Goal: Task Accomplishment & Management: Manage account settings

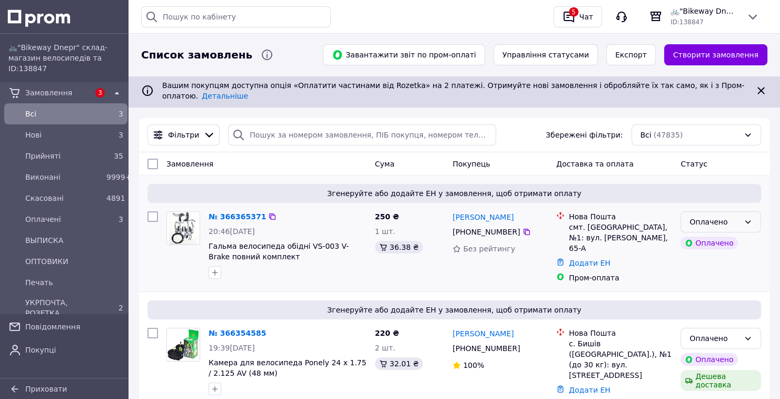
click at [724, 211] on div "Оплачено" at bounding box center [720, 221] width 81 height 21
click at [714, 236] on li "Прийнято" at bounding box center [720, 236] width 79 height 19
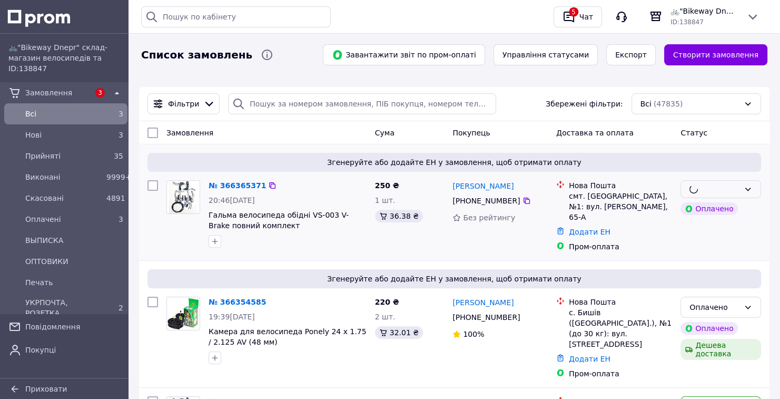
scroll to position [84, 0]
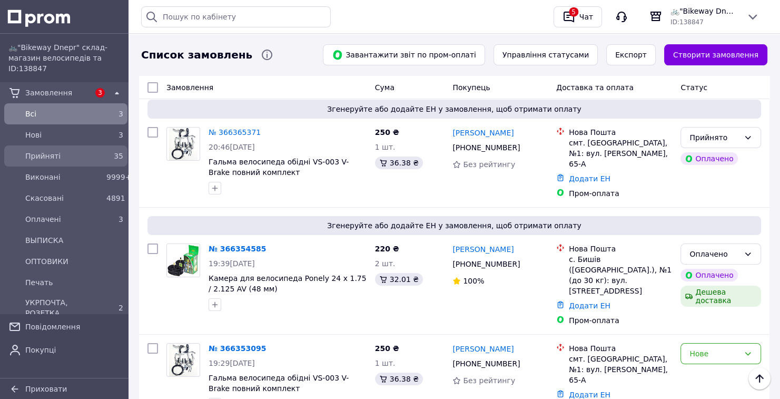
click at [106, 158] on div "35" at bounding box center [114, 156] width 17 height 11
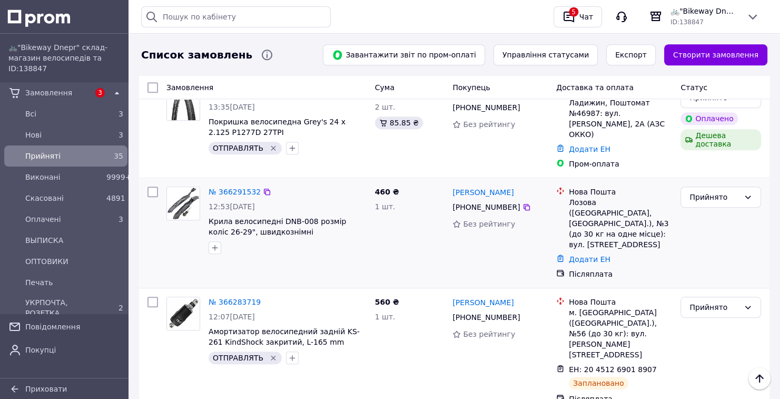
scroll to position [758, 0]
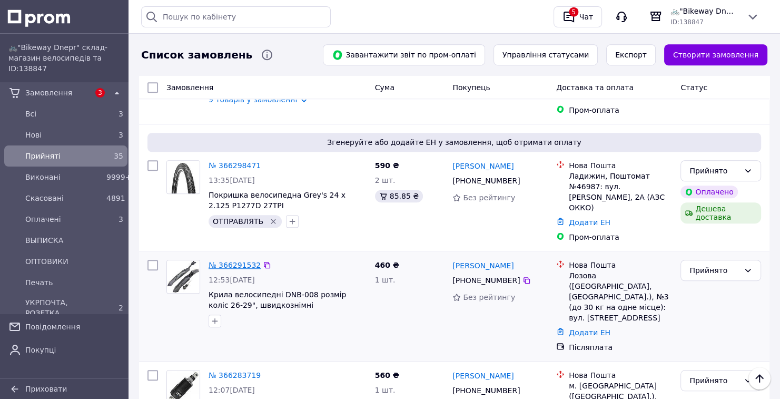
click at [234, 261] on link "№ 366291532" at bounding box center [234, 265] width 52 height 8
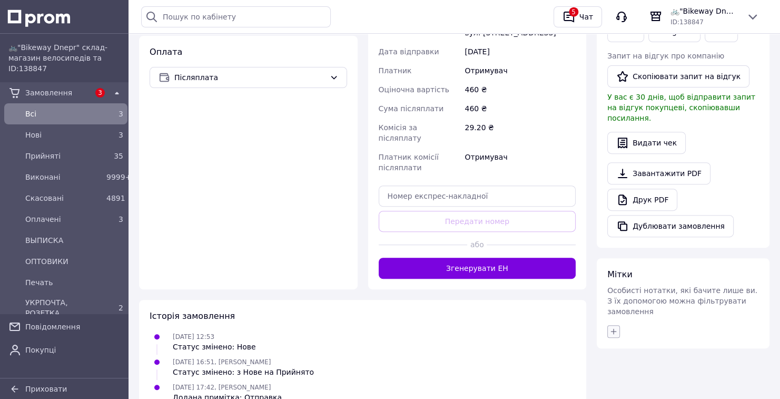
click at [612, 327] on icon "button" at bounding box center [613, 331] width 8 height 8
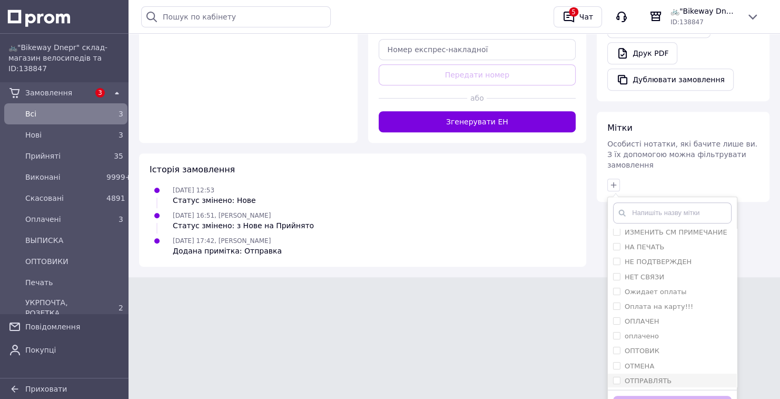
scroll to position [64, 0]
click at [645, 345] on label "ОТПРАВЛЯТЬ" at bounding box center [647, 349] width 47 height 8
checkbox input "true"
click at [678, 395] on button "Додати мітку" at bounding box center [672, 405] width 118 height 21
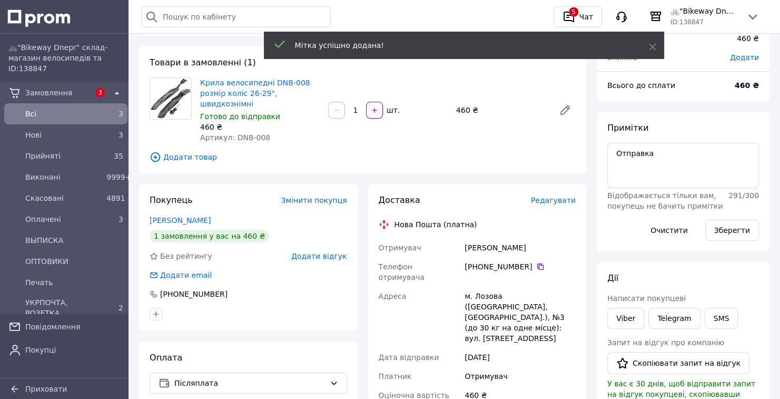
scroll to position [0, 0]
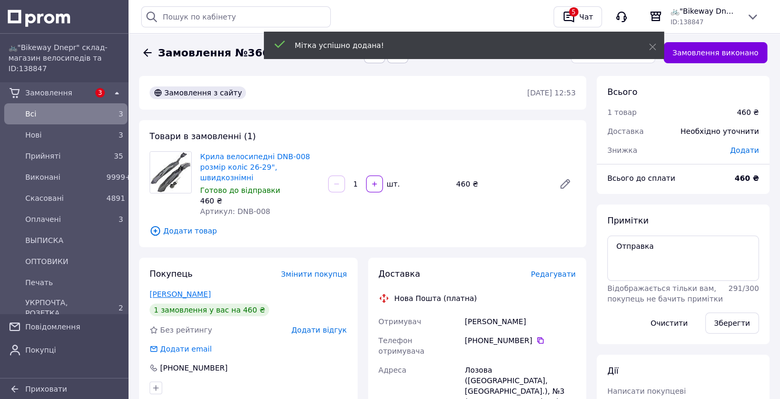
click at [210, 290] on link "Виноградова Катерина" at bounding box center [180, 294] width 61 height 8
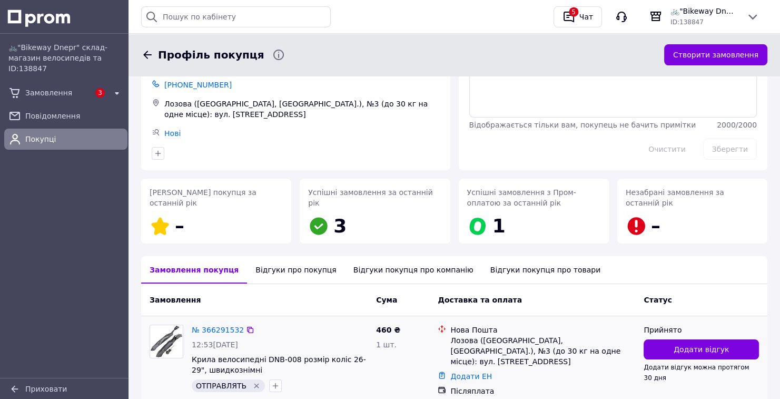
scroll to position [116, 0]
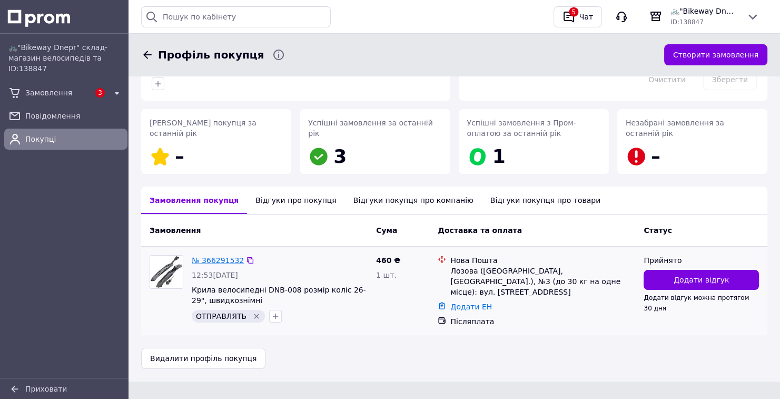
click at [201, 256] on link "№ 366291532" at bounding box center [218, 260] width 52 height 8
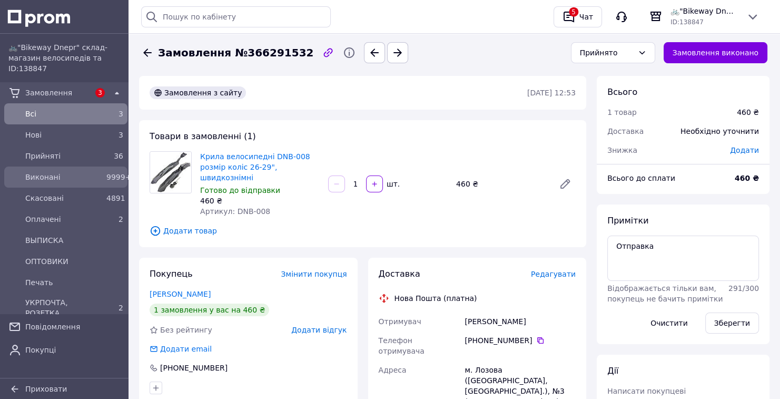
click at [107, 177] on span "9999+" at bounding box center [118, 177] width 25 height 8
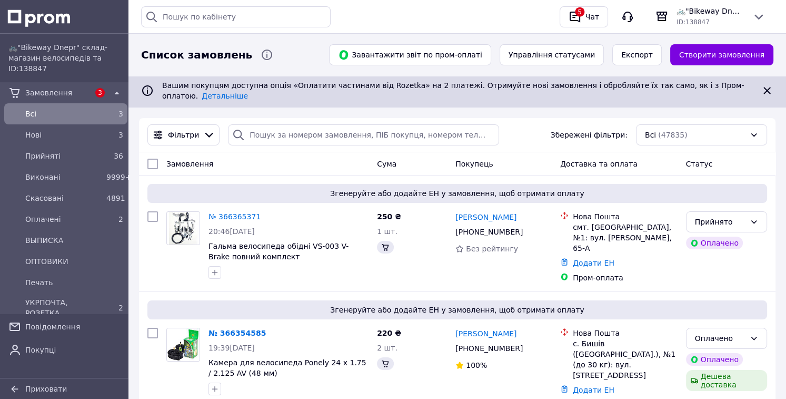
click at [106, 175] on span "9999+" at bounding box center [118, 177] width 25 height 8
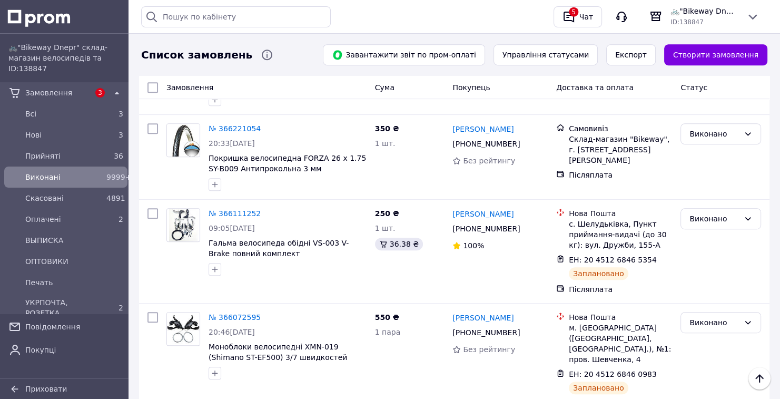
scroll to position [547, 0]
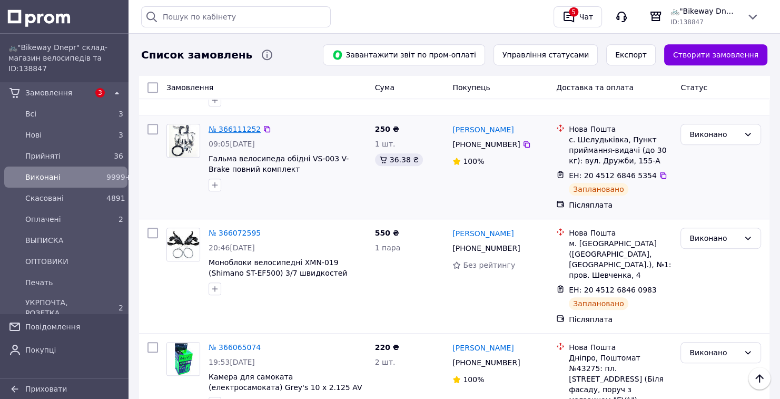
click at [243, 125] on link "№ 366111252" at bounding box center [234, 129] width 52 height 8
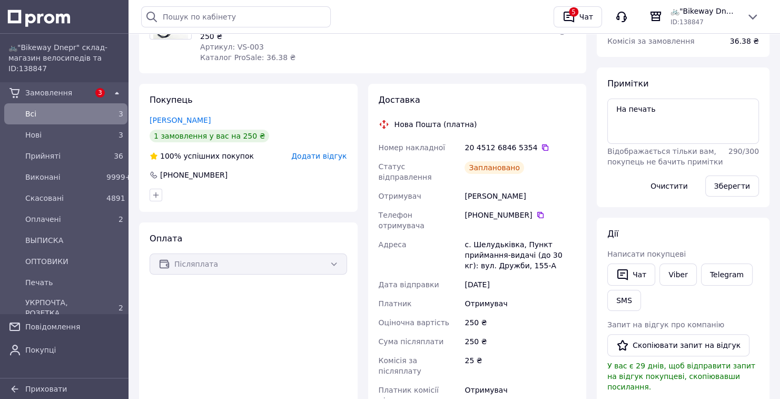
scroll to position [126, 0]
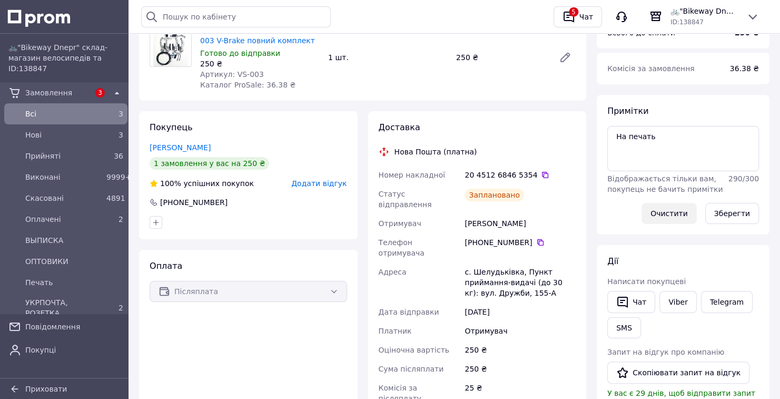
click at [667, 206] on button "Очистити" at bounding box center [668, 213] width 55 height 21
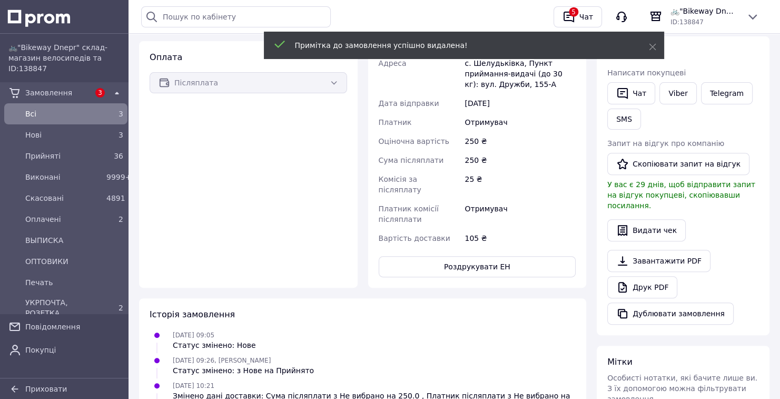
scroll to position [337, 0]
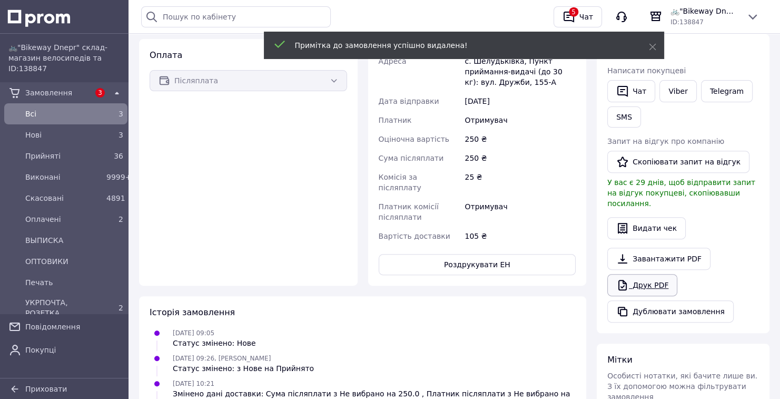
click at [621, 278] on icon at bounding box center [622, 284] width 13 height 13
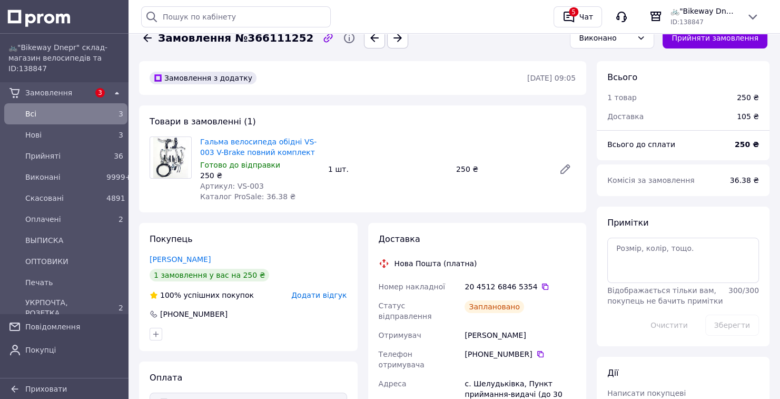
scroll to position [0, 0]
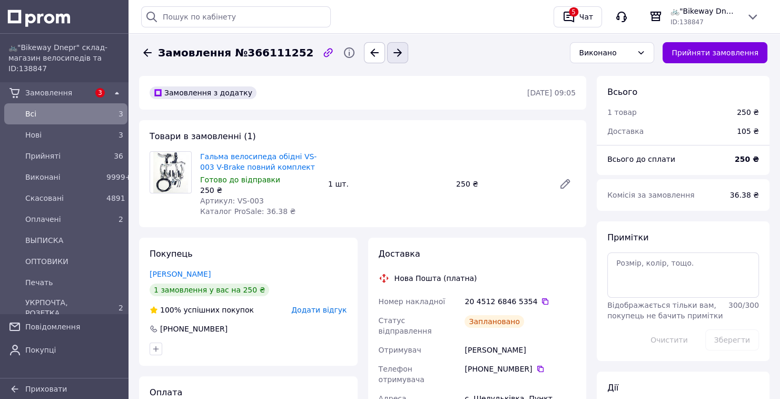
click at [387, 59] on button "button" at bounding box center [397, 52] width 21 height 21
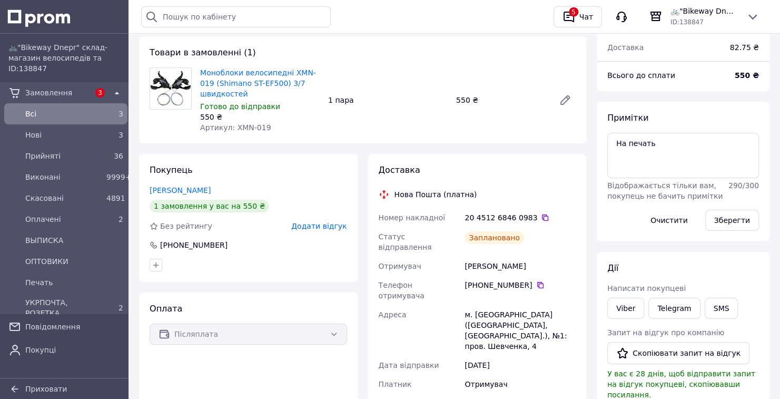
scroll to position [84, 0]
click at [661, 213] on button "Очистити" at bounding box center [668, 219] width 55 height 21
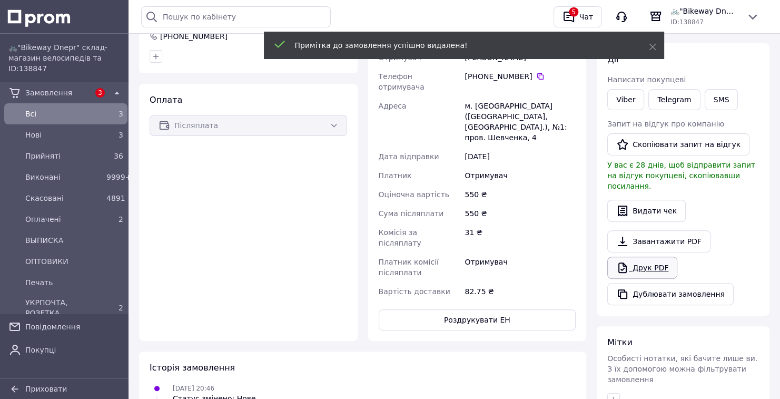
scroll to position [295, 0]
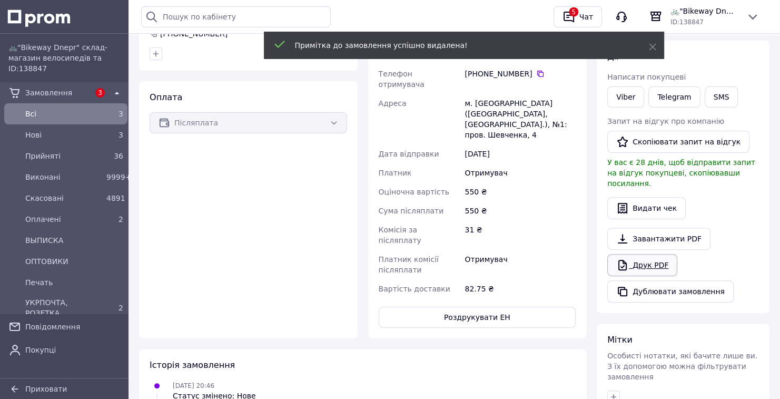
click at [629, 259] on link "Друк PDF" at bounding box center [642, 265] width 70 height 22
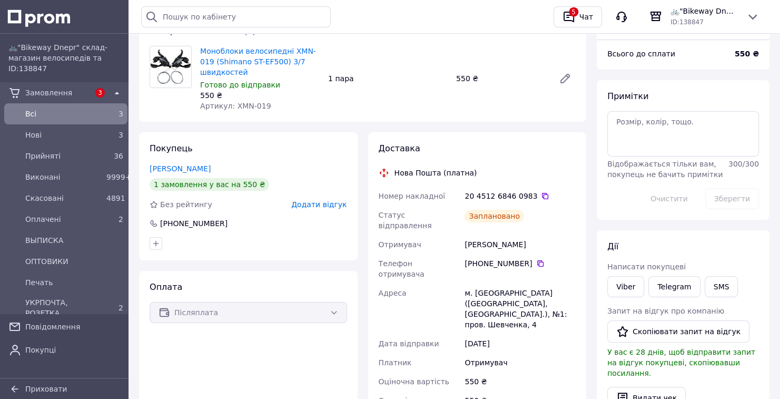
scroll to position [211, 0]
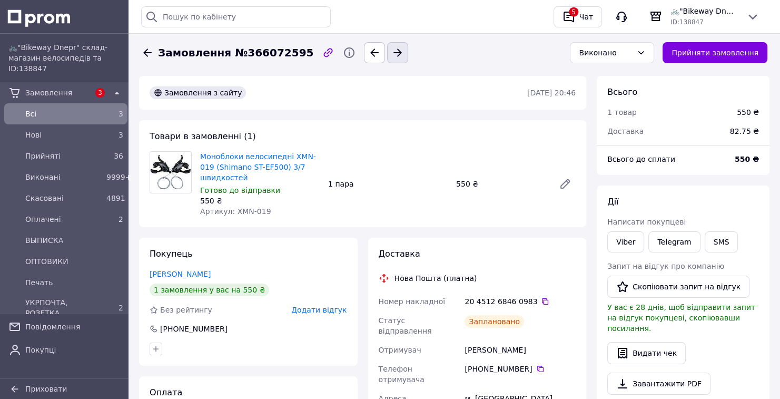
click at [391, 57] on icon "button" at bounding box center [397, 52] width 13 height 13
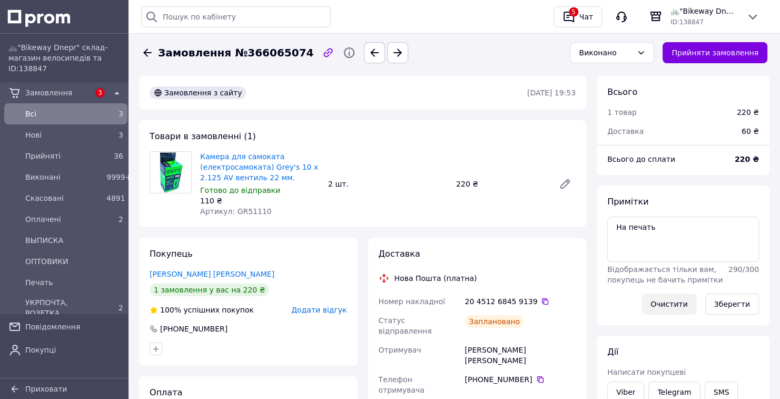
click at [664, 299] on button "Очистити" at bounding box center [668, 303] width 55 height 21
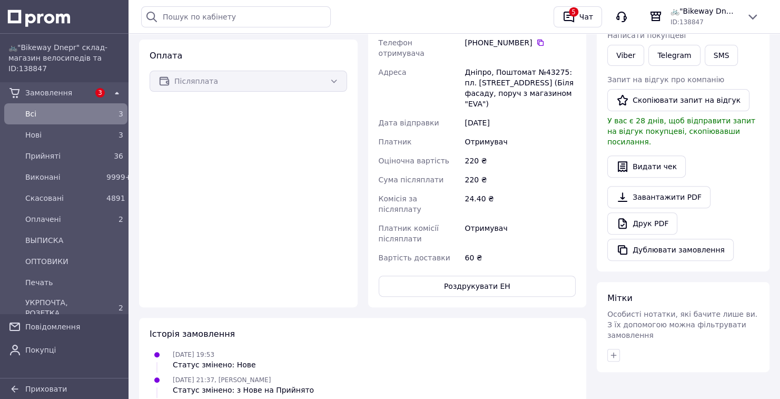
scroll to position [337, 0]
click at [650, 215] on link "Друк PDF" at bounding box center [642, 223] width 70 height 22
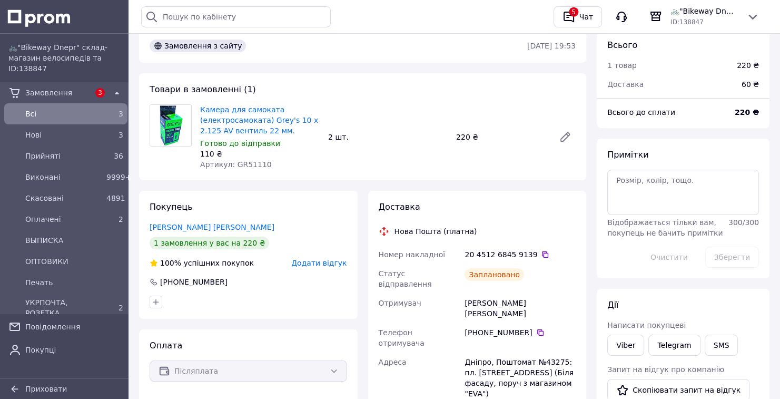
scroll to position [0, 0]
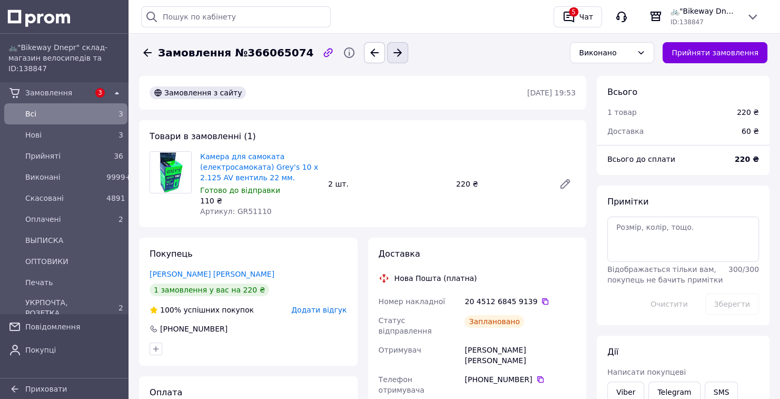
click at [391, 56] on icon "button" at bounding box center [397, 52] width 13 height 13
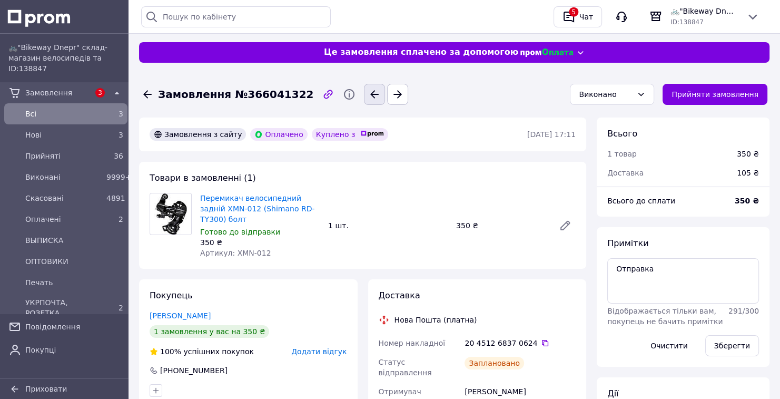
click at [370, 92] on icon "button" at bounding box center [374, 94] width 8 height 8
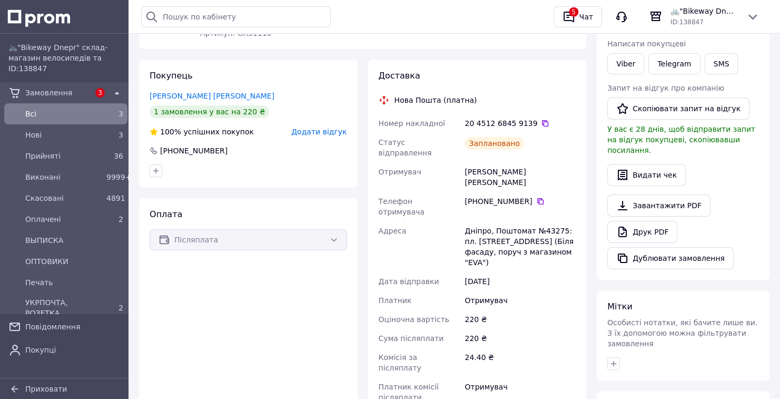
scroll to position [211, 0]
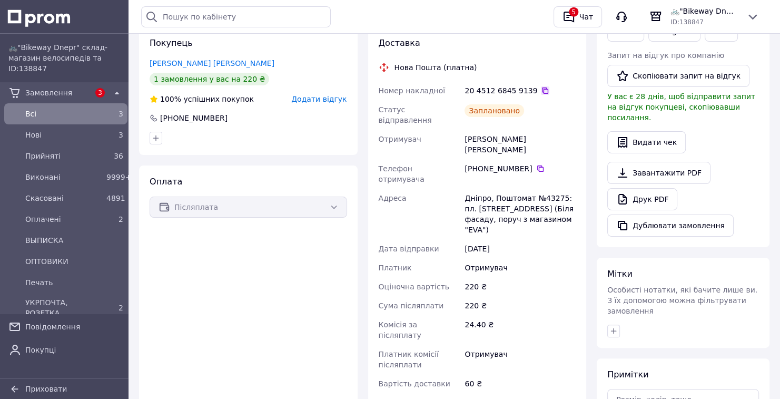
click at [542, 93] on icon at bounding box center [545, 90] width 6 height 6
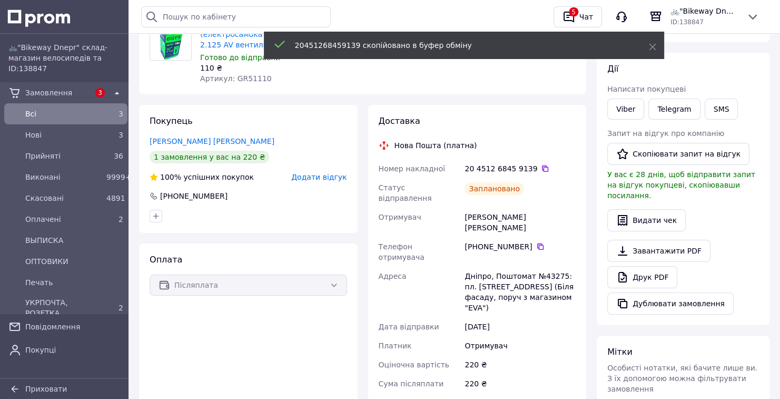
scroll to position [42, 0]
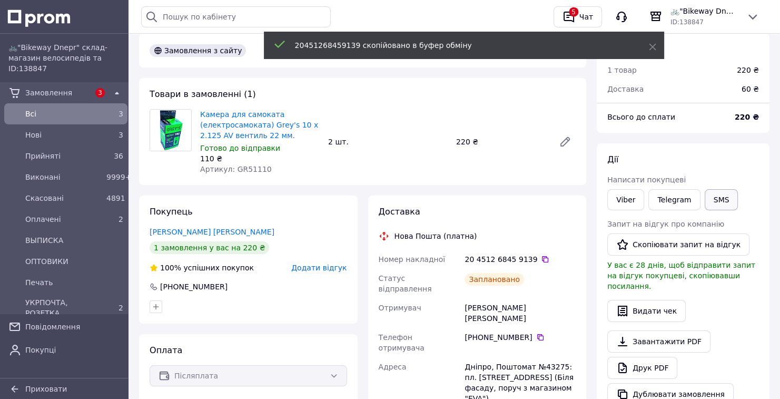
click at [724, 202] on button "SMS" at bounding box center [721, 199] width 34 height 21
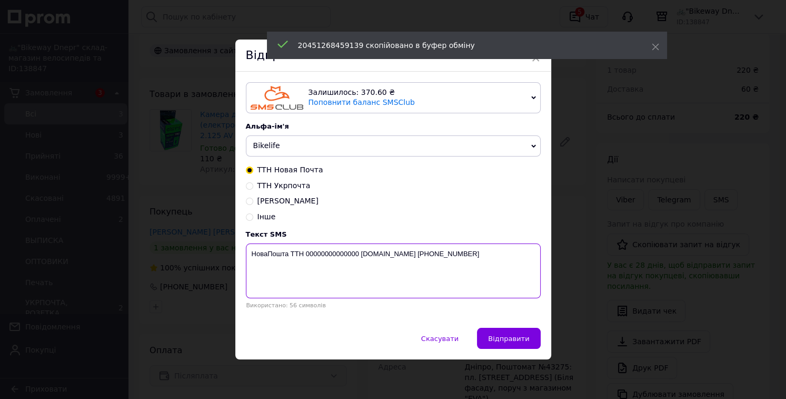
click at [331, 263] on textarea "НоваПошта ТТН 00000000000000 [DOMAIN_NAME] [PHONE_NUMBER]" at bounding box center [393, 270] width 295 height 55
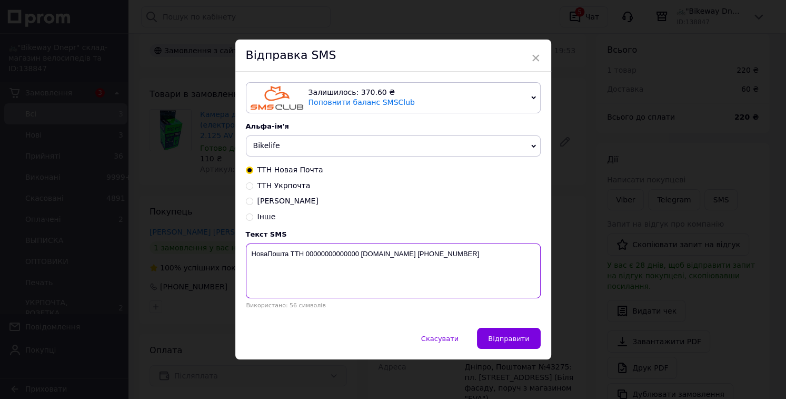
paste textarea "20451268459139"
click at [337, 143] on span "Bikelife" at bounding box center [393, 145] width 295 height 21
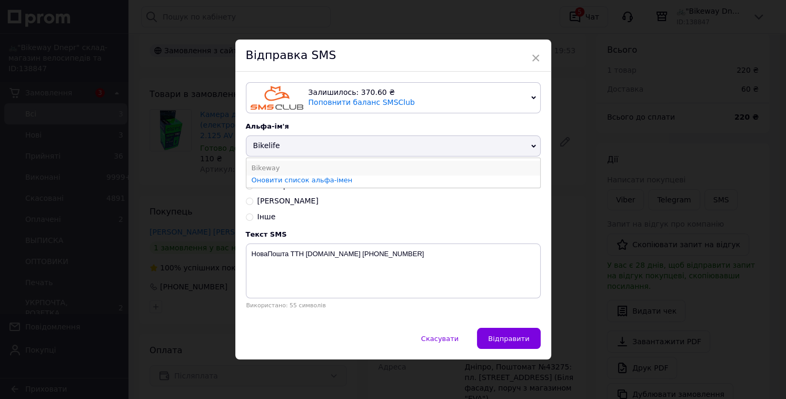
click at [320, 162] on li "Bikeway" at bounding box center [393, 168] width 294 height 15
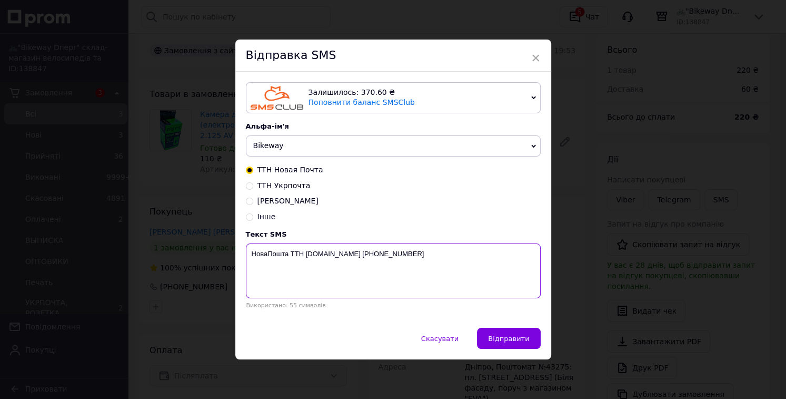
click at [356, 259] on textarea "НоваПошта ТТН 20451268459139Bikeway.dp.ua +380679724063" at bounding box center [393, 270] width 295 height 55
type textarea "НоваПошта ТТН 20451268459139 Bikeway.dp.ua +380679724063"
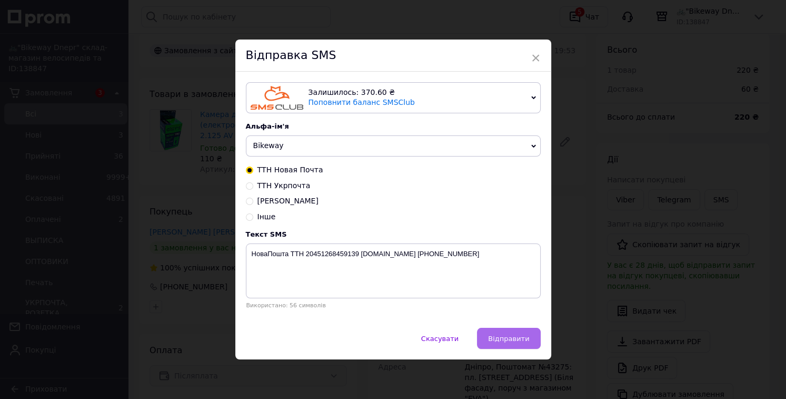
click at [507, 334] on span "Відправити" at bounding box center [508, 338] width 41 height 8
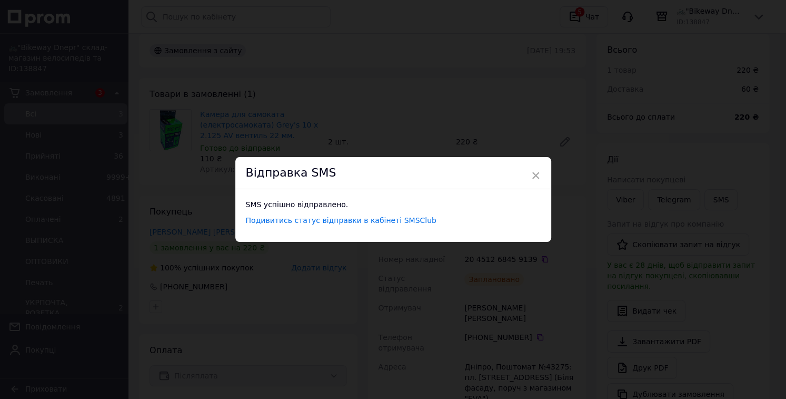
click at [543, 150] on div "× Відправка SMS SMS успішно відправлено. Подивитись статус відправки в кабінеті…" at bounding box center [393, 199] width 786 height 399
click at [533, 177] on span "×" at bounding box center [532, 175] width 9 height 18
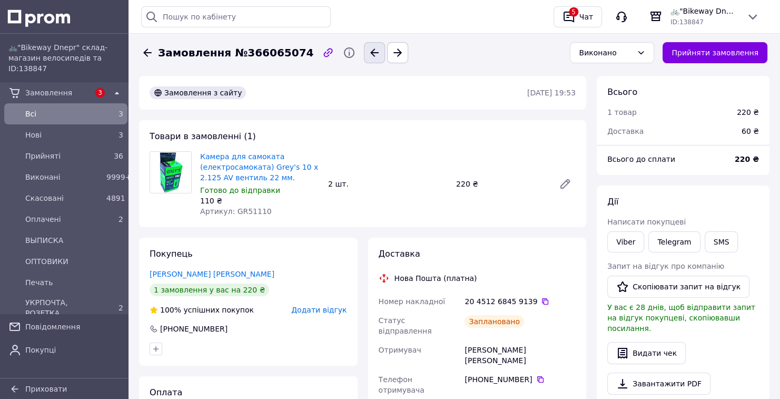
click at [364, 61] on button "button" at bounding box center [374, 52] width 21 height 21
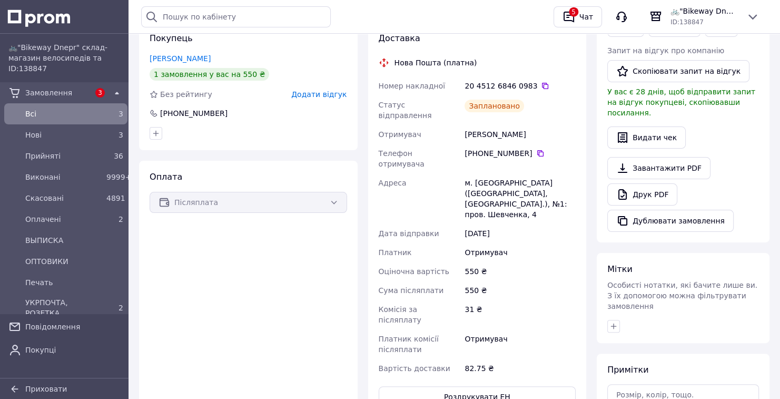
scroll to position [168, 0]
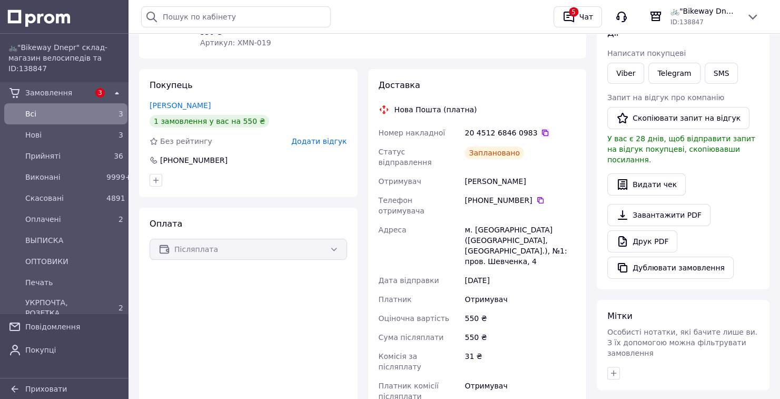
click at [541, 135] on icon at bounding box center [545, 132] width 8 height 8
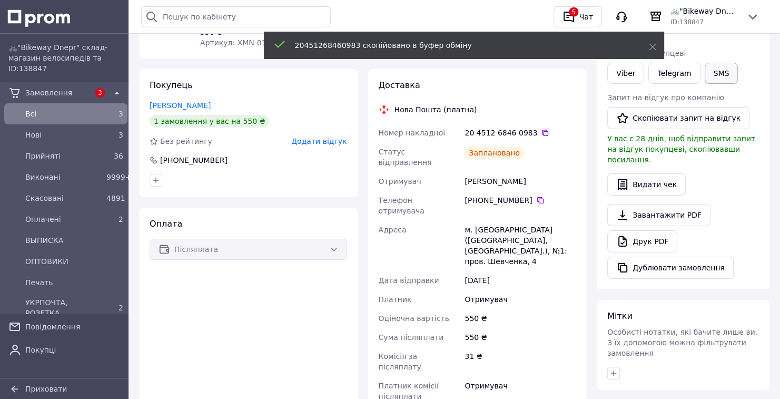
click at [704, 78] on button "SMS" at bounding box center [721, 73] width 34 height 21
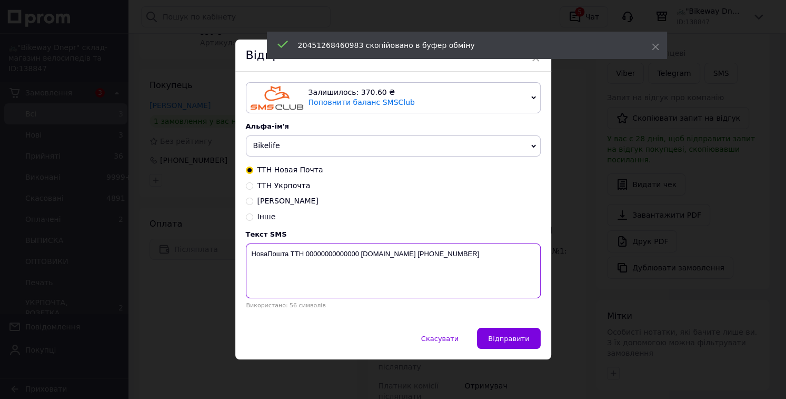
click at [323, 254] on textarea "НоваПошта ТТН 00000000000000 [DOMAIN_NAME] [PHONE_NUMBER]" at bounding box center [393, 270] width 295 height 55
paste textarea "20451268460983"
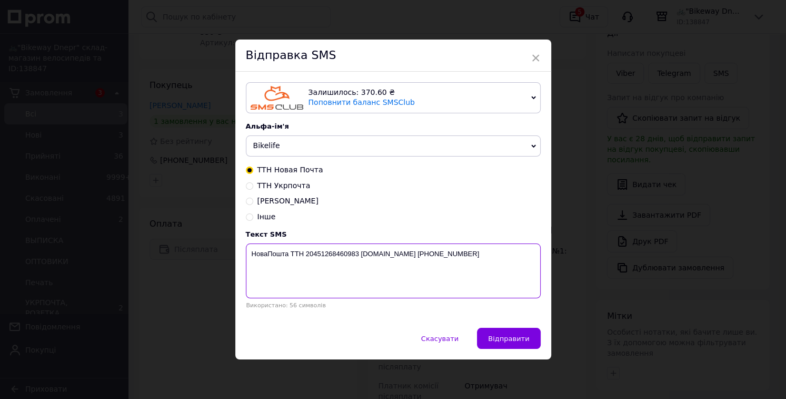
type textarea "НоваПошта ТТН 20451268460983 Bikeway.dp.ua +380679724063"
click at [362, 147] on span "Bikelife" at bounding box center [393, 145] width 295 height 21
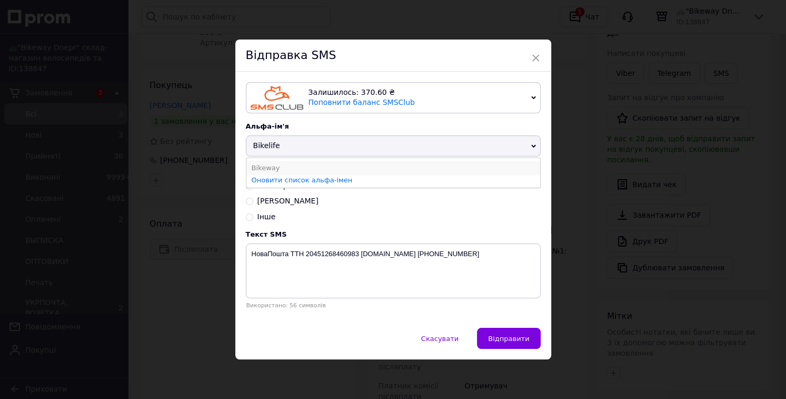
click at [341, 164] on li "Bikeway" at bounding box center [393, 168] width 294 height 15
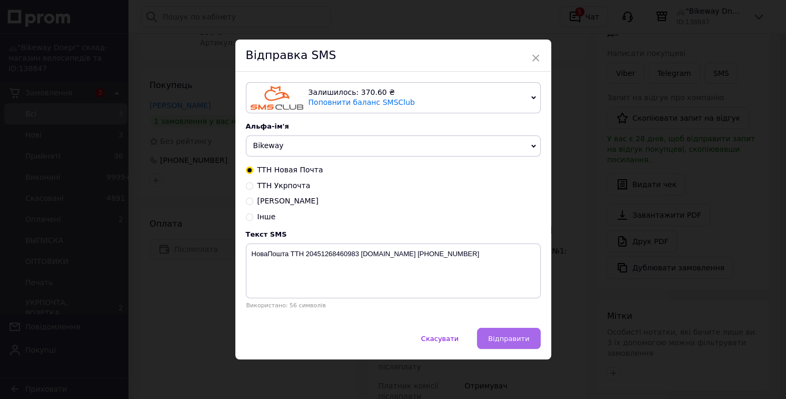
click at [503, 342] on span "Відправити" at bounding box center [508, 338] width 41 height 8
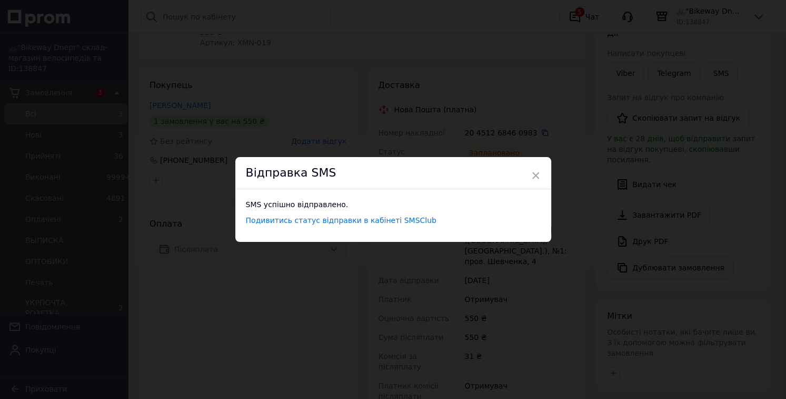
click at [593, 232] on div "× Відправка SMS SMS успішно відправлено. Подивитись статус відправки в кабінеті…" at bounding box center [393, 199] width 786 height 399
click at [532, 177] on span "×" at bounding box center [532, 175] width 9 height 18
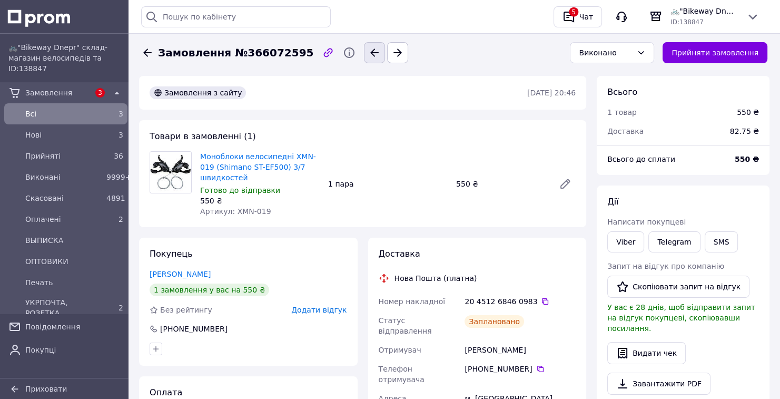
click at [364, 59] on button "button" at bounding box center [374, 52] width 21 height 21
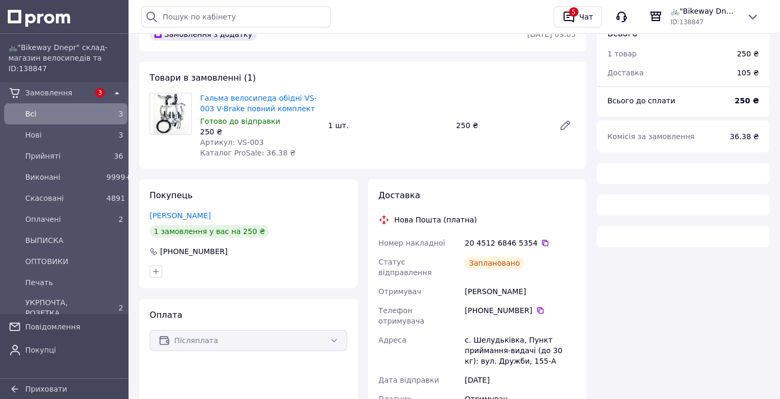
scroll to position [168, 0]
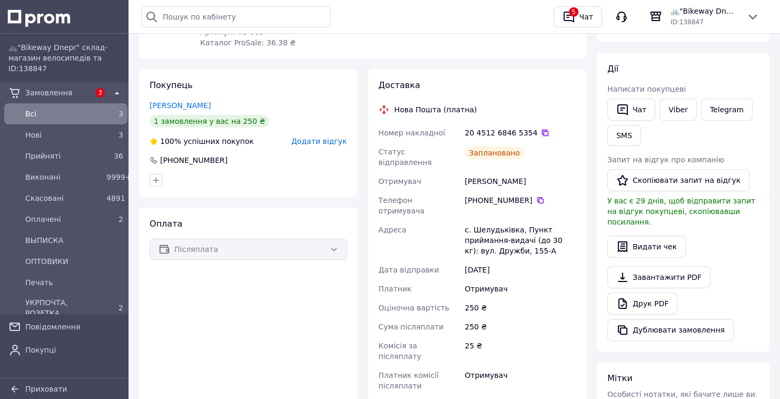
click at [541, 136] on icon at bounding box center [545, 132] width 8 height 8
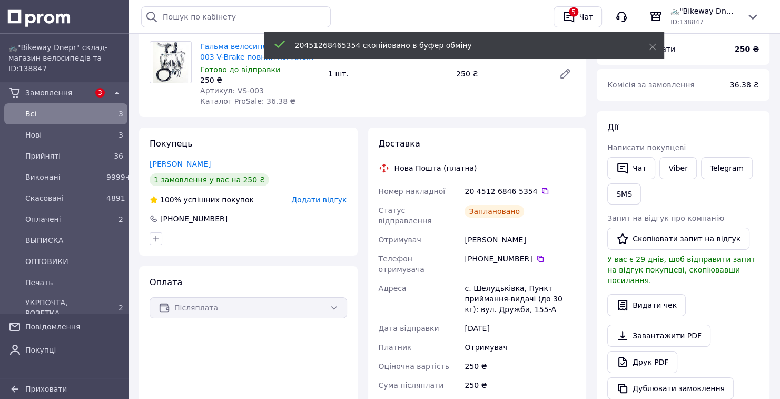
scroll to position [42, 0]
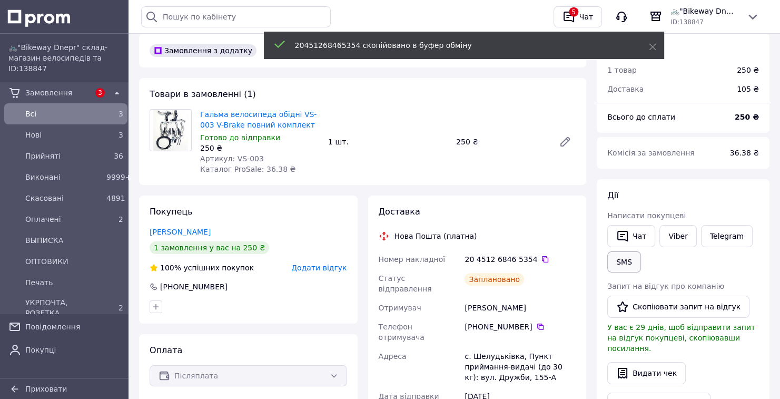
click at [635, 260] on button "SMS" at bounding box center [624, 261] width 34 height 21
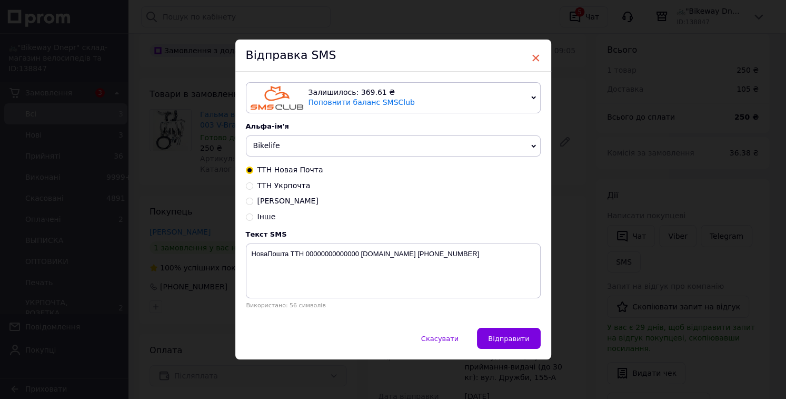
click at [534, 62] on span "×" at bounding box center [535, 58] width 9 height 18
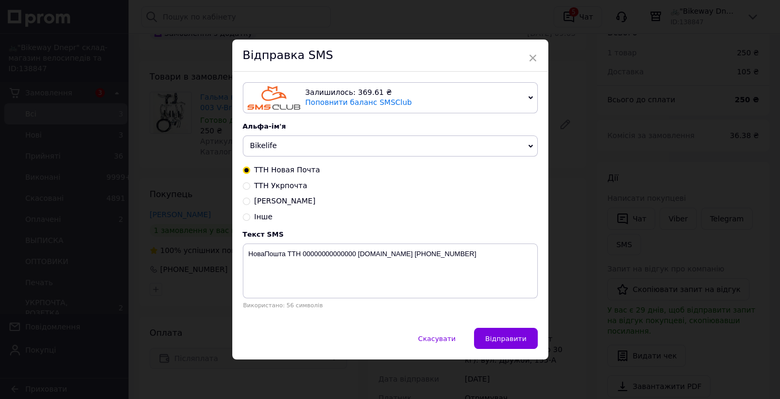
scroll to position [211, 0]
click at [535, 51] on span "×" at bounding box center [532, 58] width 9 height 18
click at [445, 335] on span "Скасувати" at bounding box center [436, 338] width 37 height 8
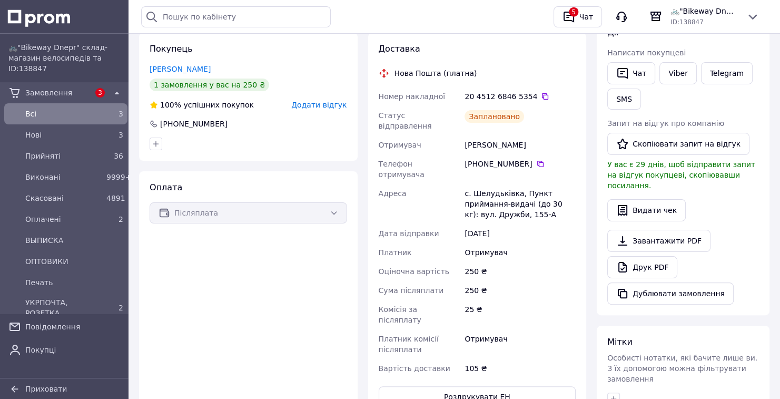
scroll to position [126, 0]
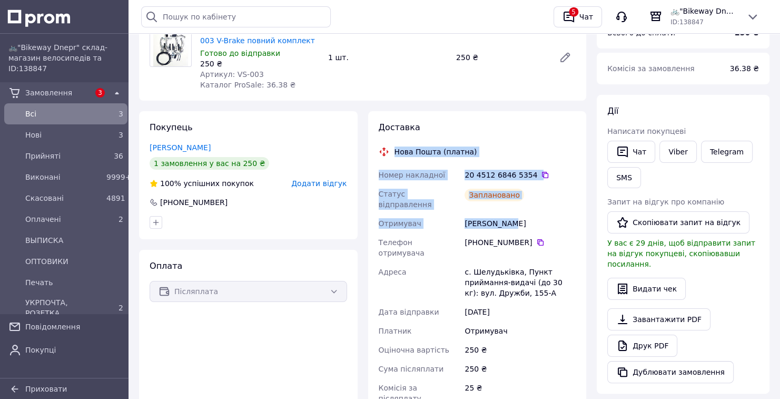
drag, startPoint x: 394, startPoint y: 152, endPoint x: 533, endPoint y: 208, distance: 150.0
click at [533, 208] on div "Доставка Нова Пошта (платна) Номер накладної 20 4512 6846 5354   Статус відправ…" at bounding box center [476, 304] width 197 height 364
click at [526, 204] on div "Заплановано" at bounding box center [519, 198] width 115 height 29
drag, startPoint x: 501, startPoint y: 187, endPoint x: 399, endPoint y: 150, distance: 108.9
click at [399, 150] on div "Доставка Нова Пошта (платна) Номер накладної 20 4512 6846 5354   Статус відправ…" at bounding box center [476, 304] width 197 height 364
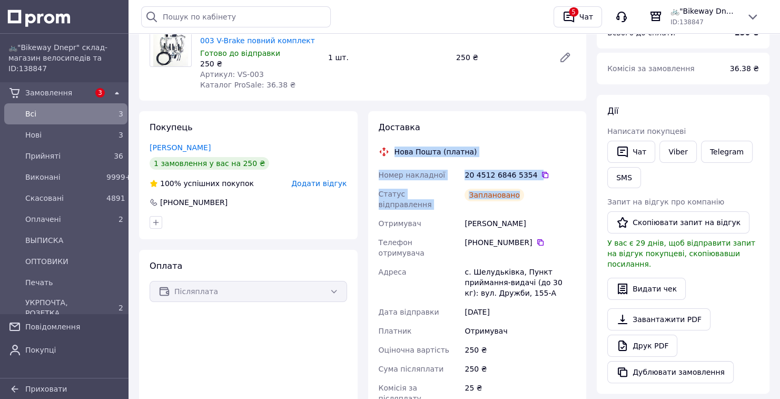
drag, startPoint x: 390, startPoint y: 151, endPoint x: 525, endPoint y: 196, distance: 143.0
click at [525, 196] on div "Доставка Нова Пошта (платна) Номер накладної 20 4512 6846 5354   Статус відправ…" at bounding box center [476, 304] width 197 height 364
copy div "Нова Пошта (платна) Номер накладної 20 4512 6846 5354   Статус відправлення Зап…"
click at [633, 147] on button "Чат" at bounding box center [631, 152] width 48 height 22
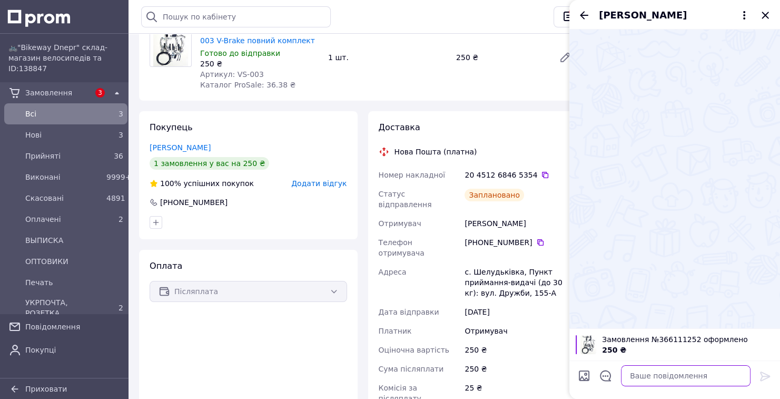
click at [674, 383] on textarea at bounding box center [685, 375] width 129 height 21
paste textarea "Нова Пошта (платна) Номер накладної 20 4512 6846 5354 Статус відправлення Запла…"
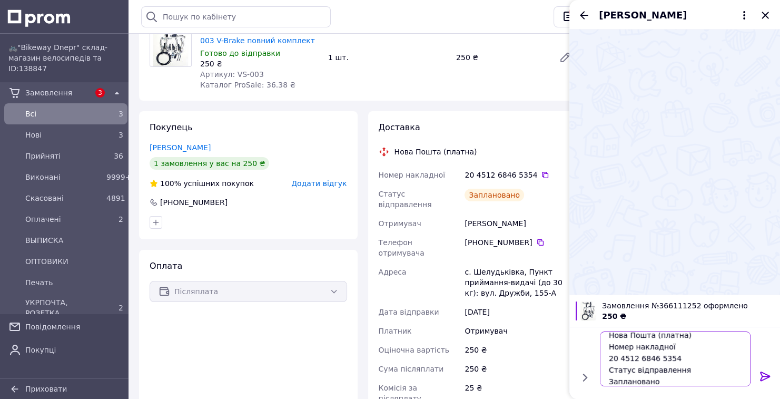
scroll to position [0, 0]
drag, startPoint x: 688, startPoint y: 336, endPoint x: 649, endPoint y: 343, distance: 40.2
click at [649, 343] on textarea "Нова Пошта (платна) Номер накладної 20 4512 6846 5354 Статус відправлення Запла…" at bounding box center [675, 358] width 151 height 55
type textarea "Нова Пошта Номер накладної 20 4512 6846 5354 Статус відправлення Заплановано"
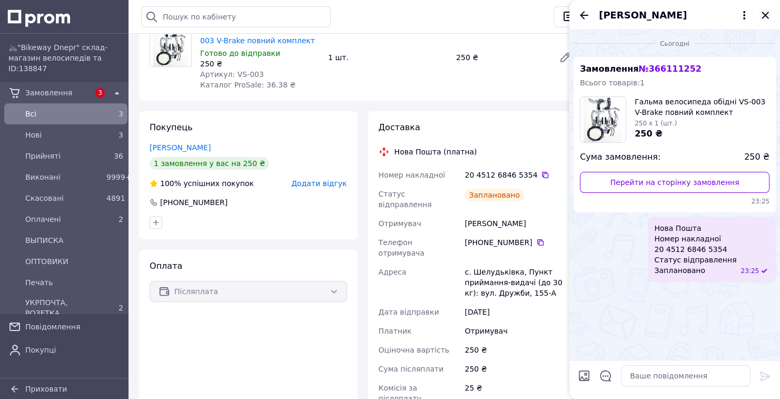
click at [760, 12] on icon "Закрити" at bounding box center [765, 15] width 13 height 13
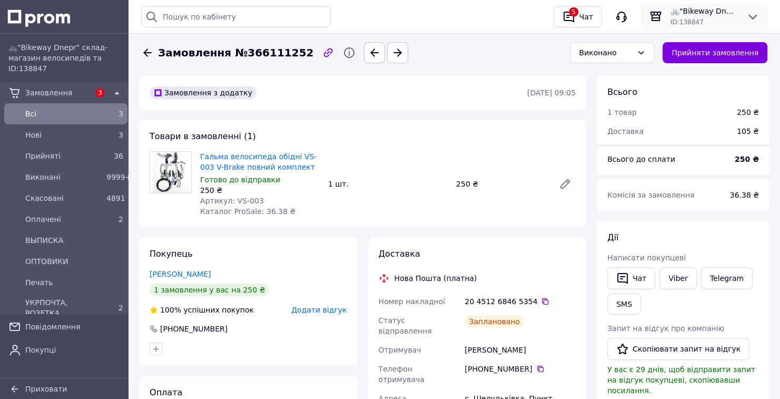
click at [690, 9] on span "🚲"Bikeway Dnepr" склад-магазин велосипедів та комплектуючих" at bounding box center [703, 11] width 67 height 11
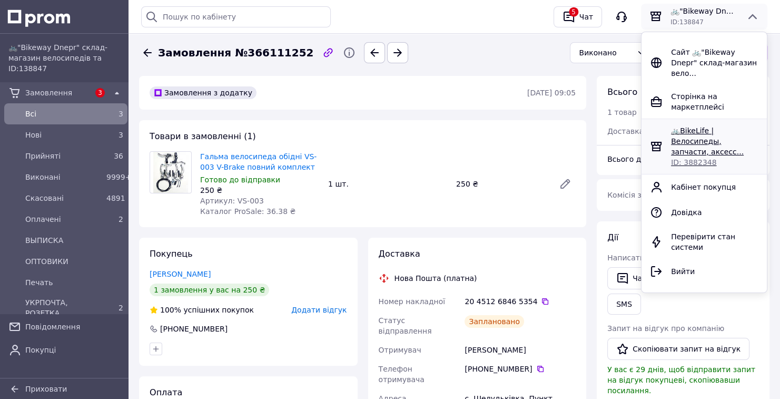
click at [683, 126] on span "🚲BikeLife | Велосипеды, запчасти, аксесс..." at bounding box center [707, 140] width 73 height 29
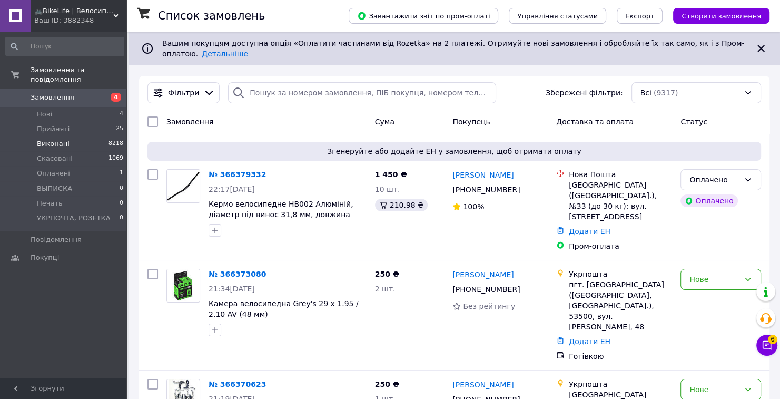
click at [101, 136] on li "Виконані 8218" at bounding box center [64, 143] width 129 height 15
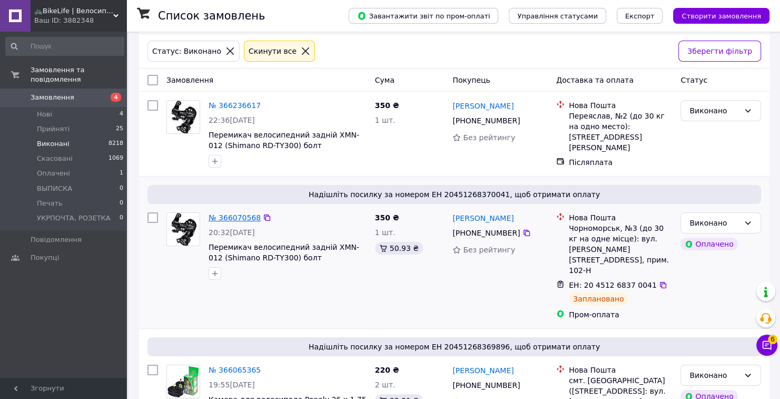
scroll to position [84, 0]
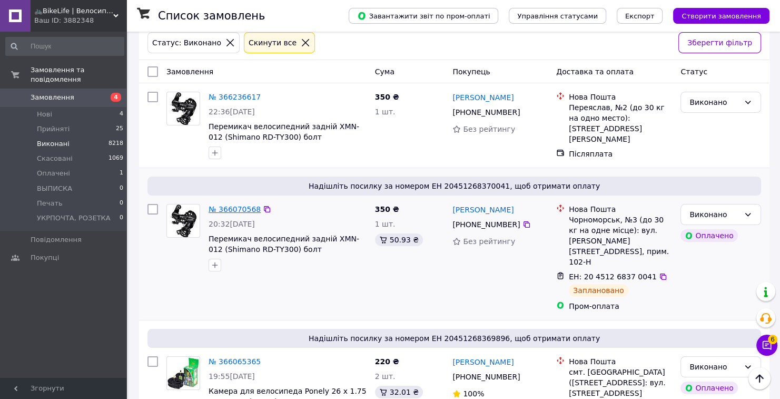
click at [230, 205] on link "№ 366070568" at bounding box center [234, 209] width 52 height 8
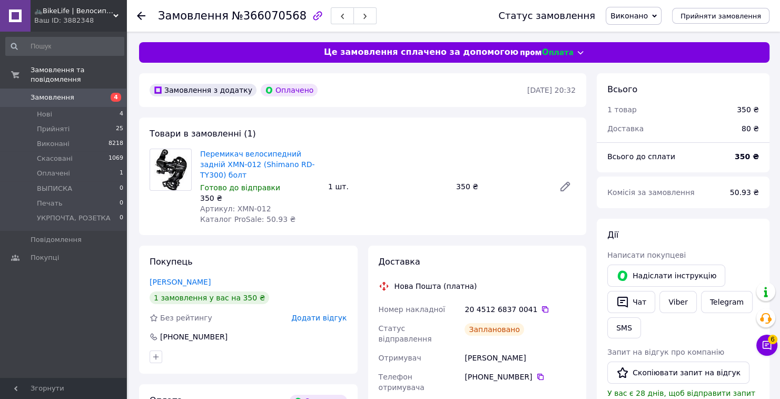
click at [88, 27] on div "🚲BikeLife | Велосипеди, запчастини, аксесуари та інструменти для них Ваш ID: 38…" at bounding box center [79, 16] width 96 height 32
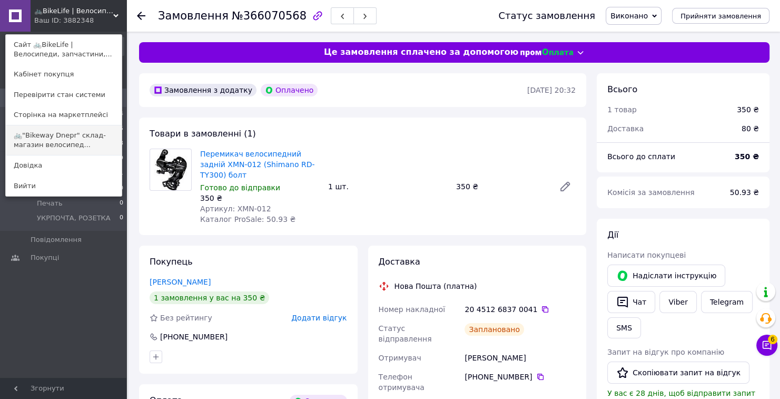
click at [76, 144] on link "🚲"Bikeway Dnepr" склад-магазин велосипед..." at bounding box center [64, 139] width 116 height 29
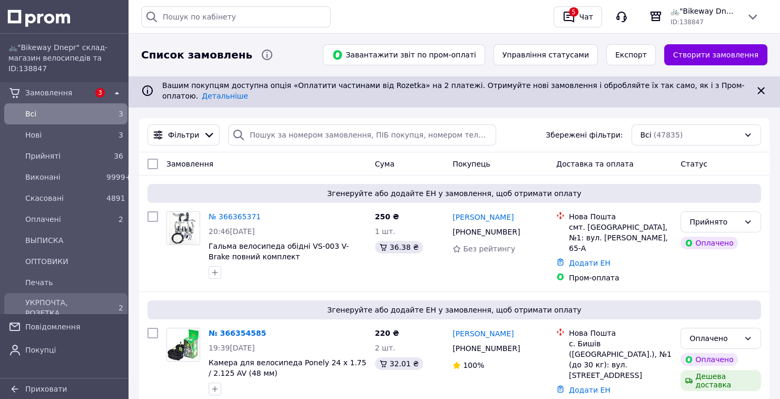
click at [68, 310] on div "УКРПОЧТА, РОЗЕТКА" at bounding box center [63, 307] width 81 height 25
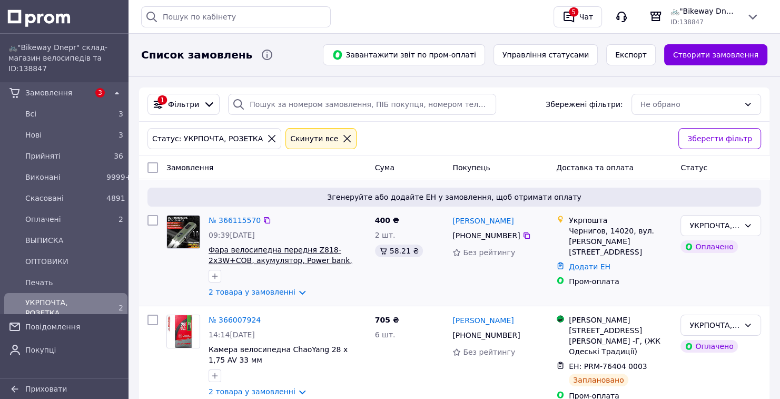
scroll to position [65, 0]
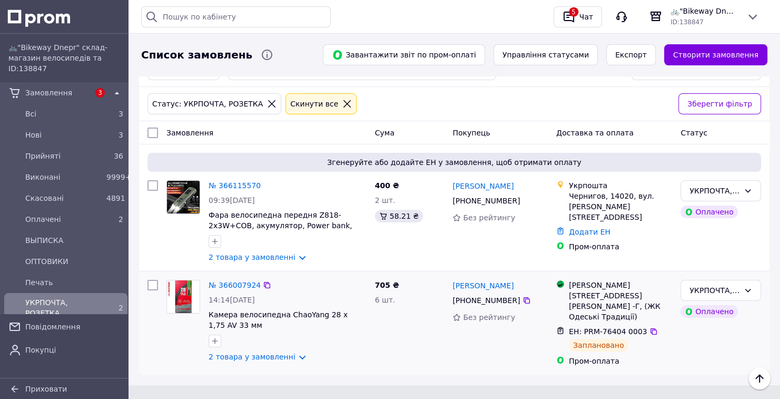
click at [238, 284] on div "№ 366007924 14:14[DATE] Камера велосипедна ChaoYang 28 x 1,75 AV 33 мм 2 товара…" at bounding box center [287, 320] width 166 height 91
click at [232, 179] on div "№ 366115570" at bounding box center [234, 185] width 54 height 13
click at [231, 181] on link "№ 366115570" at bounding box center [234, 185] width 52 height 8
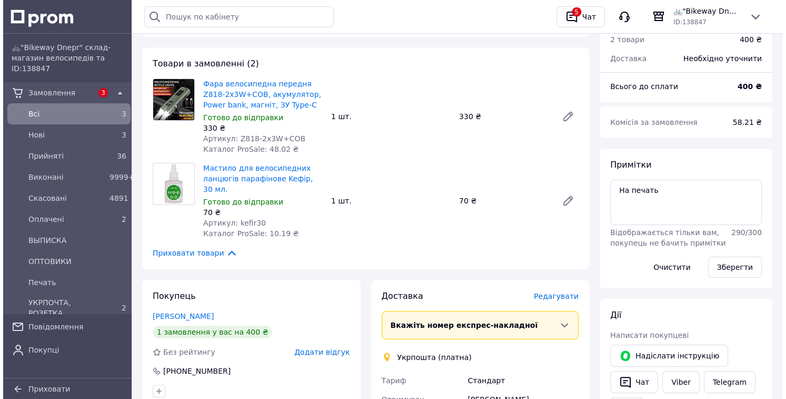
scroll to position [126, 0]
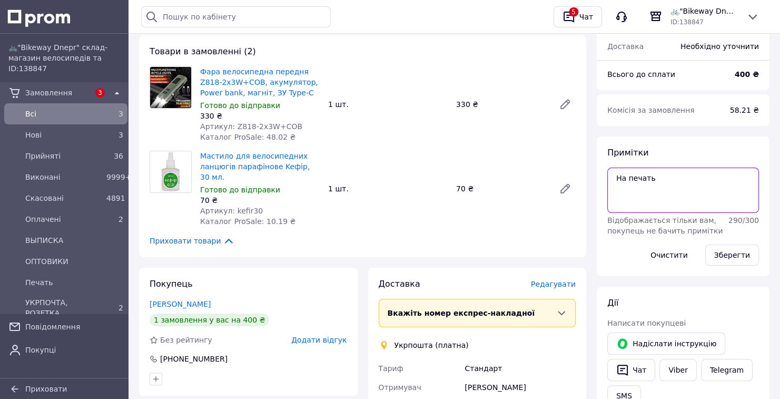
drag, startPoint x: 659, startPoint y: 181, endPoint x: 611, endPoint y: 183, distance: 48.0
click at [611, 183] on textarea "На печать" at bounding box center [683, 189] width 152 height 45
click at [555, 280] on span "Редагувати" at bounding box center [553, 284] width 45 height 8
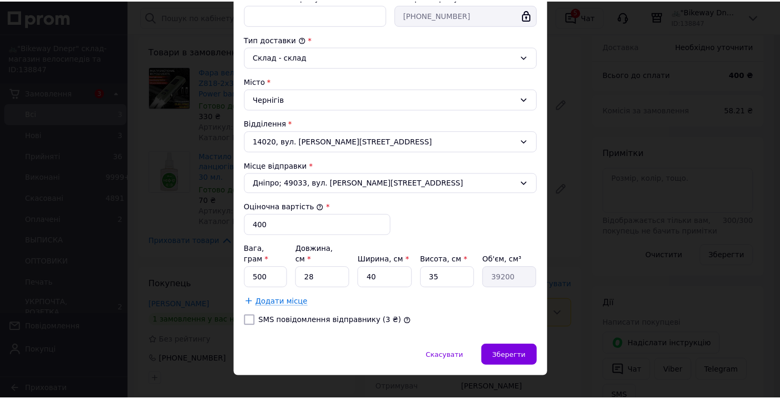
scroll to position [257, 0]
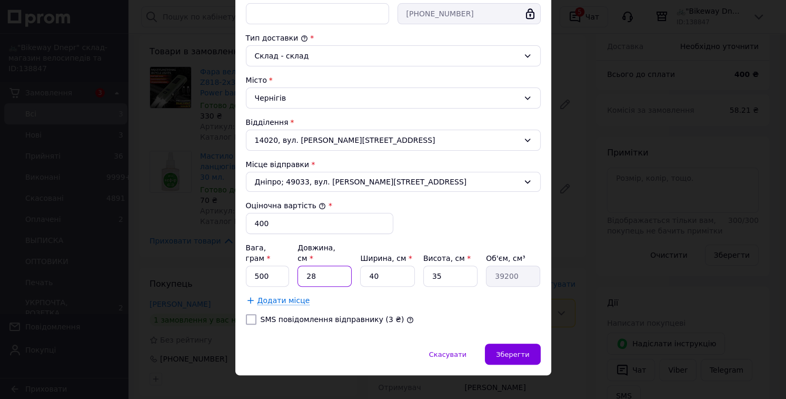
drag, startPoint x: 326, startPoint y: 266, endPoint x: 294, endPoint y: 270, distance: 31.7
click at [294, 270] on div "Вага, грам * 500 Довжина, см * 28 Ширина, см * 40 Висота, см * 35 Об'єм, см³ 39…" at bounding box center [393, 264] width 295 height 44
type input "2"
type input "2800"
type input "22"
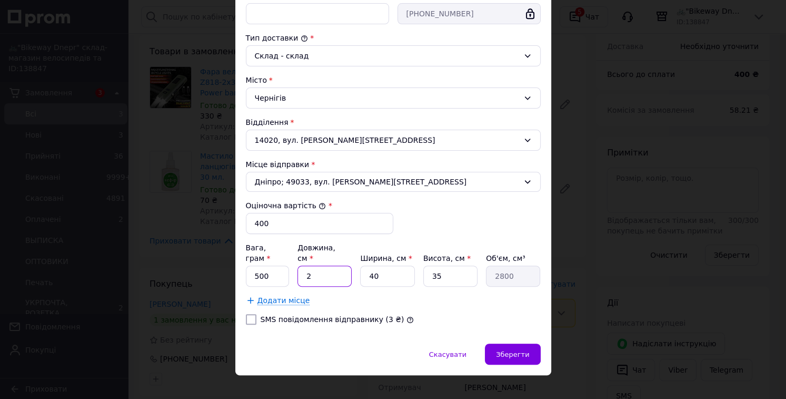
type input "30800"
type input "22"
drag, startPoint x: 396, startPoint y: 257, endPoint x: 370, endPoint y: 266, distance: 27.8
click at [370, 266] on input "40" at bounding box center [387, 275] width 54 height 21
type input "41"
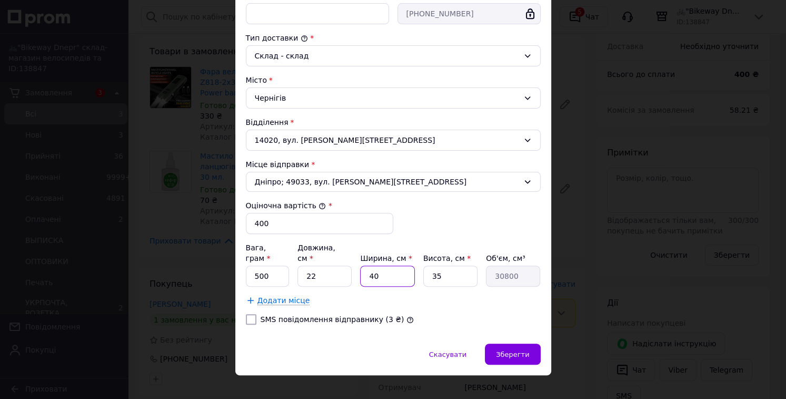
type input "31570"
drag, startPoint x: 381, startPoint y: 264, endPoint x: 362, endPoint y: 267, distance: 19.2
click at [362, 267] on input "41" at bounding box center [387, 275] width 54 height 21
type input "1"
type input "770"
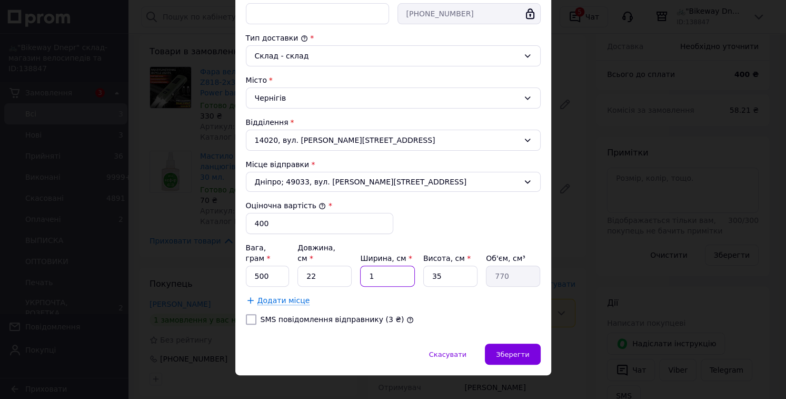
type input "15"
type input "11550"
type input "15"
drag, startPoint x: 445, startPoint y: 262, endPoint x: 426, endPoint y: 270, distance: 20.3
click at [426, 270] on input "35" at bounding box center [450, 275] width 54 height 21
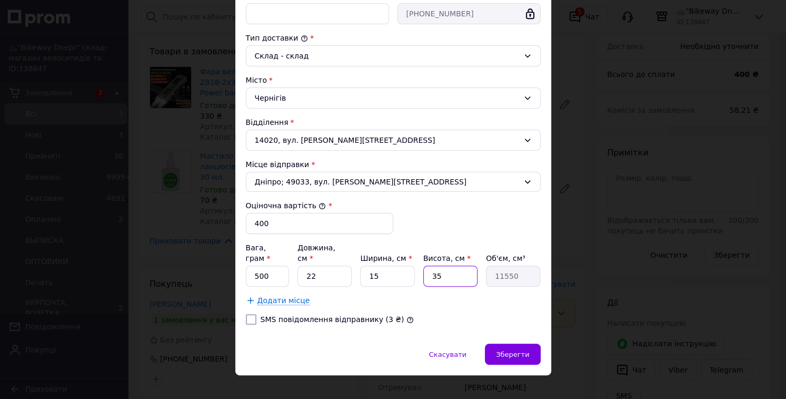
type input "9"
type input "2970"
type input "9"
click at [516, 346] on div "Зберегти" at bounding box center [512, 353] width 55 height 21
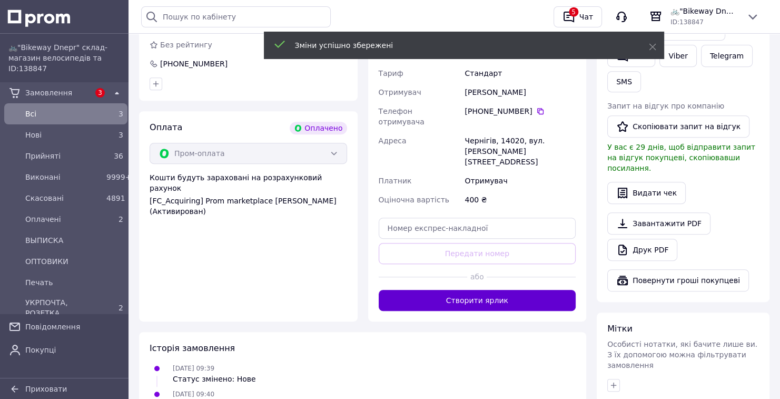
click at [534, 290] on button "Створити ярлик" at bounding box center [476, 300] width 197 height 21
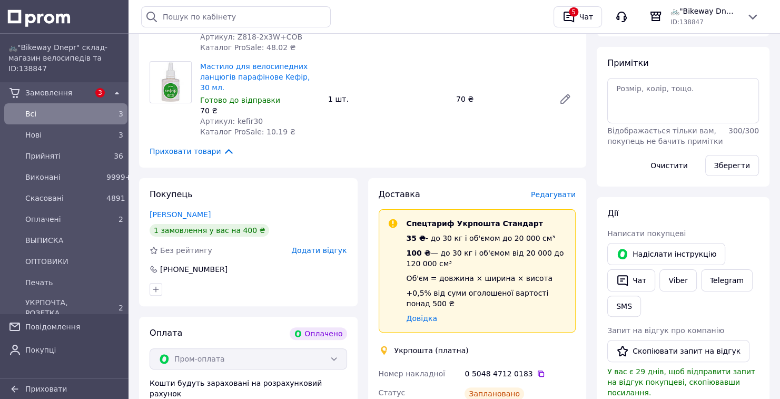
scroll to position [253, 0]
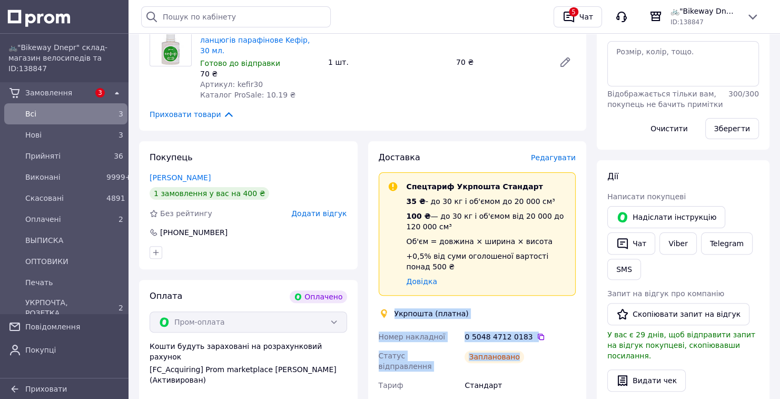
drag, startPoint x: 394, startPoint y: 300, endPoint x: 520, endPoint y: 344, distance: 133.2
click at [520, 344] on div "Доставка Редагувати Спецтариф Укрпошта Стандарт 35 ₴ - до 30 кг і об'ємом до 20…" at bounding box center [476, 360] width 197 height 417
copy div "Укрпошта (платна) Номер накладної 0 5048 4712 0183   Статус відправлення Заплан…"
click at [638, 244] on button "Чат" at bounding box center [631, 243] width 48 height 22
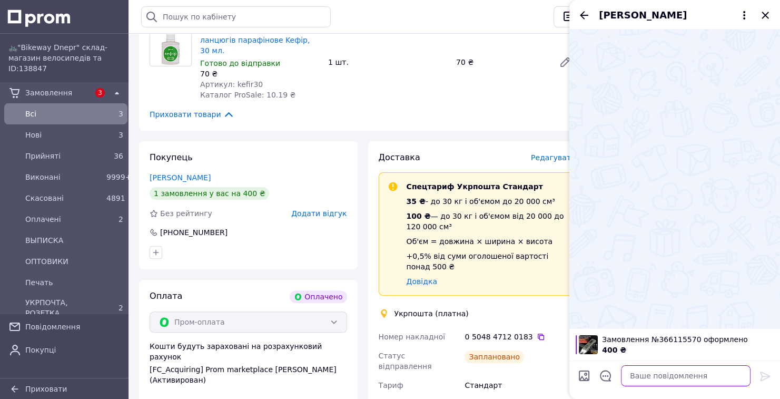
click at [648, 374] on textarea at bounding box center [685, 375] width 129 height 21
paste textarea "Укрпошта (платна) Номер накладної 0 5048 4712 0183 Статус відправлення Запланов…"
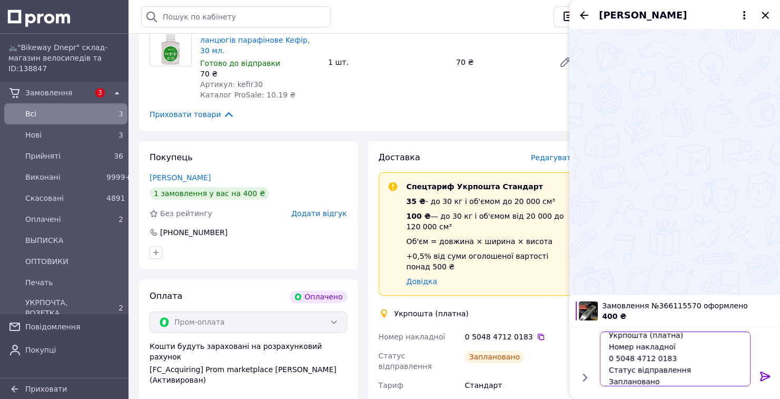
scroll to position [4, 0]
drag, startPoint x: 676, startPoint y: 338, endPoint x: 644, endPoint y: 341, distance: 32.2
click at [644, 341] on textarea "Укрпошта (платна) Номер накладної 0 5048 4712 0183 Статус відправлення Запланов…" at bounding box center [675, 358] width 151 height 55
type textarea "Укрпошта Номер накладної 0 5048 4712 0183 Статус відправлення Заплановано"
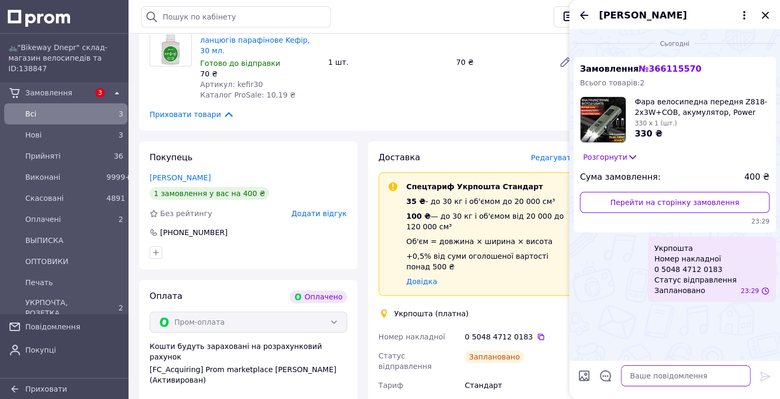
scroll to position [0, 0]
click at [766, 18] on icon "Закрити" at bounding box center [765, 15] width 13 height 13
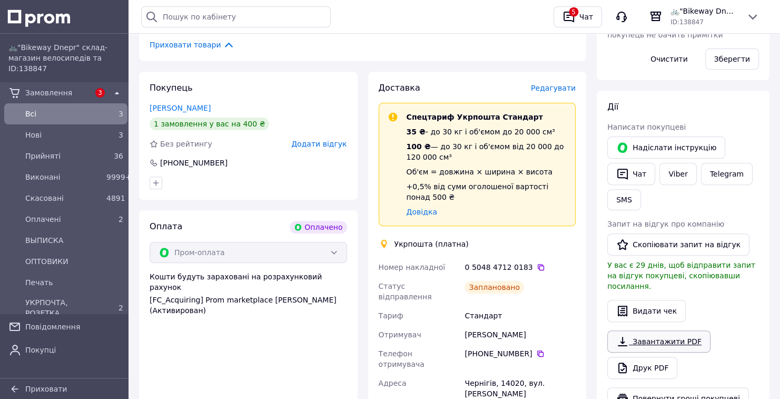
scroll to position [337, 0]
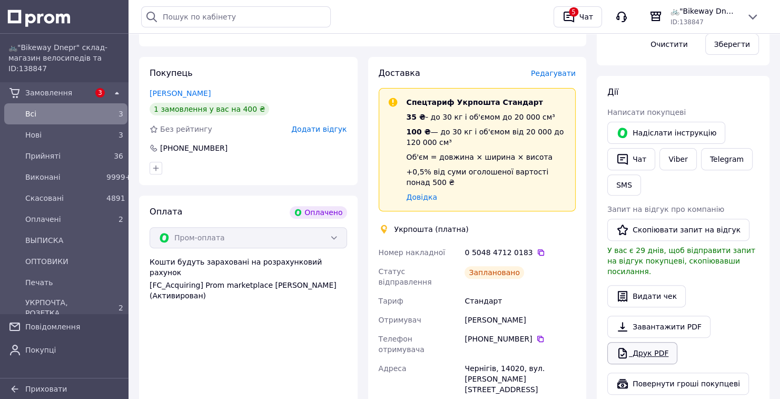
click at [645, 342] on link "Друк PDF" at bounding box center [642, 353] width 70 height 22
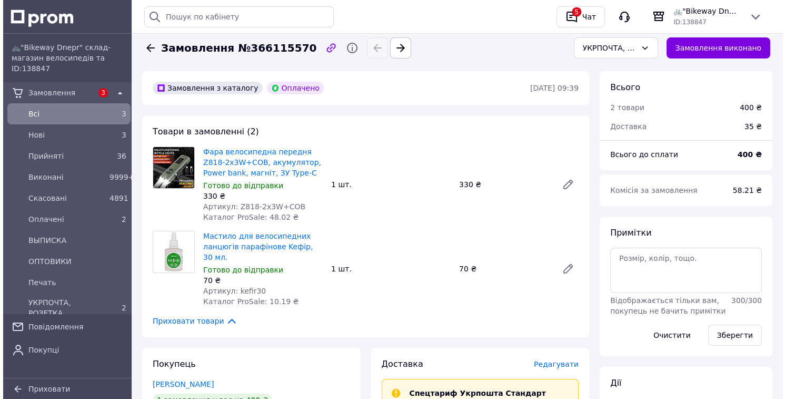
scroll to position [0, 0]
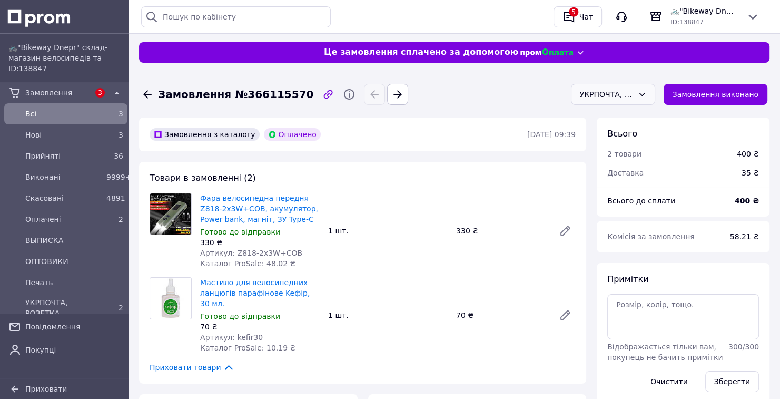
click at [645, 91] on icon at bounding box center [641, 94] width 8 height 8
click at [104, 154] on div "36" at bounding box center [114, 155] width 21 height 15
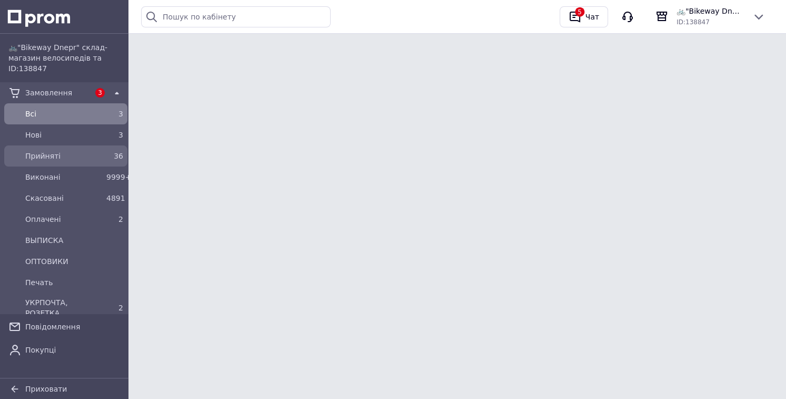
click at [97, 158] on span "Прийняті" at bounding box center [63, 156] width 77 height 11
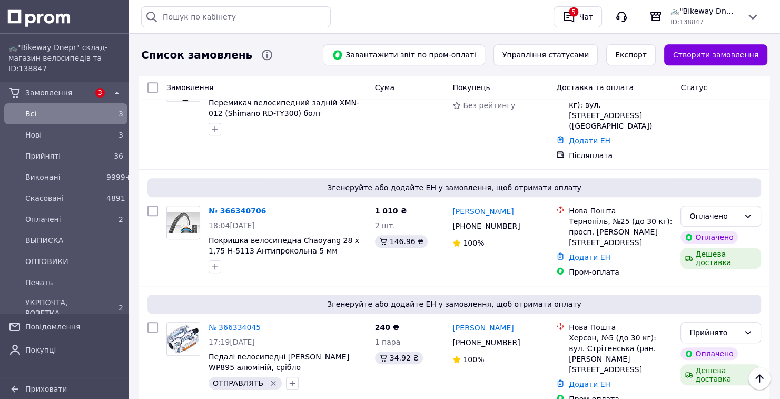
scroll to position [674, 0]
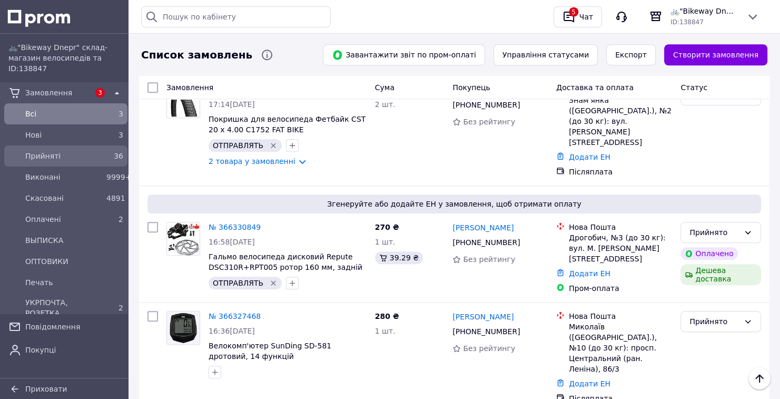
click at [104, 162] on div "36" at bounding box center [114, 155] width 21 height 15
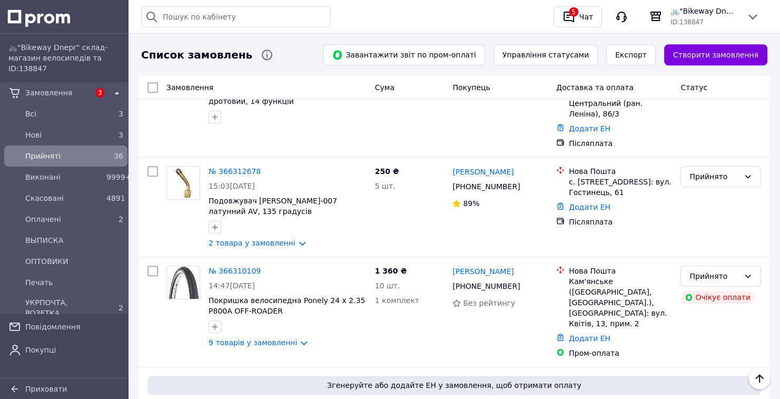
scroll to position [421, 0]
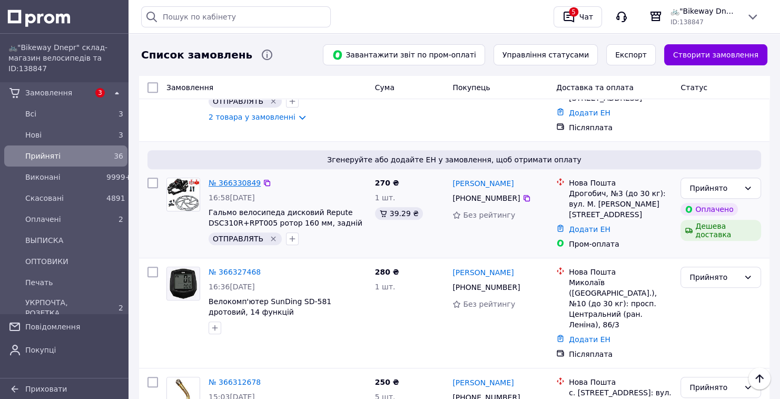
click at [234, 178] on link "№ 366330849" at bounding box center [234, 182] width 52 height 8
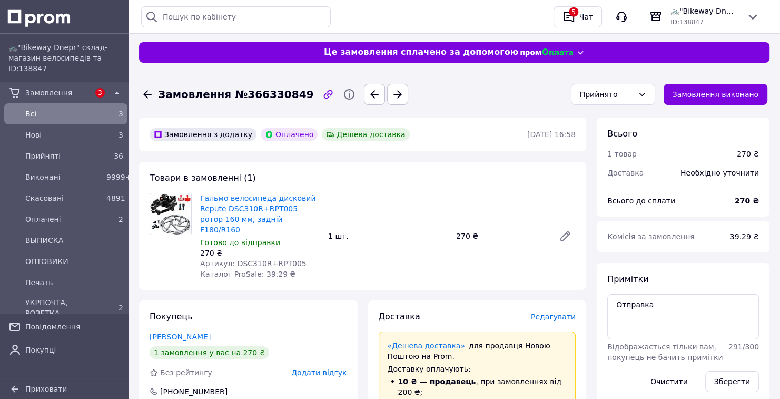
click at [558, 312] on span "Редагувати" at bounding box center [553, 316] width 45 height 8
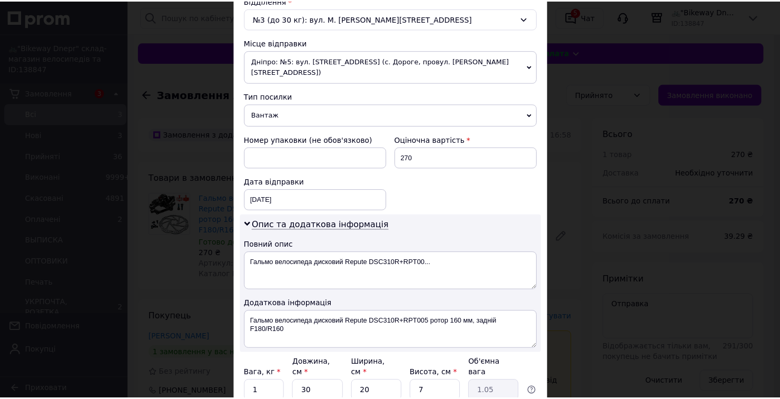
scroll to position [415, 0]
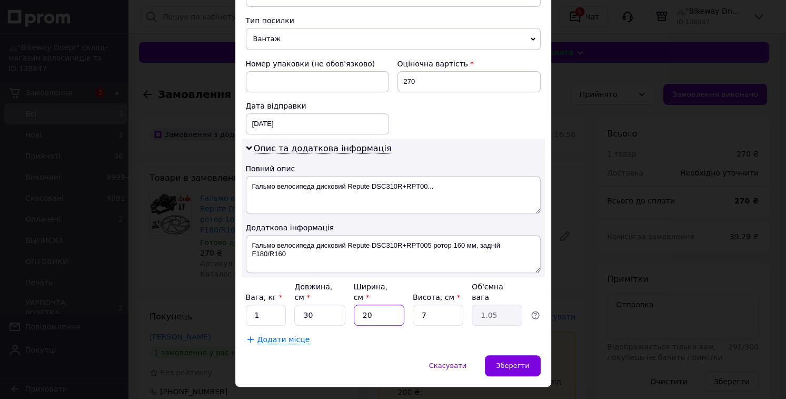
drag, startPoint x: 364, startPoint y: 291, endPoint x: 352, endPoint y: 293, distance: 12.3
click at [354, 304] on input "20" at bounding box center [379, 314] width 51 height 21
type input "3"
type input "0.16"
drag, startPoint x: 363, startPoint y: 293, endPoint x: 356, endPoint y: 294, distance: 7.5
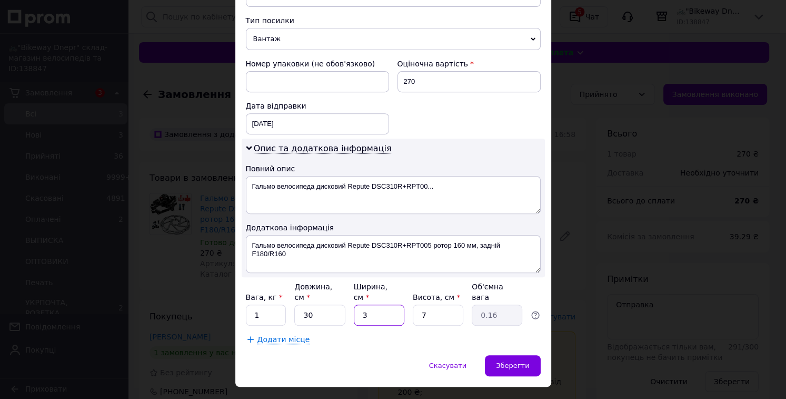
click at [356, 304] on input "3" at bounding box center [379, 314] width 51 height 21
type input "2"
type input "0.11"
type input "22"
type input "1.16"
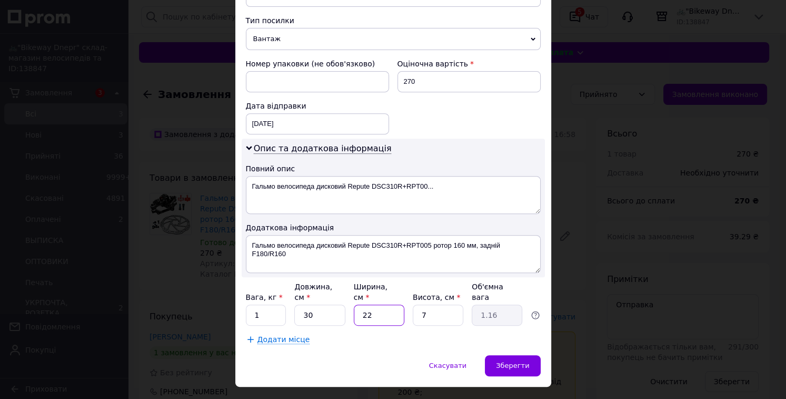
type input "22"
click at [404, 294] on div "Вага, кг * 1 Довжина, см * 30 Ширина, см * 22 Висота, см * 7 Об'ємна вага 1.16" at bounding box center [393, 303] width 295 height 44
type input "5"
type input "0.83"
type input "5"
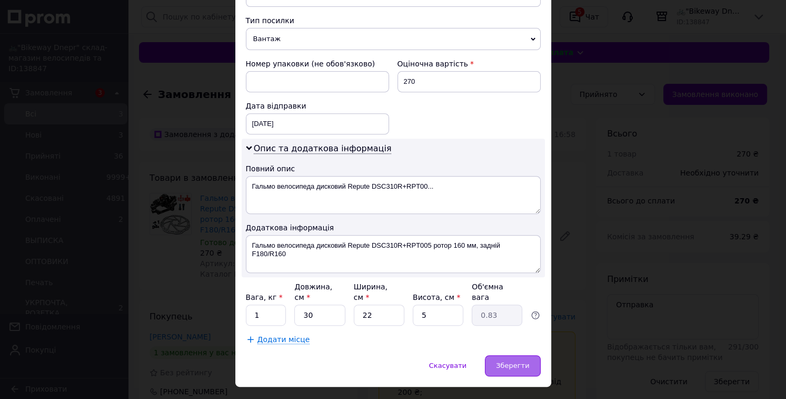
click at [516, 361] on span "Зберегти" at bounding box center [512, 365] width 33 height 8
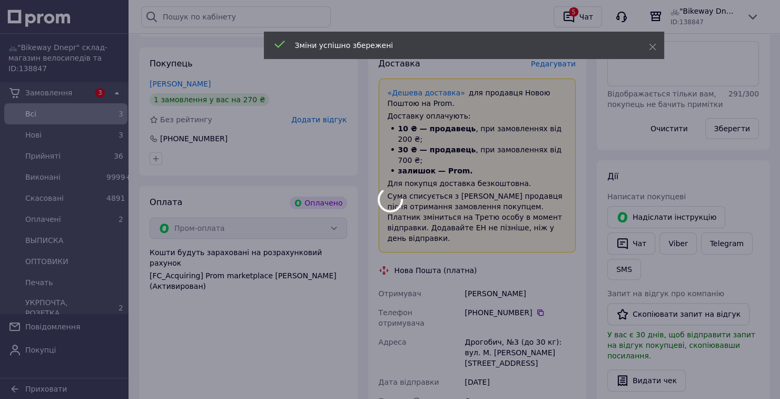
scroll to position [421, 0]
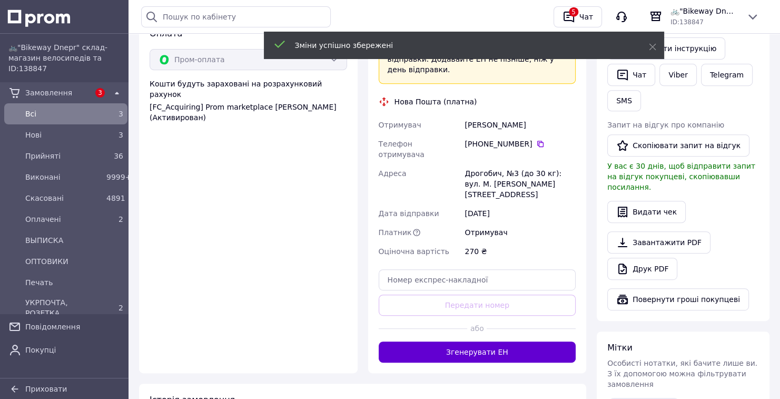
click at [510, 341] on button "Згенерувати ЕН" at bounding box center [476, 351] width 197 height 21
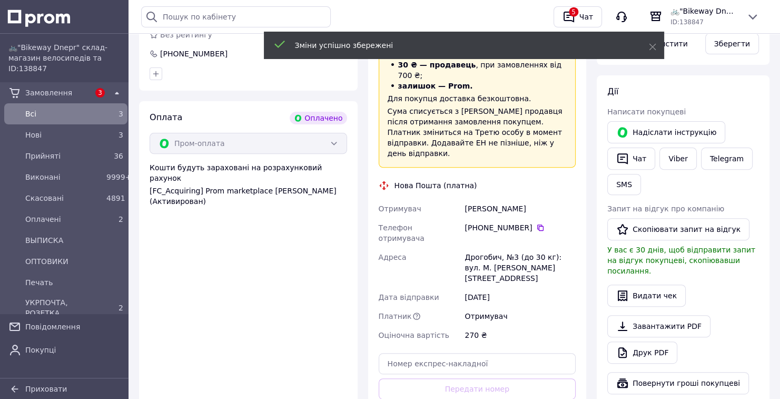
scroll to position [337, 0]
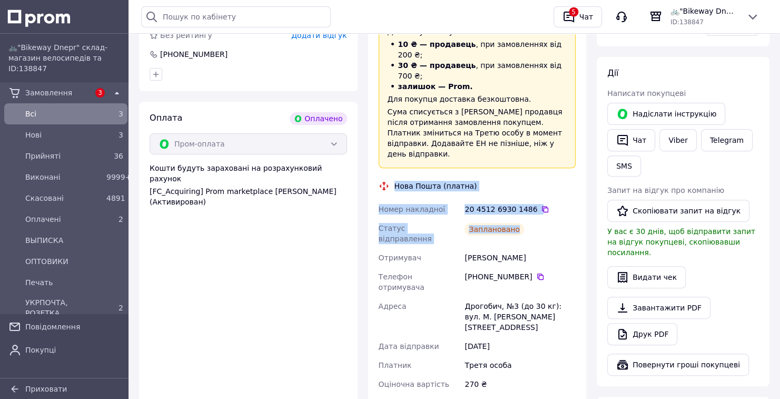
drag, startPoint x: 394, startPoint y: 152, endPoint x: 530, endPoint y: 192, distance: 142.2
click at [530, 192] on div "Доставка Редагувати «Дешева доставка»   для продавця Новою Поштою на Prom. Дост…" at bounding box center [476, 213] width 197 height 479
click at [625, 144] on icon "button" at bounding box center [622, 140] width 13 height 13
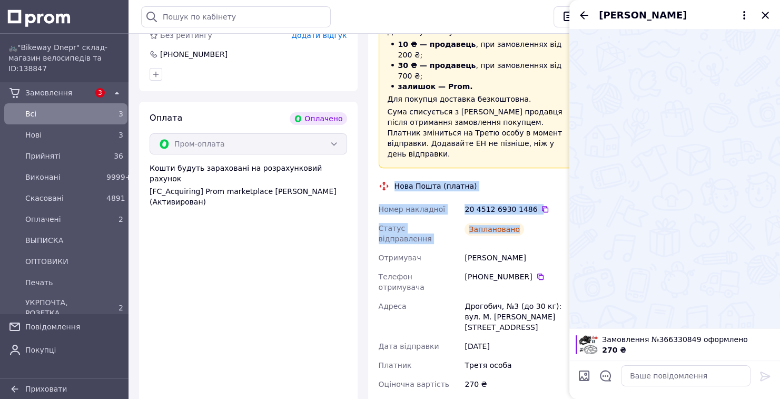
copy div "Нова Пошта (платна) Номер накладної 20 4512 6930 1486   Статус відправлення Зап…"
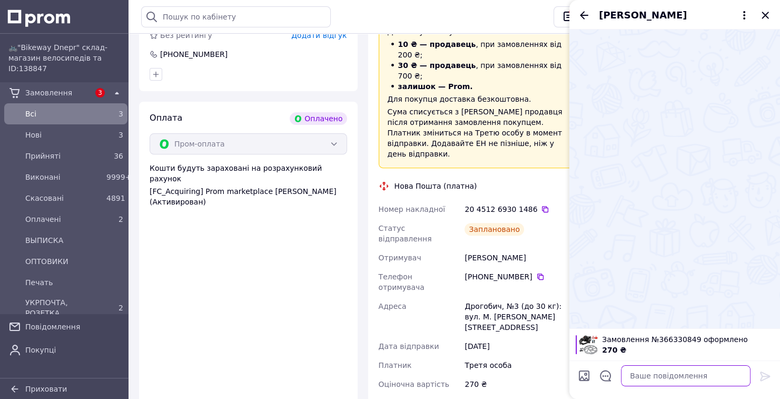
click at [644, 376] on textarea at bounding box center [685, 375] width 129 height 21
paste textarea "Нова Пошта (платна) Номер накладної 20 4512 6930 1486 Статус відправлення Запла…"
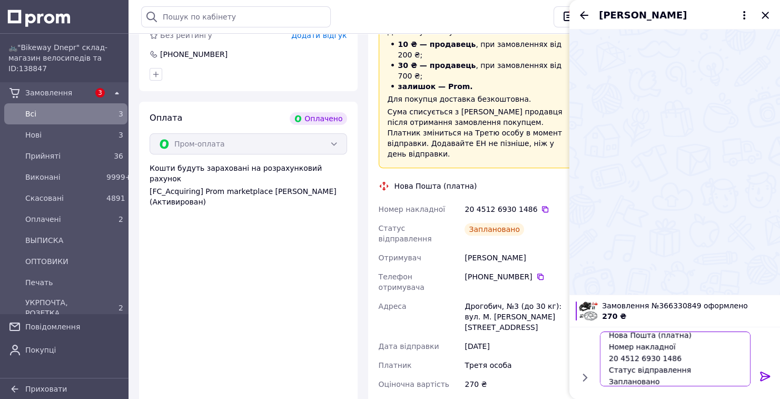
drag, startPoint x: 682, startPoint y: 341, endPoint x: 658, endPoint y: 340, distance: 24.3
click at [658, 340] on textarea "Нова Пошта (платна) Номер накладної 20 4512 6930 1486 Статус відправлення Запла…" at bounding box center [675, 358] width 151 height 55
drag, startPoint x: 649, startPoint y: 336, endPoint x: 713, endPoint y: 339, distance: 64.3
click at [713, 339] on textarea "Нова Пошта (платна) Номер накладної 20 4512 6930 1486 Статус відправлення Запла…" at bounding box center [675, 358] width 151 height 55
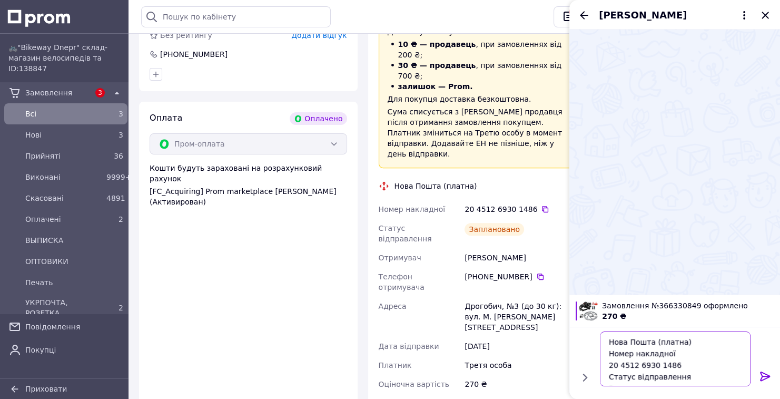
type textarea "Нова Пошта Номер накладної 20 4512 6930 1486 Статус відправлення Заплановано"
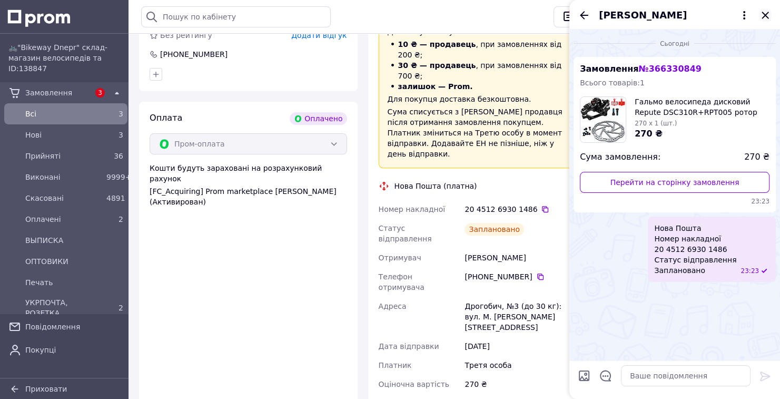
click at [762, 14] on icon "Закрити" at bounding box center [765, 15] width 13 height 13
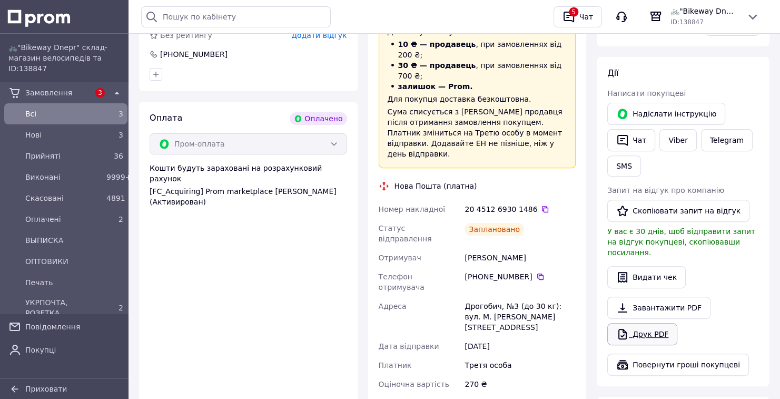
click at [632, 323] on link "Друк PDF" at bounding box center [642, 334] width 70 height 22
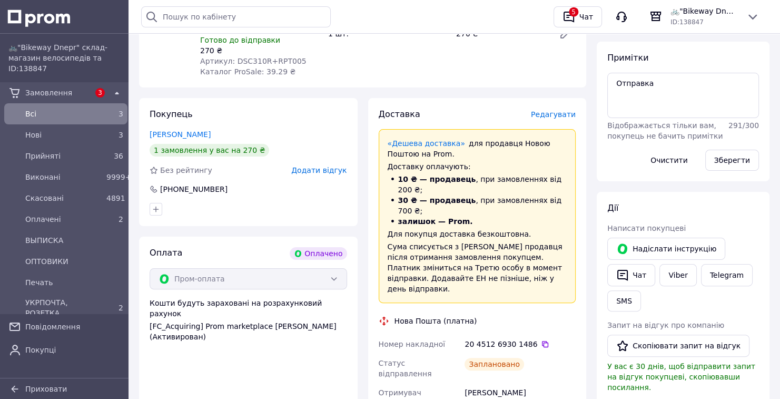
scroll to position [126, 0]
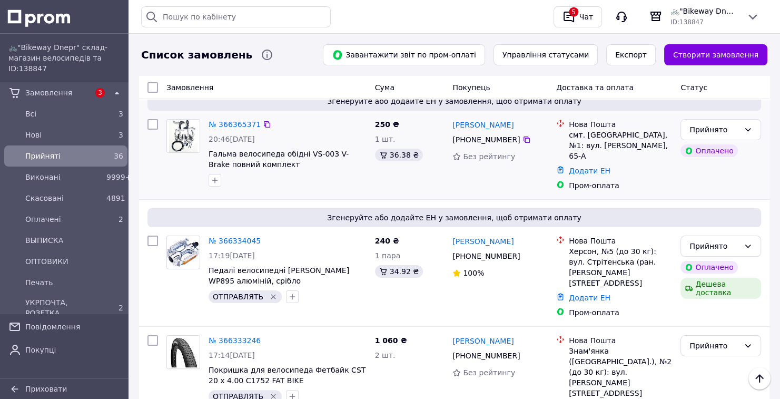
scroll to position [84, 0]
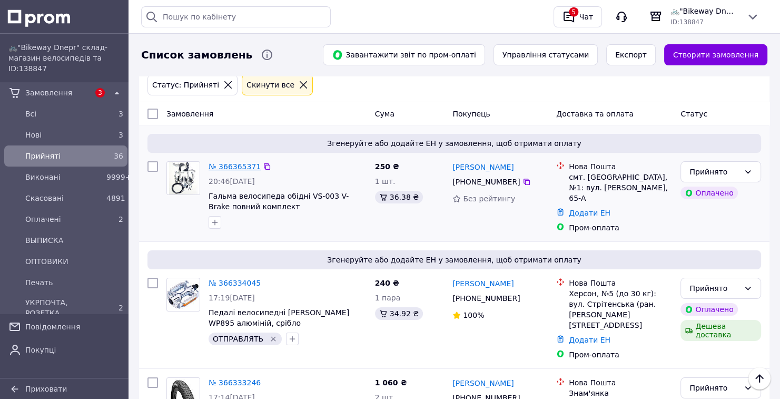
click at [244, 162] on link "№ 366365371" at bounding box center [234, 166] width 52 height 8
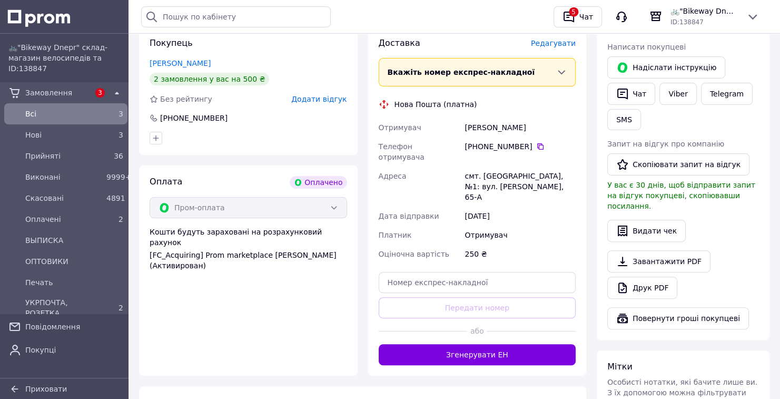
scroll to position [168, 0]
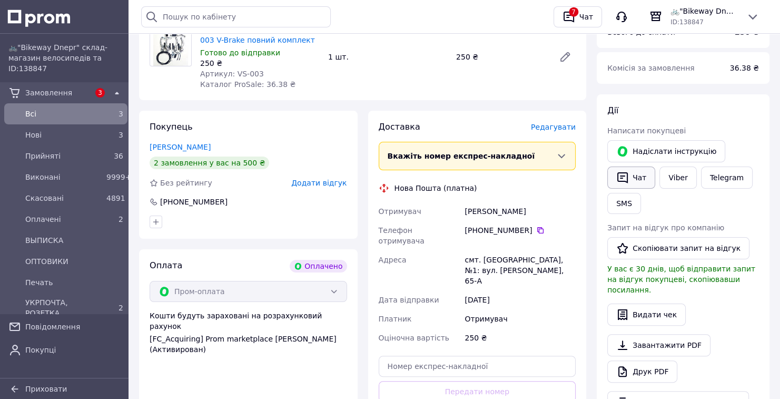
click at [632, 175] on button "Чат" at bounding box center [631, 177] width 48 height 22
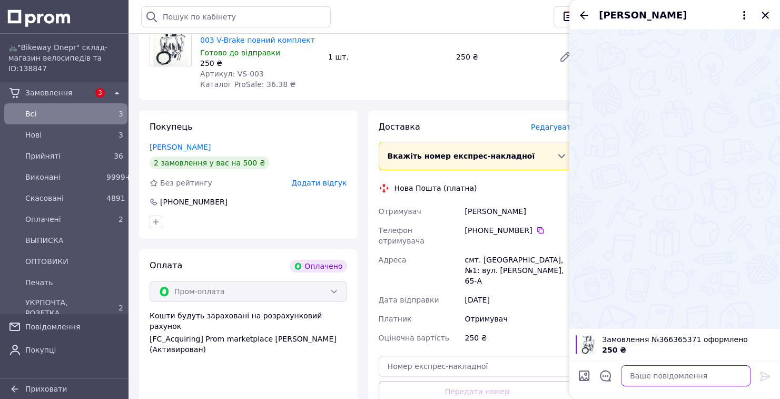
click at [666, 381] on textarea at bounding box center [685, 375] width 129 height 21
paste textarea "Вітаю. Замовлення на Велотовари прийняте. Відправлення завтра. З повагою Bikewa…"
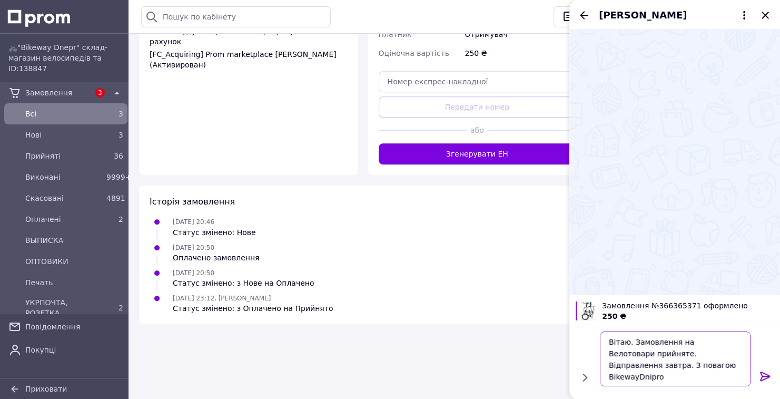
type textarea "Вітаю. Замовлення на Велотовари прийняте. Відправлення завтра. З повагою Bikewa…"
click at [765, 379] on icon at bounding box center [765, 376] width 13 height 13
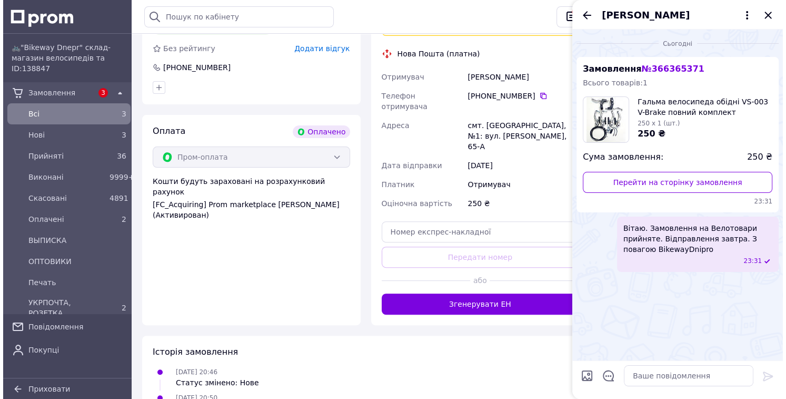
scroll to position [200, 0]
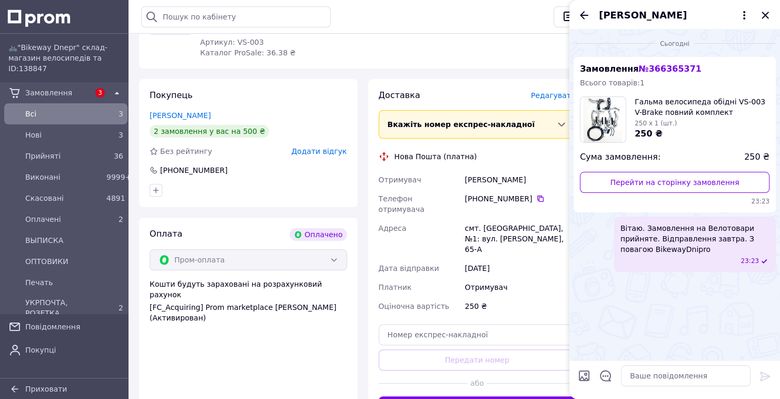
click at [531, 95] on div "Доставка" at bounding box center [454, 95] width 152 height 12
click at [538, 93] on span "Редагувати" at bounding box center [553, 95] width 45 height 8
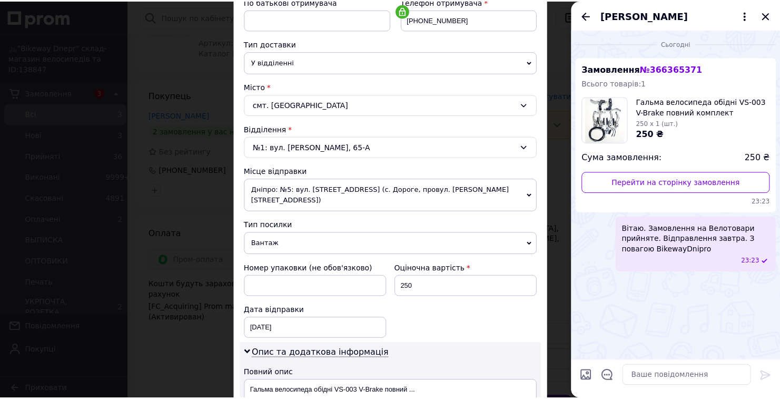
scroll to position [415, 0]
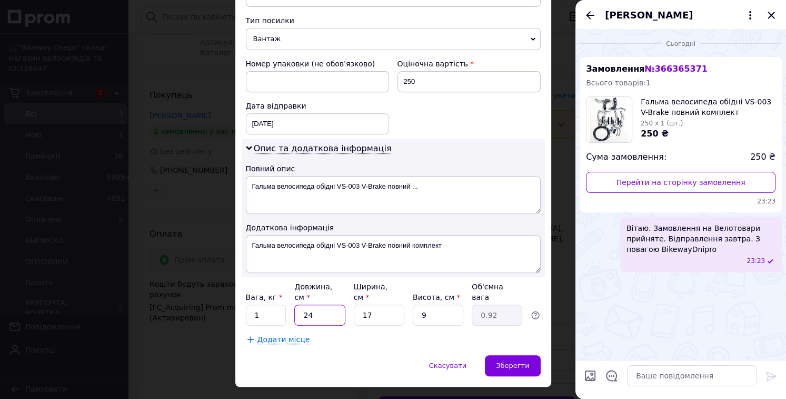
drag, startPoint x: 303, startPoint y: 292, endPoint x: 293, endPoint y: 293, distance: 10.5
click at [294, 304] on input "24" at bounding box center [319, 314] width 51 height 21
type input "2"
type input "0.1"
type input "22"
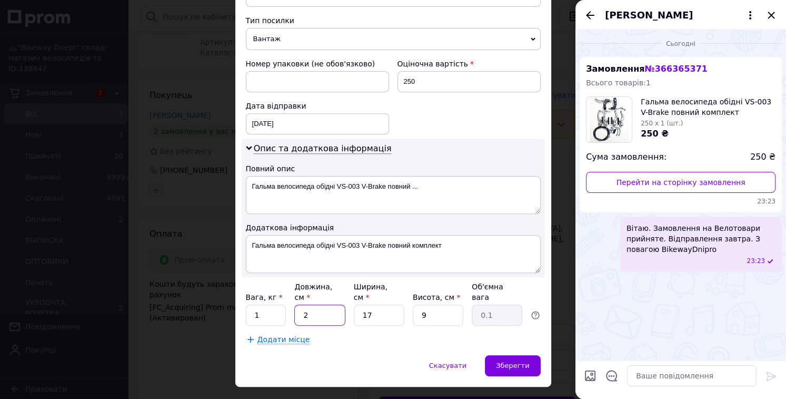
type input "0.84"
type input "22"
drag, startPoint x: 368, startPoint y: 292, endPoint x: 346, endPoint y: 294, distance: 22.7
click at [346, 294] on div "Вага, кг * 1 Довжина, см * 22 Ширина, см * 17 Висота, см * 9 Об'ємна вага 0.84" at bounding box center [393, 303] width 295 height 44
type input "1"
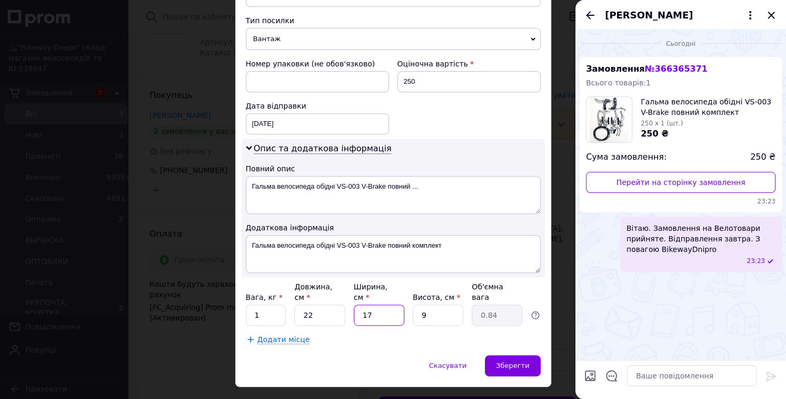
type input "0.1"
type input "14"
type input "0.69"
drag, startPoint x: 375, startPoint y: 294, endPoint x: 366, endPoint y: 294, distance: 8.4
click at [366, 304] on input "14" at bounding box center [379, 314] width 51 height 21
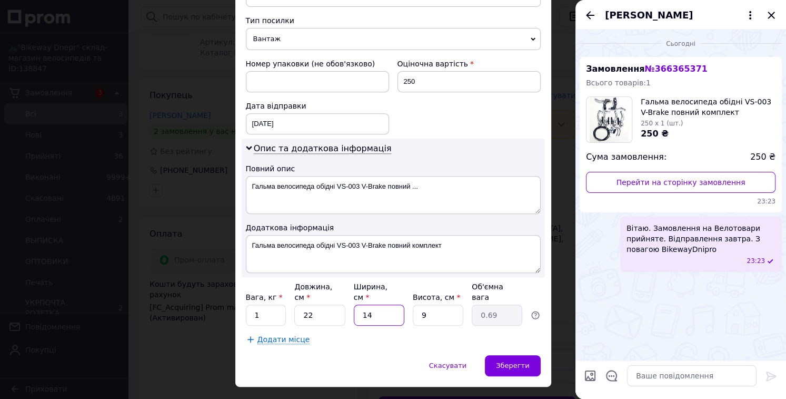
type input "15"
type input "0.74"
type input "15"
drag, startPoint x: 427, startPoint y: 295, endPoint x: 411, endPoint y: 296, distance: 16.3
click at [413, 304] on input "9" at bounding box center [438, 314] width 51 height 21
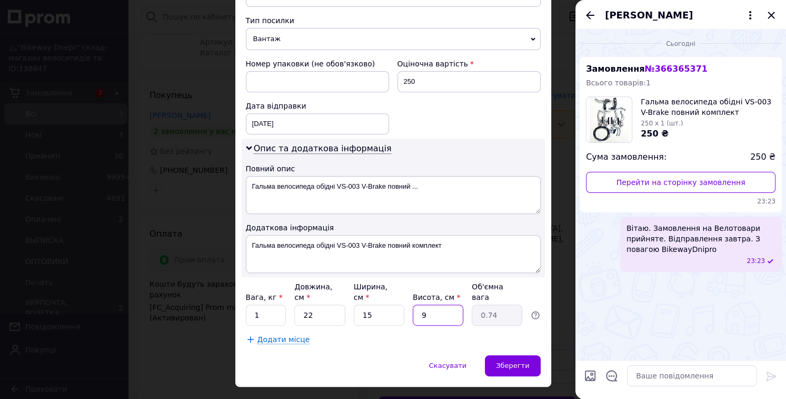
type input "6"
type input "0.5"
type input "6"
click at [510, 361] on span "Зберегти" at bounding box center [512, 365] width 33 height 8
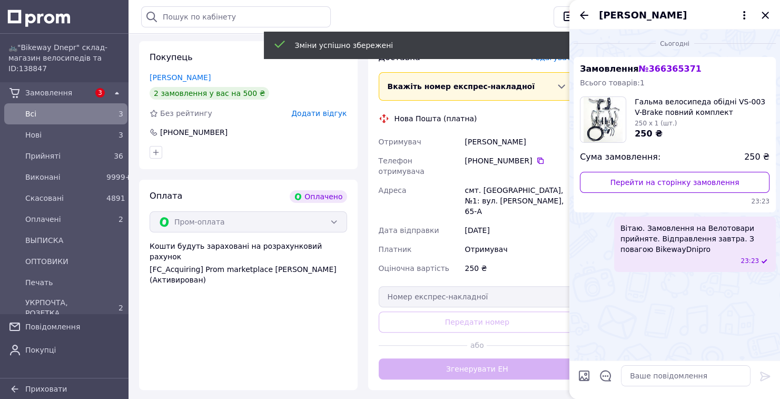
scroll to position [326, 0]
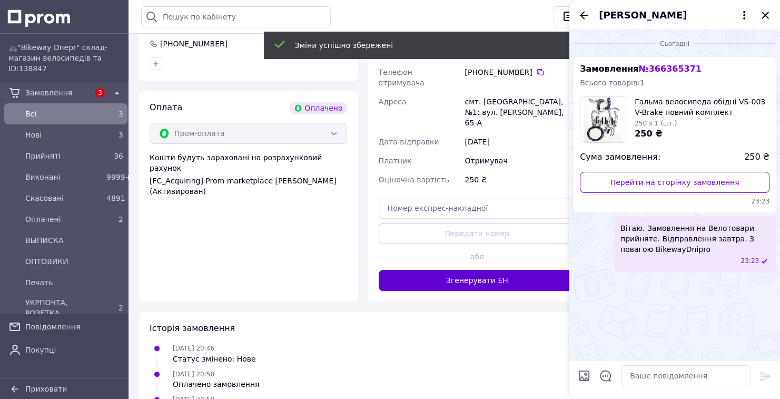
click at [503, 270] on button "Згенерувати ЕН" at bounding box center [476, 280] width 197 height 21
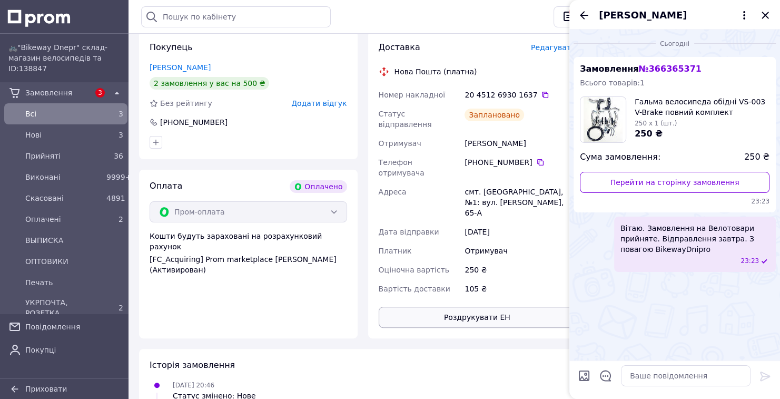
scroll to position [242, 0]
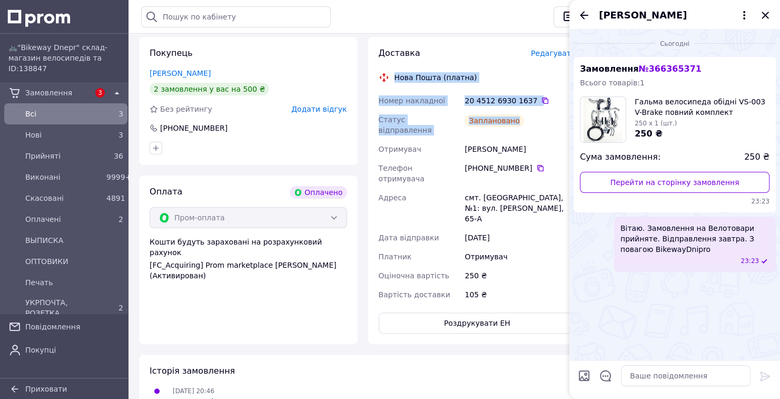
drag, startPoint x: 392, startPoint y: 76, endPoint x: 514, endPoint y: 121, distance: 130.6
click at [516, 122] on div "Доставка Редагувати Нова Пошта (платна) Номер накладної 20 4512 6930 1637   Ста…" at bounding box center [476, 190] width 197 height 286
copy div "Нова Пошта (платна) Номер накладної 20 4512 6930 1637   Статус відправлення Зап…"
click at [667, 366] on textarea at bounding box center [685, 375] width 129 height 21
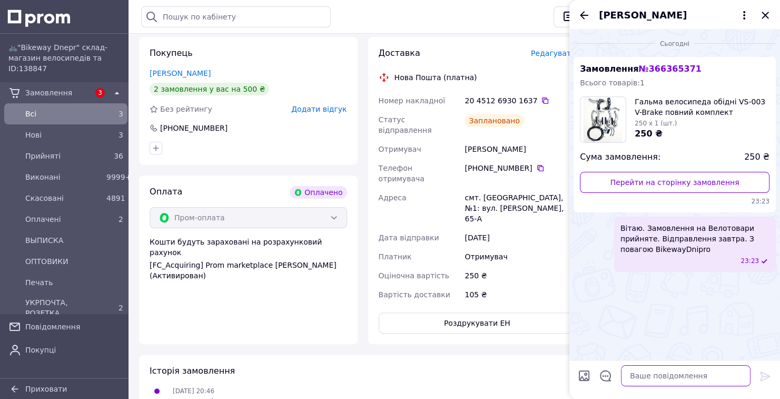
paste textarea "Нова Пошта (платна) Номер накладної 20 4512 6930 1637 Статус відправлення Запла…"
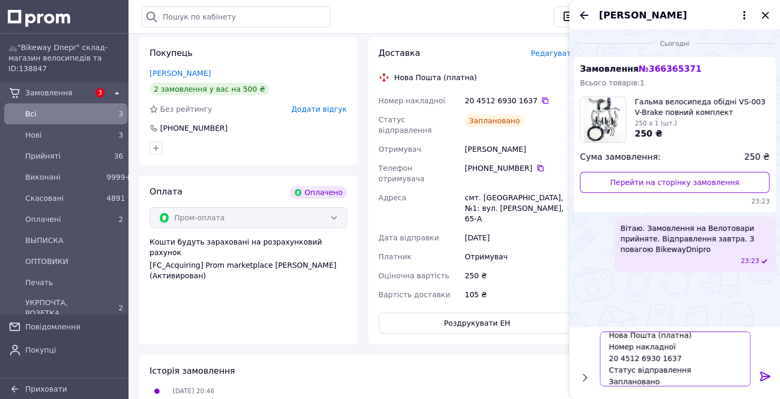
scroll to position [0, 0]
drag, startPoint x: 649, startPoint y: 336, endPoint x: 691, endPoint y: 337, distance: 42.1
click at [691, 337] on textarea "Нова Пошта (платна) Номер накладної 20 4512 6930 1637 Статус відправлення Запла…" at bounding box center [675, 358] width 151 height 55
type textarea "Нова Пошта Номер накладної 20 4512 6930 1637 Статус відправлення Заплановано"
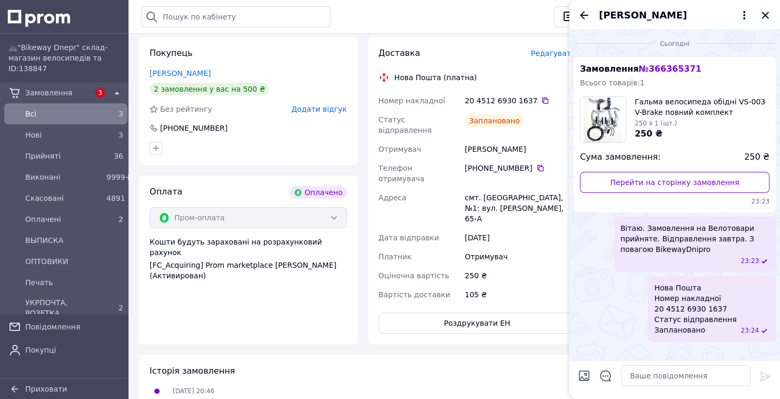
click at [760, 17] on icon "Закрити" at bounding box center [765, 15] width 13 height 13
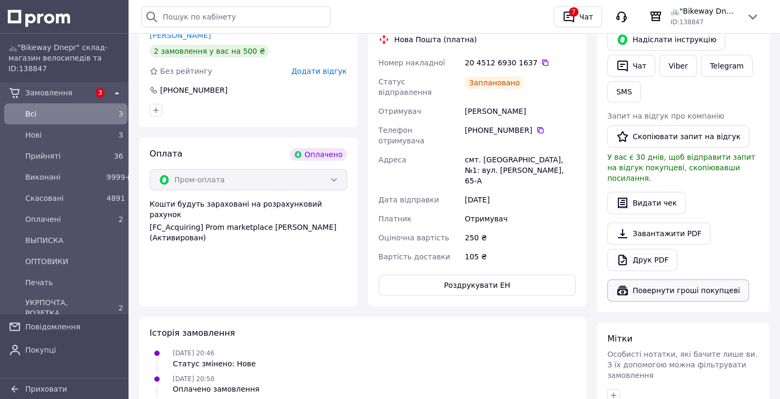
scroll to position [368, 0]
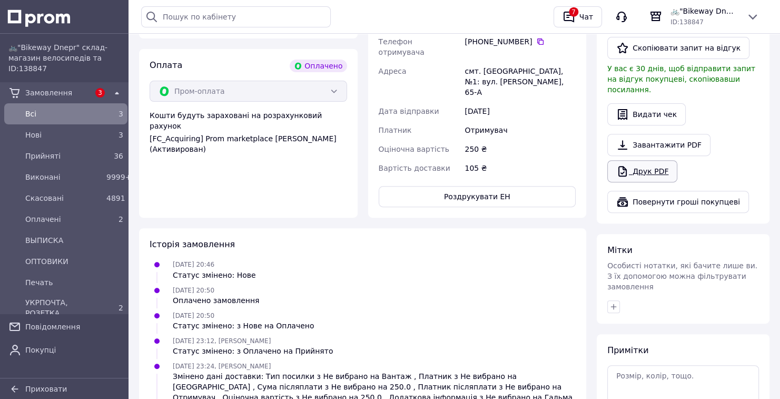
click at [644, 167] on link "Друк PDF" at bounding box center [642, 171] width 70 height 22
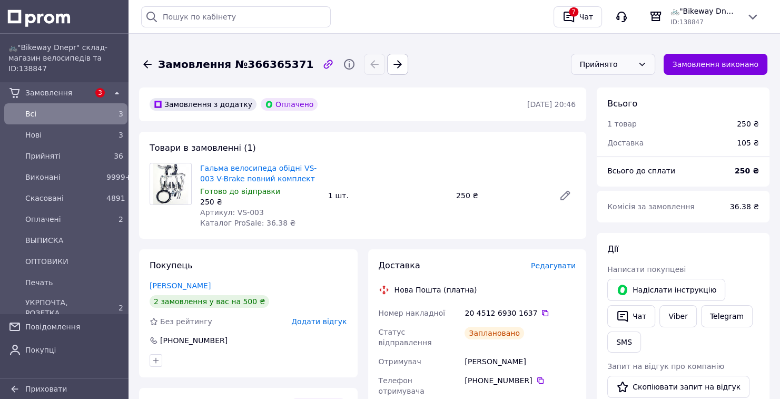
scroll to position [0, 0]
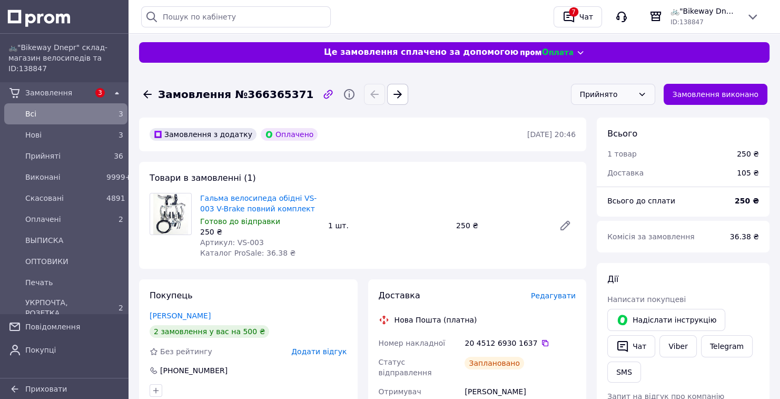
click at [633, 93] on div "Прийнято" at bounding box center [607, 94] width 54 height 12
click at [618, 170] on li "ВЫПИСКА" at bounding box center [620, 173] width 83 height 19
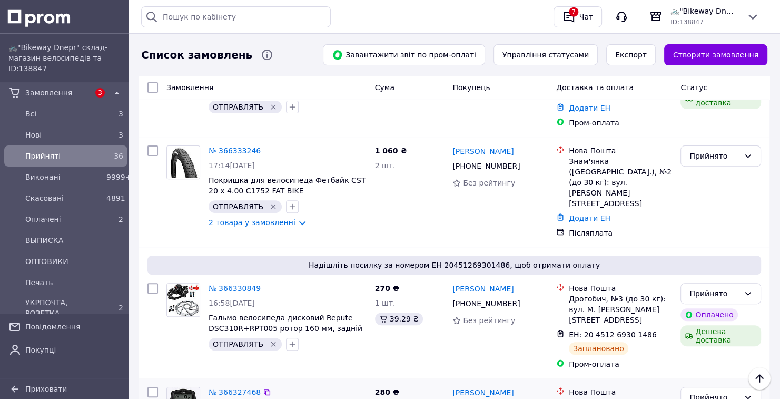
scroll to position [379, 0]
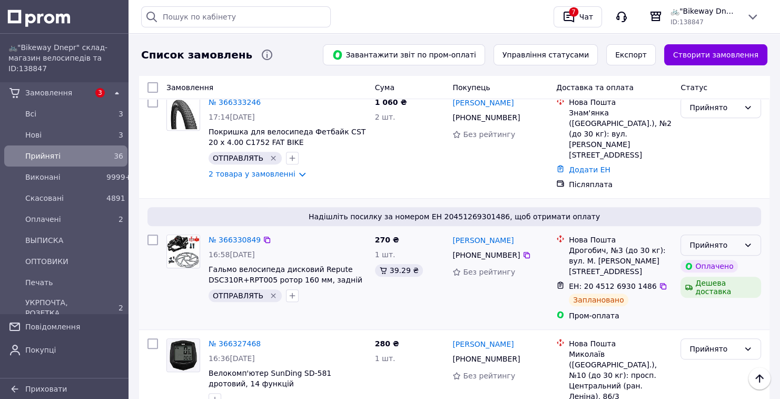
click at [735, 239] on div "Прийнято" at bounding box center [714, 245] width 50 height 12
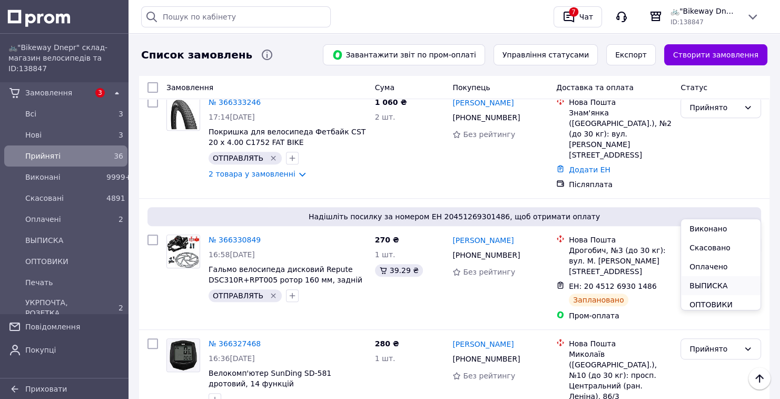
click at [716, 283] on li "ВЫПИСКА" at bounding box center [720, 285] width 79 height 19
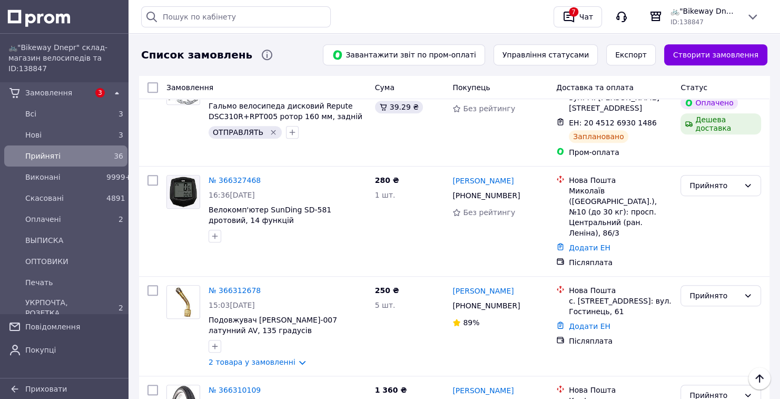
scroll to position [547, 0]
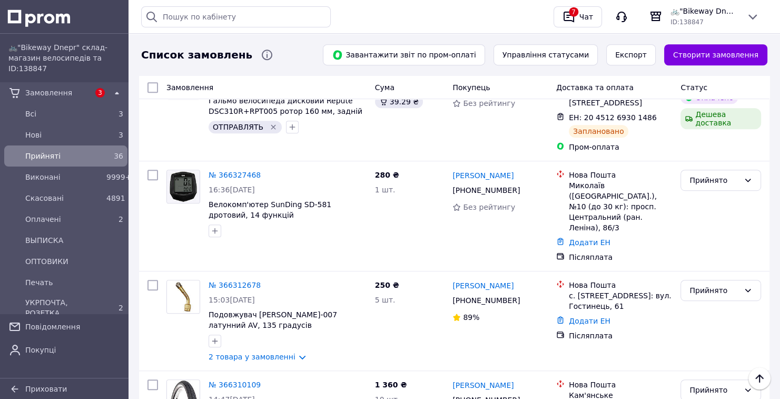
click at [93, 156] on span "Прийняті" at bounding box center [63, 156] width 77 height 11
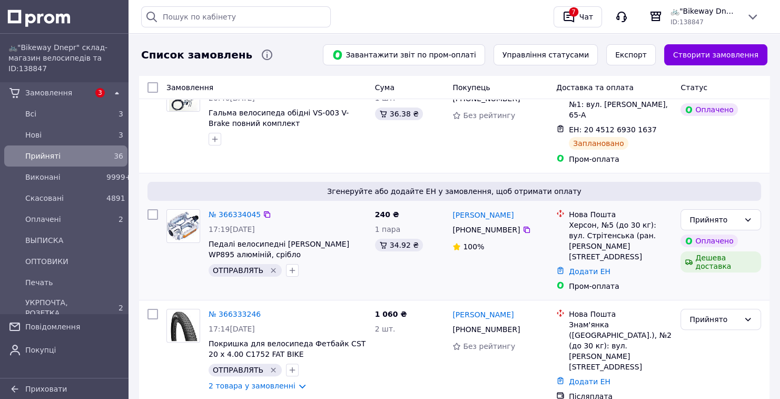
scroll to position [168, 0]
click at [232, 209] on link "№ 366334045" at bounding box center [234, 213] width 52 height 8
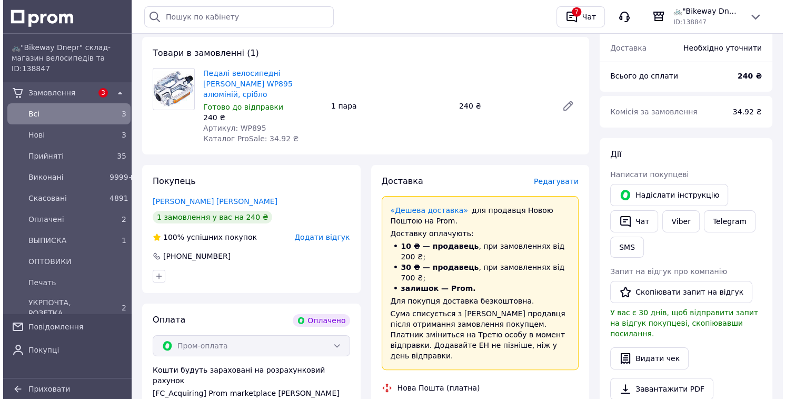
scroll to position [85, 0]
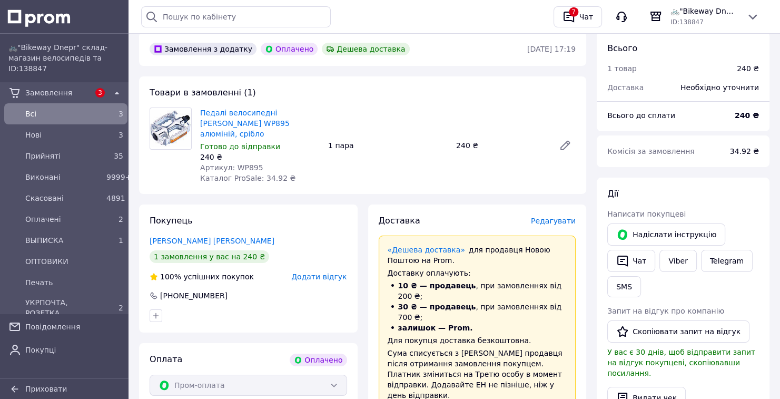
click at [566, 216] on span "Редагувати" at bounding box center [553, 220] width 45 height 8
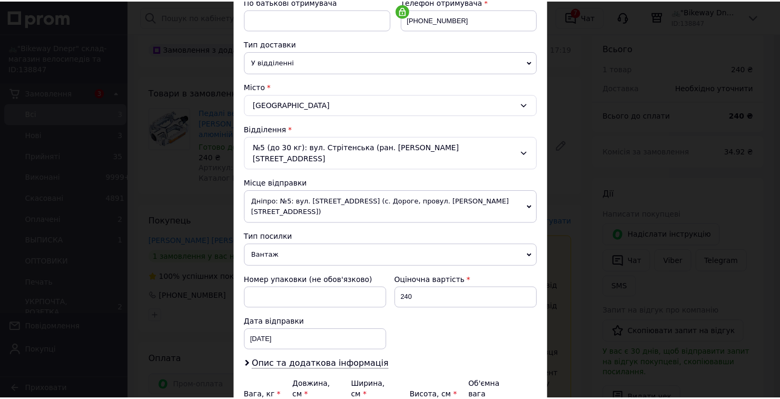
scroll to position [297, 0]
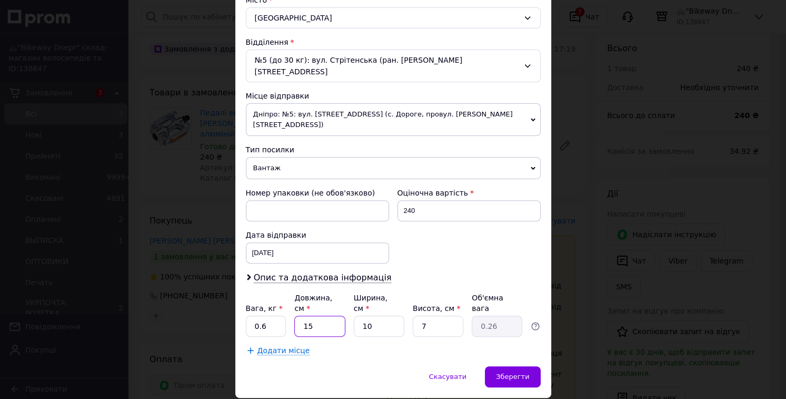
drag, startPoint x: 318, startPoint y: 291, endPoint x: 286, endPoint y: 295, distance: 32.4
click at [286, 295] on div "Вага, кг * 0.6 Довжина, см * 15 Ширина, см * 10 Висота, см * 7 Об'ємна вага 0.26" at bounding box center [393, 314] width 295 height 44
type input "2"
type input "0.1"
type input "20"
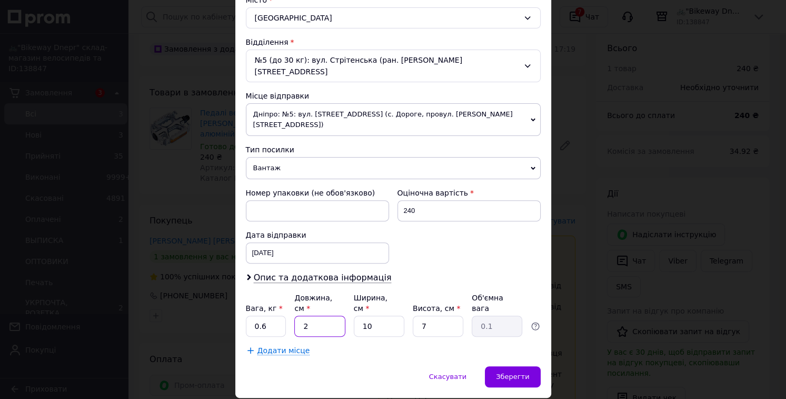
type input "0.35"
type input "20"
click at [418, 315] on input "7" at bounding box center [438, 325] width 51 height 21
type input "6"
type input "0.3"
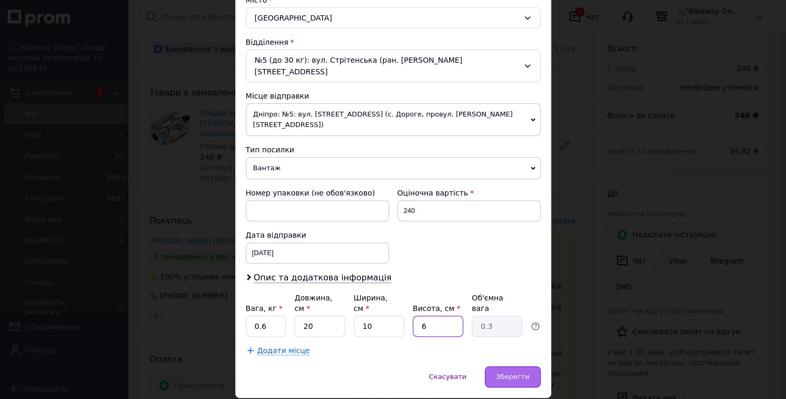
type input "6"
click at [518, 372] on span "Зберегти" at bounding box center [512, 376] width 33 height 8
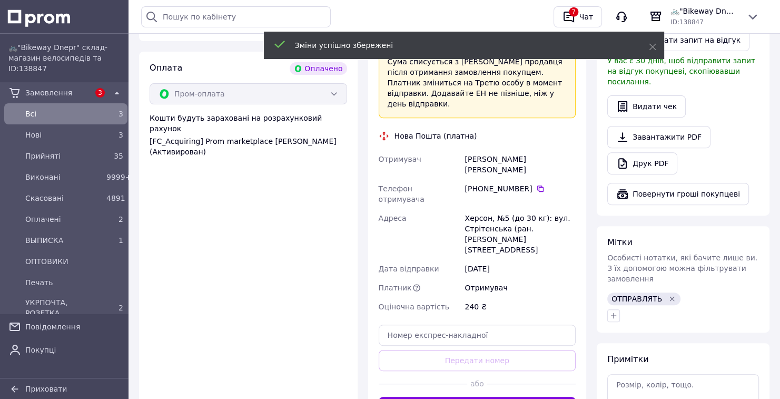
scroll to position [380, 0]
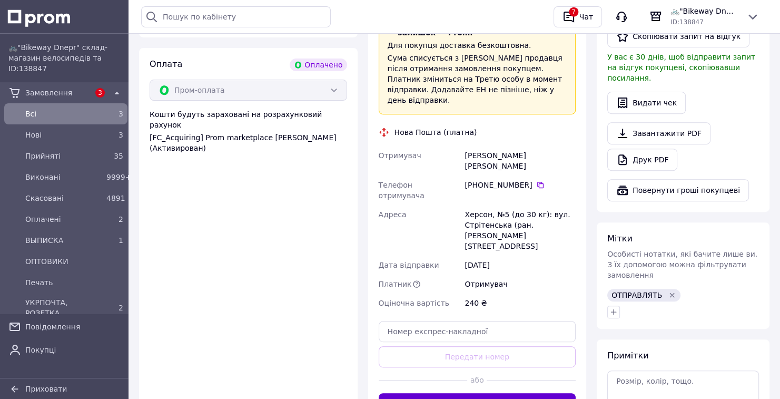
click at [526, 393] on button "Згенерувати ЕН" at bounding box center [476, 403] width 197 height 21
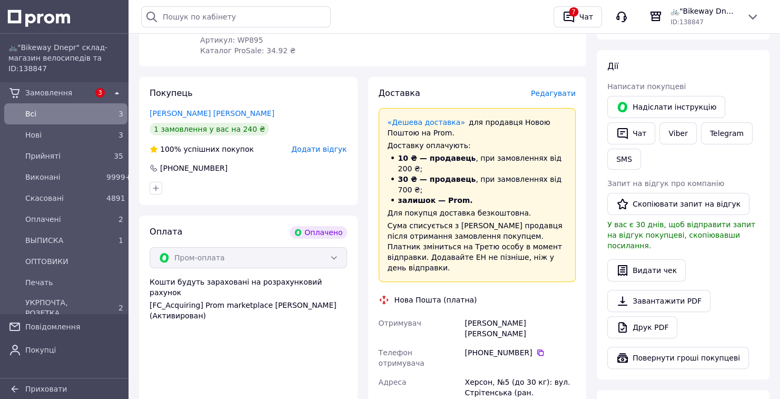
scroll to position [212, 0]
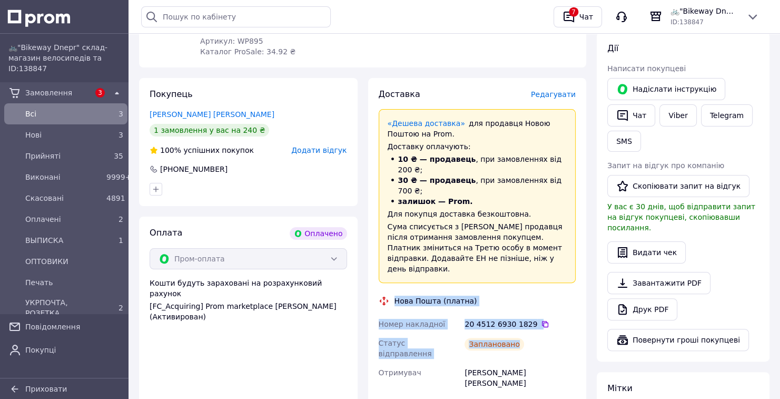
drag, startPoint x: 388, startPoint y: 266, endPoint x: 526, endPoint y: 306, distance: 143.6
click at [526, 306] on div "Доставка Редагувати «Дешева доставка»   для продавця Новою Поштою на Prom. Дост…" at bounding box center [476, 338] width 197 height 500
copy div "Нова Пошта (платна) Номер накладної 20 4512 6930 1829   Статус відправлення Зап…"
click at [627, 121] on button "Чат" at bounding box center [631, 115] width 48 height 22
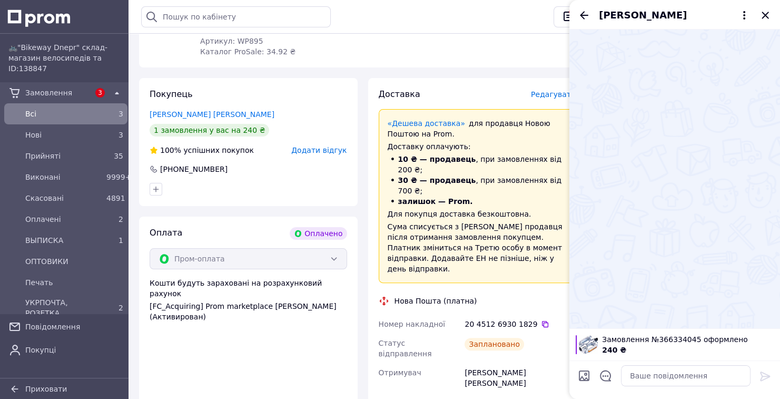
click at [659, 361] on div at bounding box center [685, 375] width 138 height 29
click at [664, 371] on textarea at bounding box center [685, 375] width 129 height 21
paste textarea "Нова Пошта (платна) Номер накладної 20 4512 6930 1829 Статус відправлення Запла…"
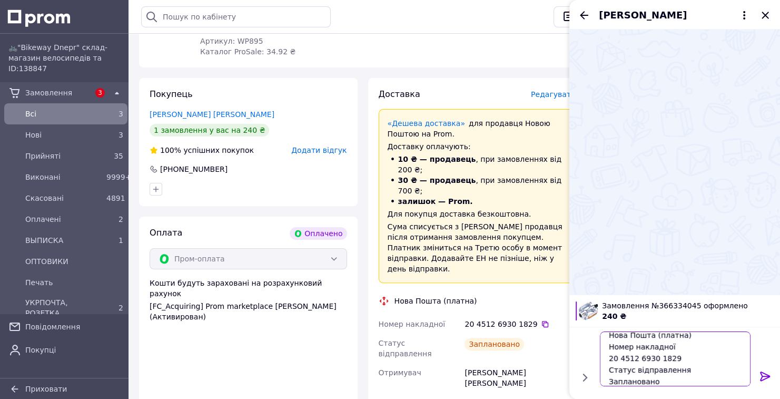
scroll to position [0, 0]
drag, startPoint x: 653, startPoint y: 336, endPoint x: 693, endPoint y: 338, distance: 40.1
click at [693, 338] on textarea "Нова Пошта (платна) Номер накладної 20 4512 6930 1829 Статус відправлення Запла…" at bounding box center [675, 358] width 151 height 55
type textarea "Нова Пошта Номер накладної 20 4512 6930 1829 Статус відправлення Заплановано"
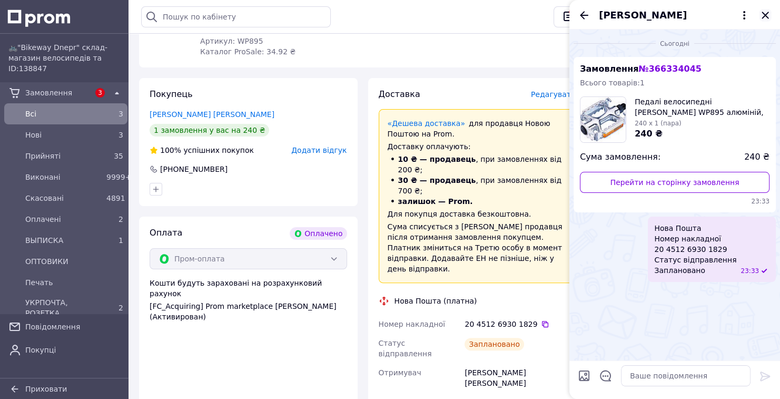
click at [760, 13] on icon "Закрити" at bounding box center [765, 15] width 13 height 13
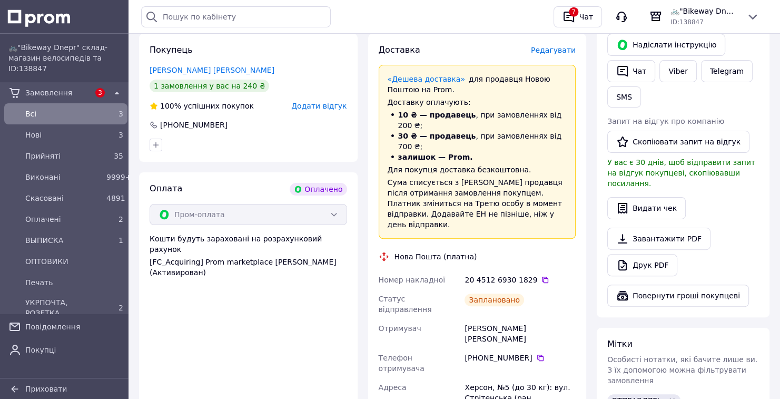
scroll to position [338, 0]
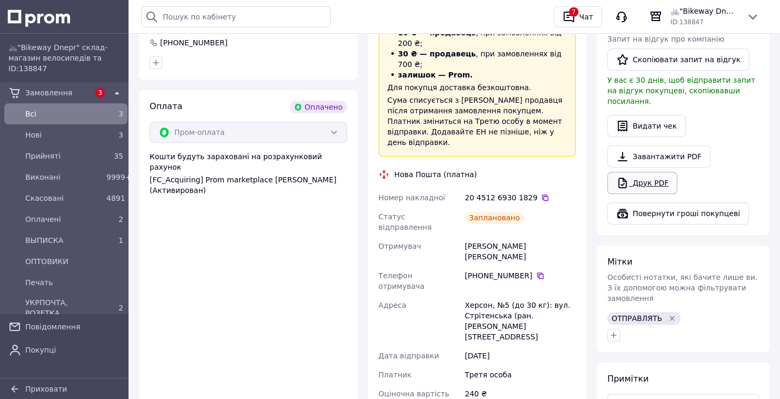
click at [640, 177] on link "Друк PDF" at bounding box center [642, 183] width 70 height 22
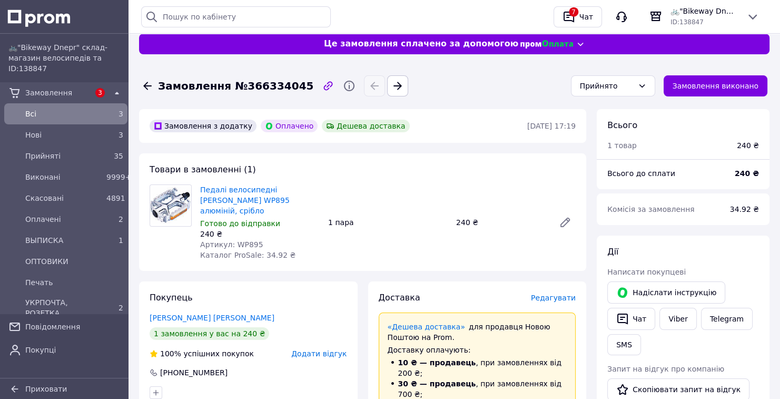
scroll to position [0, 0]
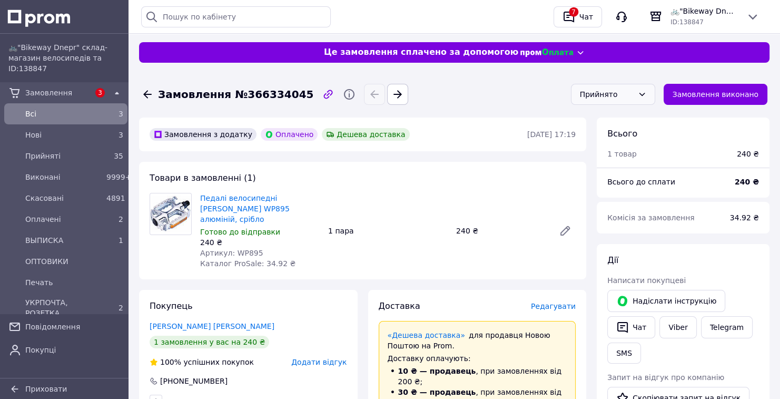
click at [633, 88] on div "Прийнято" at bounding box center [607, 94] width 54 height 12
click at [620, 162] on li "Оплачено" at bounding box center [620, 154] width 83 height 19
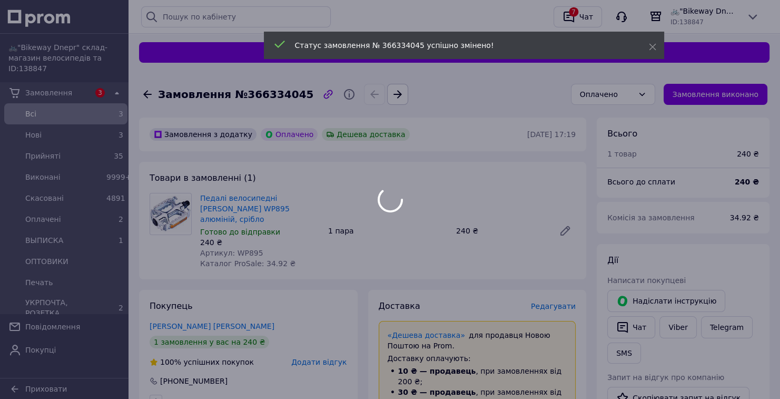
click at [640, 105] on div at bounding box center [390, 199] width 780 height 399
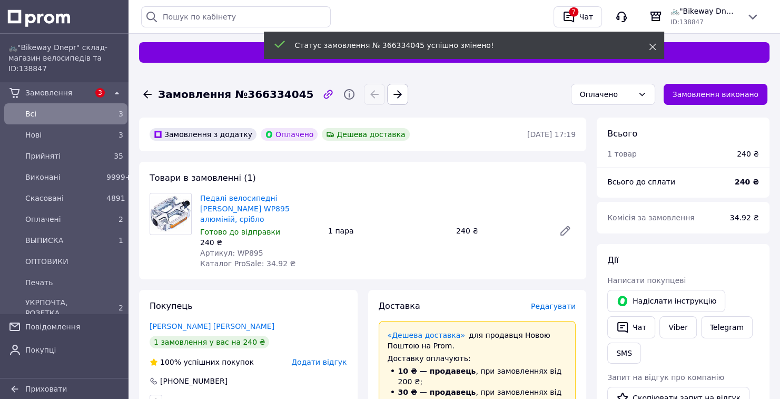
click at [649, 43] on icon at bounding box center [652, 46] width 7 height 7
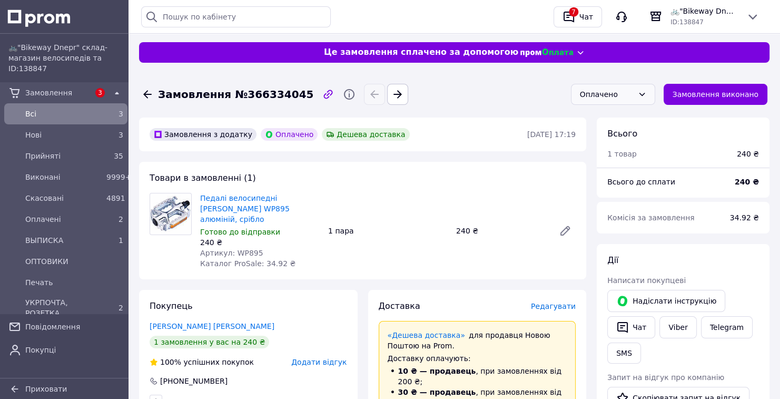
click at [643, 95] on div "Оплачено" at bounding box center [613, 94] width 84 height 21
click at [613, 169] on li "ВЫПИСКА" at bounding box center [620, 173] width 83 height 19
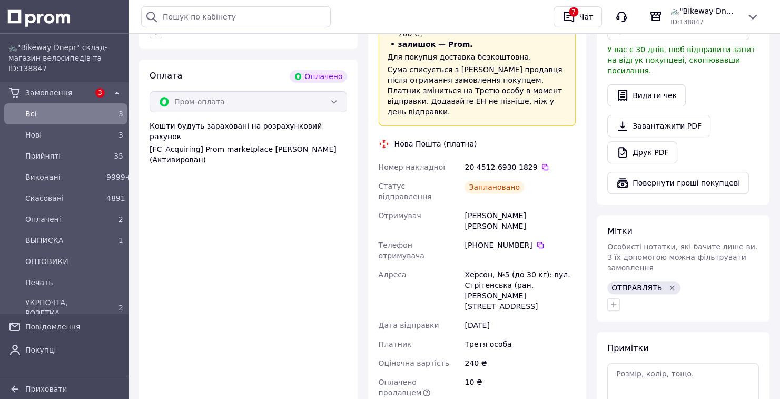
scroll to position [253, 0]
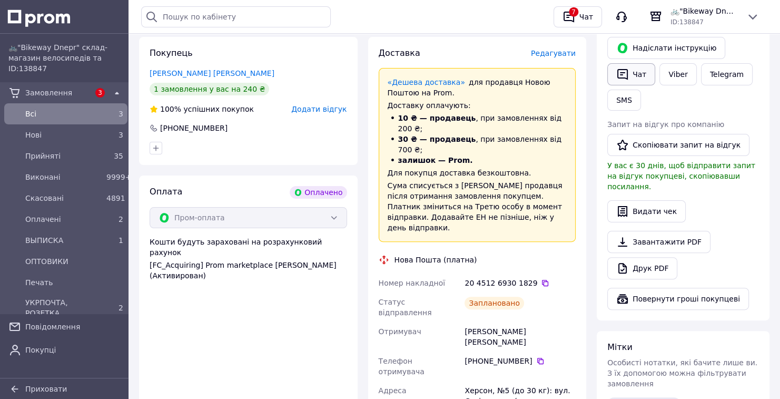
click at [619, 82] on button "Чат" at bounding box center [631, 74] width 48 height 22
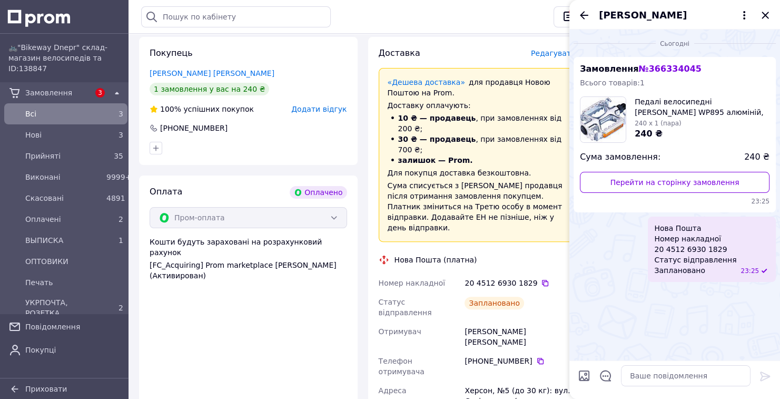
click at [762, 12] on icon "Закрити" at bounding box center [765, 15] width 13 height 13
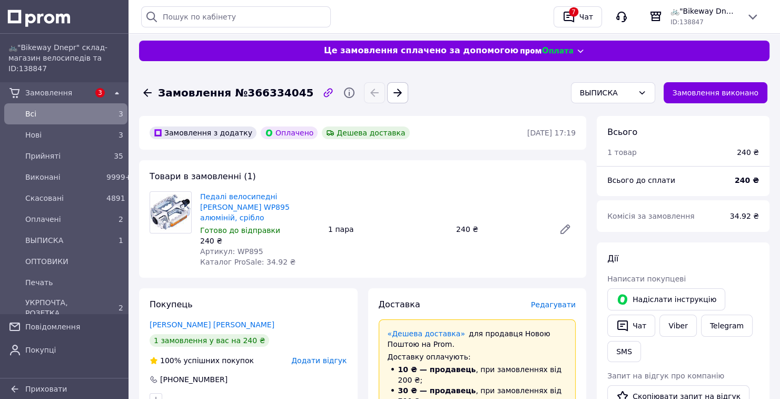
scroll to position [0, 0]
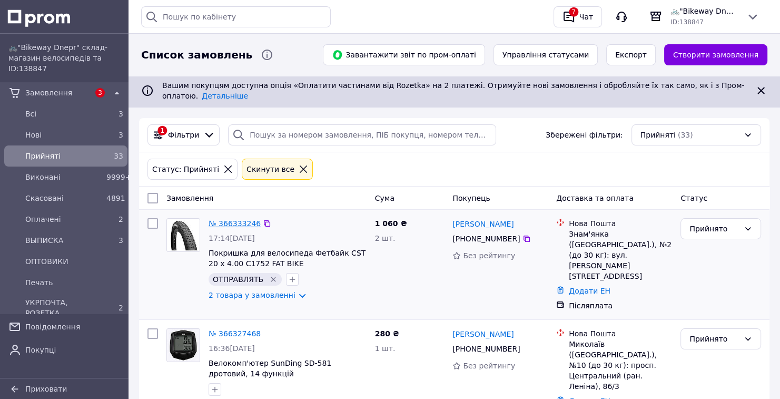
click at [247, 219] on link "№ 366333246" at bounding box center [234, 223] width 52 height 8
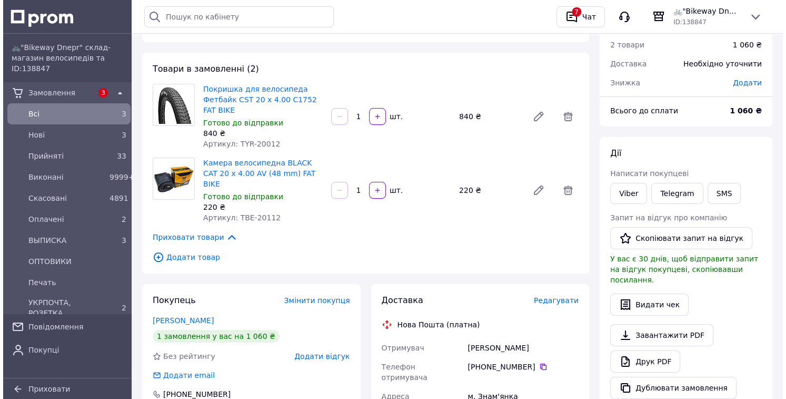
scroll to position [84, 0]
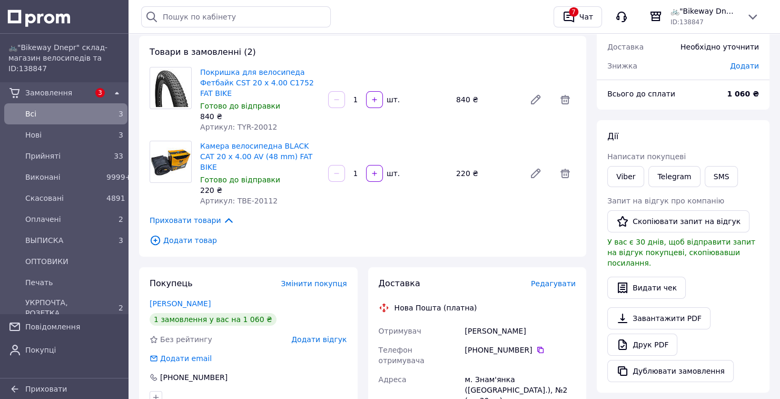
click at [559, 279] on span "Редагувати" at bounding box center [553, 283] width 45 height 8
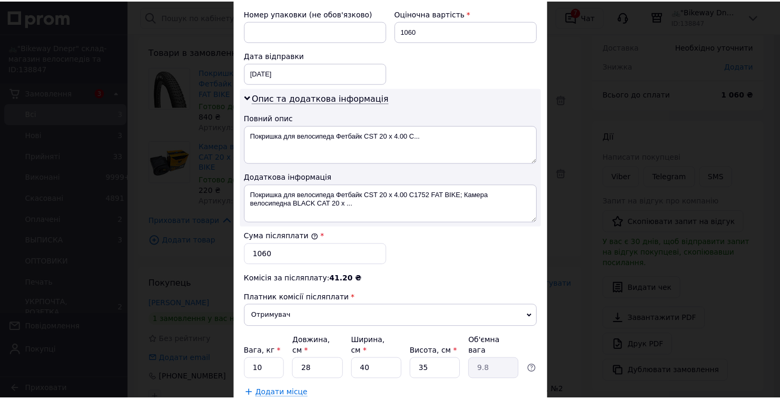
scroll to position [519, 0]
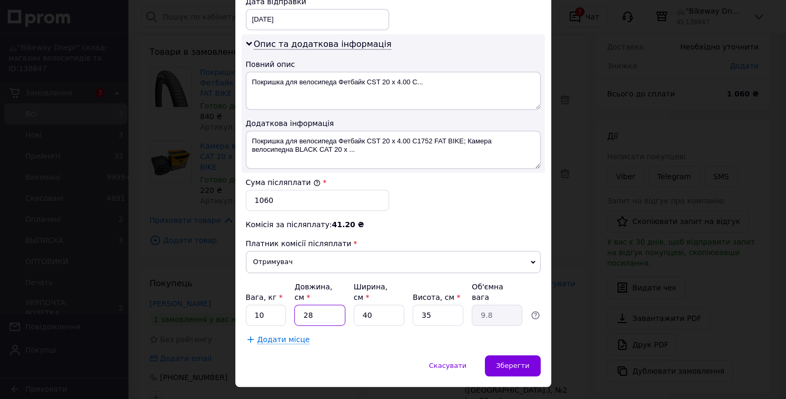
drag, startPoint x: 312, startPoint y: 294, endPoint x: 292, endPoint y: 294, distance: 20.5
click at [294, 304] on input "28" at bounding box center [319, 314] width 51 height 21
type input "6"
type input "2.1"
type input "65"
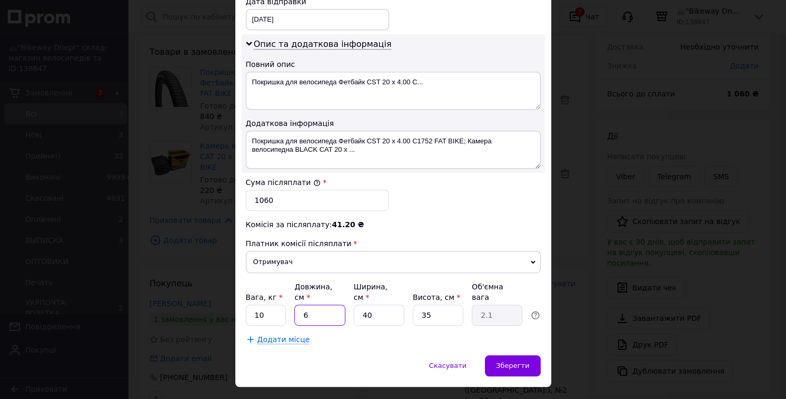
type input "22.75"
type input "65"
drag, startPoint x: 383, startPoint y: 295, endPoint x: 358, endPoint y: 294, distance: 25.3
click at [358, 304] on input "40" at bounding box center [379, 314] width 51 height 21
type input "6"
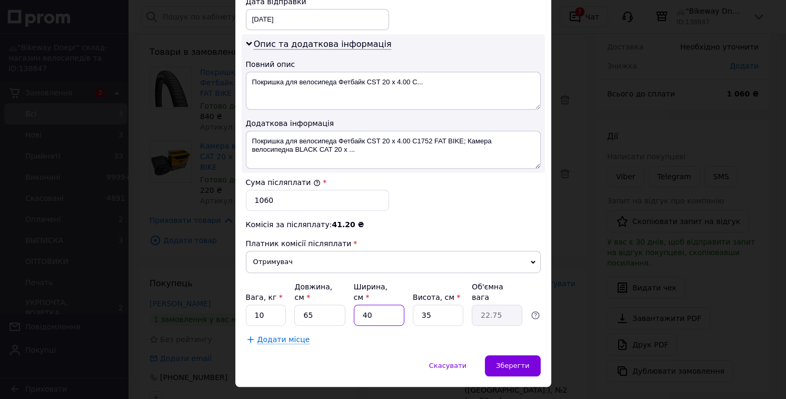
type input "3.41"
type input "65"
type input "36.97"
type input "65"
drag, startPoint x: 434, startPoint y: 295, endPoint x: 409, endPoint y: 295, distance: 25.3
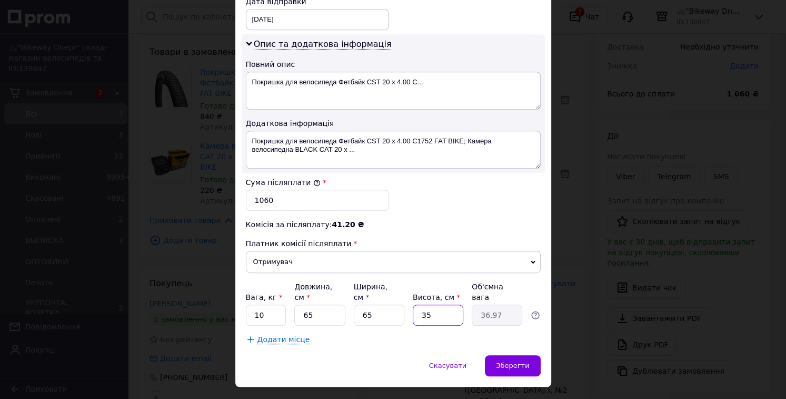
click at [409, 295] on div "Вага, кг * 10 Довжина, см * 65 Ширина, см * 65 Висота, см * 35 Об'ємна вага 36.…" at bounding box center [393, 303] width 295 height 44
type input "6"
type input "6.34"
type input "6"
drag, startPoint x: 265, startPoint y: 287, endPoint x: 241, endPoint y: 293, distance: 24.9
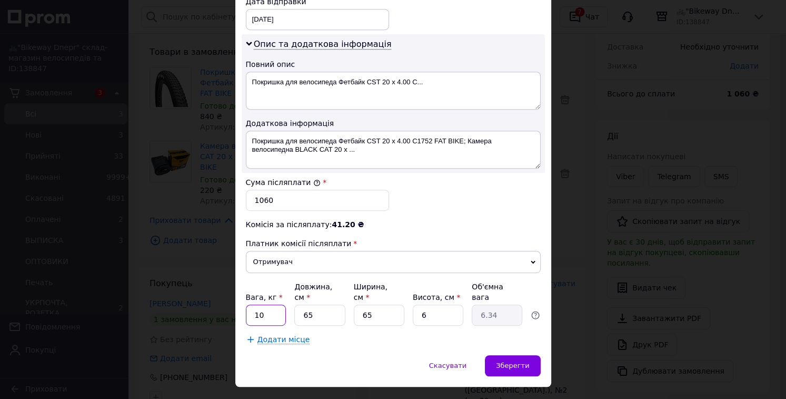
type input "3"
click at [501, 361] on span "Зберегти" at bounding box center [512, 365] width 33 height 8
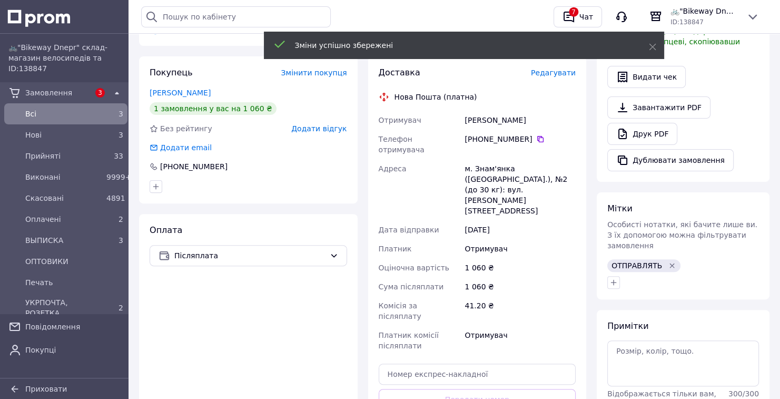
scroll to position [337, 0]
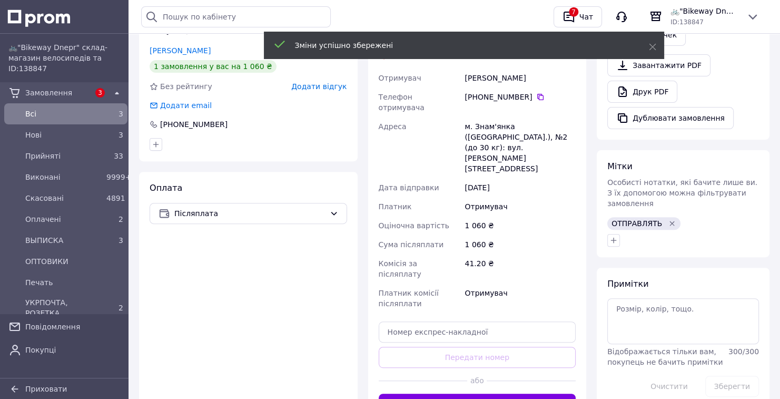
click at [500, 393] on button "Згенерувати ЕН" at bounding box center [476, 403] width 197 height 21
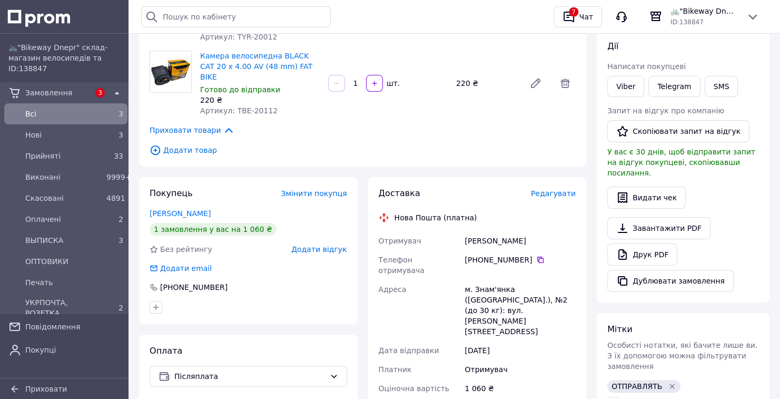
scroll to position [126, 0]
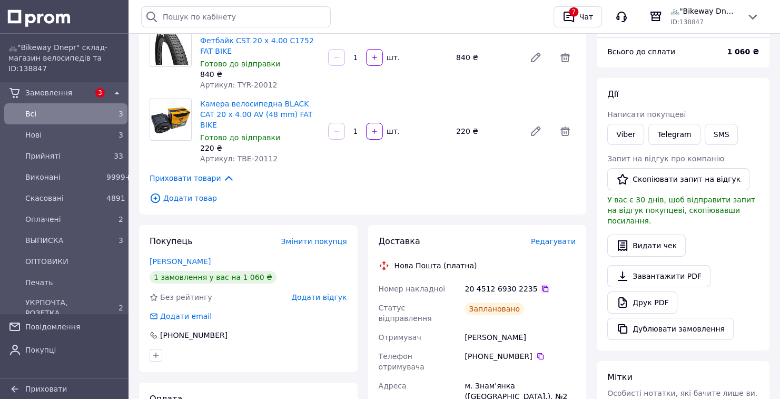
click at [541, 284] on icon at bounding box center [545, 288] width 8 height 8
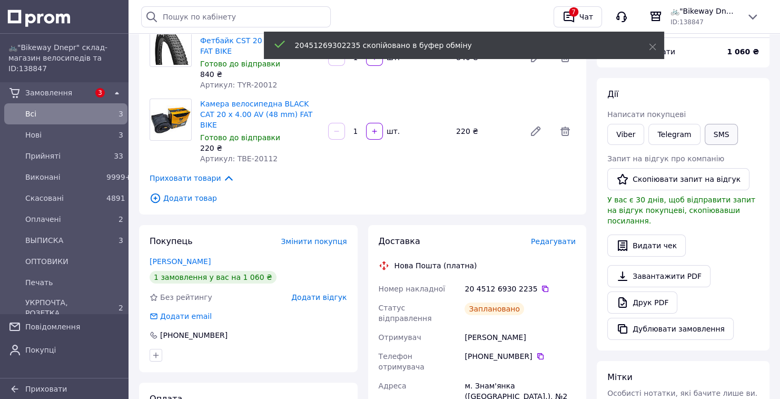
click at [711, 134] on button "SMS" at bounding box center [721, 134] width 34 height 21
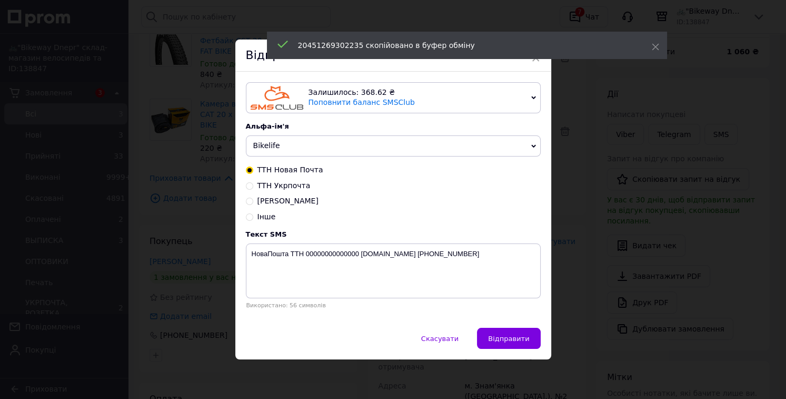
click at [429, 152] on span "Bikelife" at bounding box center [393, 145] width 295 height 21
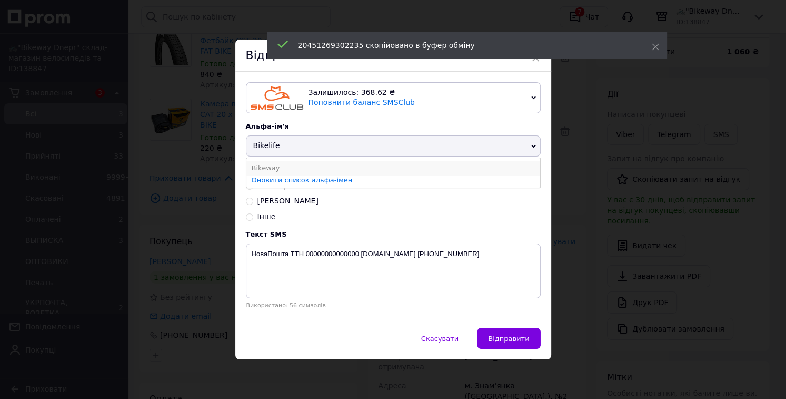
click at [337, 164] on li "Bikeway" at bounding box center [393, 168] width 294 height 15
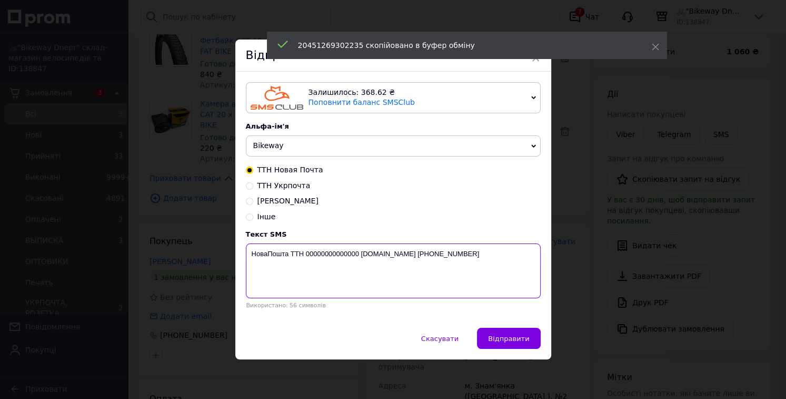
click at [318, 258] on textarea "НоваПошта ТТН 00000000000000 [DOMAIN_NAME] [PHONE_NUMBER]" at bounding box center [393, 270] width 295 height 55
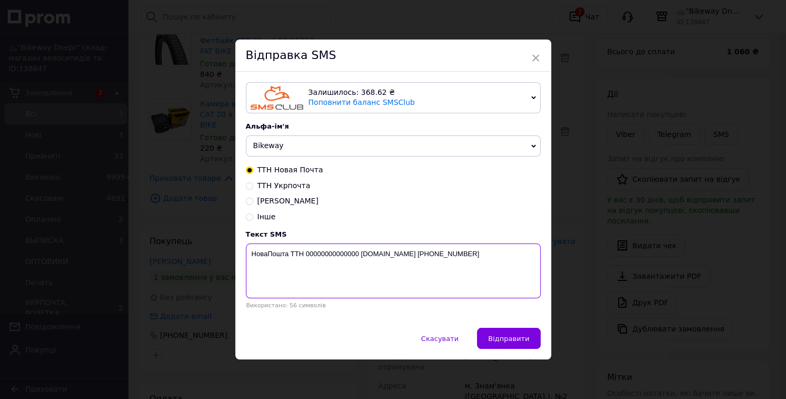
paste textarea "20451269302235"
type textarea "НоваПошта ТТН 20451269302235 Bikeway.dp.ua +380679724063"
click at [503, 338] on span "Відправити" at bounding box center [508, 338] width 41 height 8
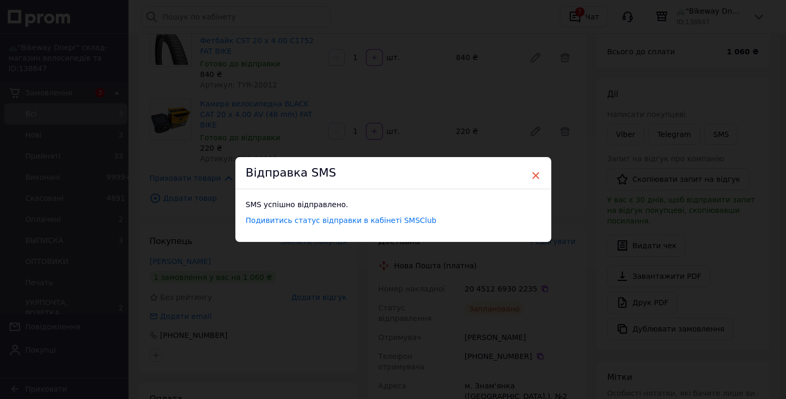
click at [537, 175] on span "×" at bounding box center [535, 175] width 9 height 18
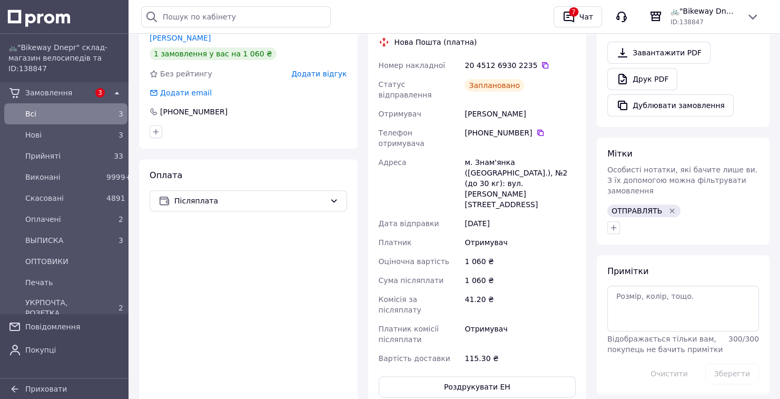
scroll to position [240, 0]
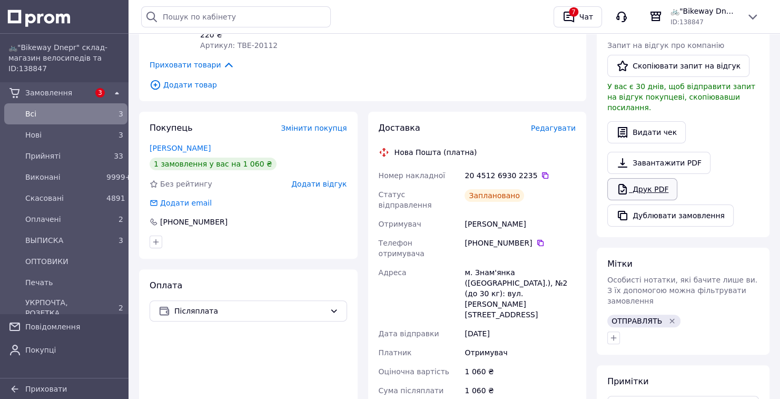
click at [651, 178] on link "Друк PDF" at bounding box center [642, 189] width 70 height 22
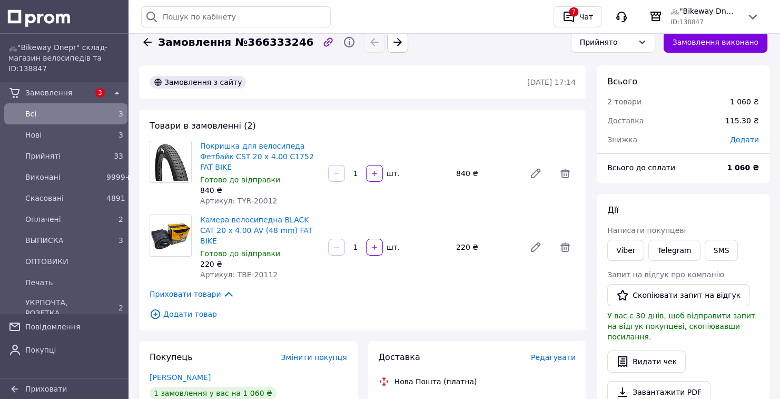
scroll to position [0, 0]
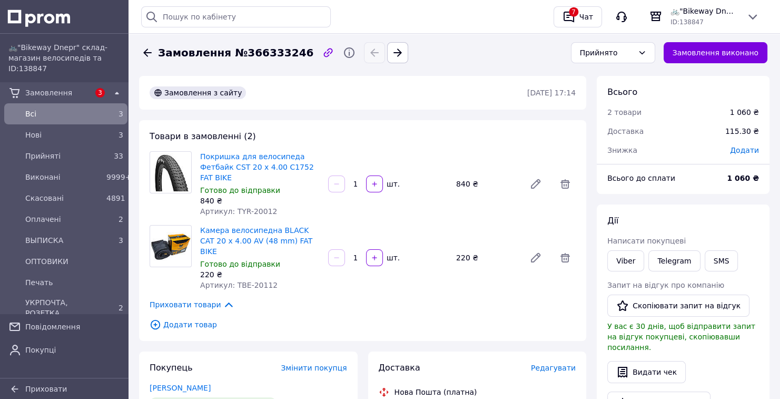
click at [634, 66] on div "Прийнято" at bounding box center [612, 52] width 93 height 29
click at [637, 59] on div "Прийнято" at bounding box center [613, 52] width 84 height 21
click at [623, 136] on li "ВЫПИСКА" at bounding box center [620, 132] width 83 height 19
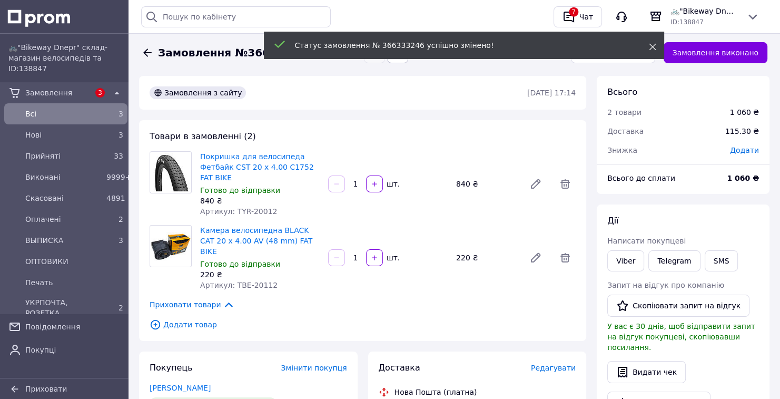
click at [655, 44] on icon at bounding box center [652, 46] width 7 height 7
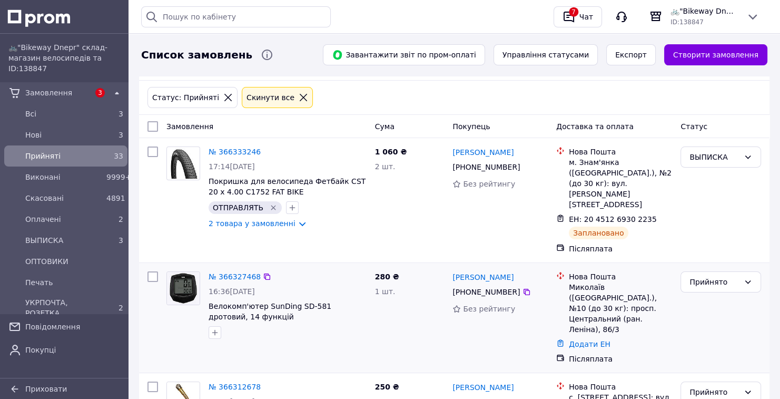
scroll to position [84, 0]
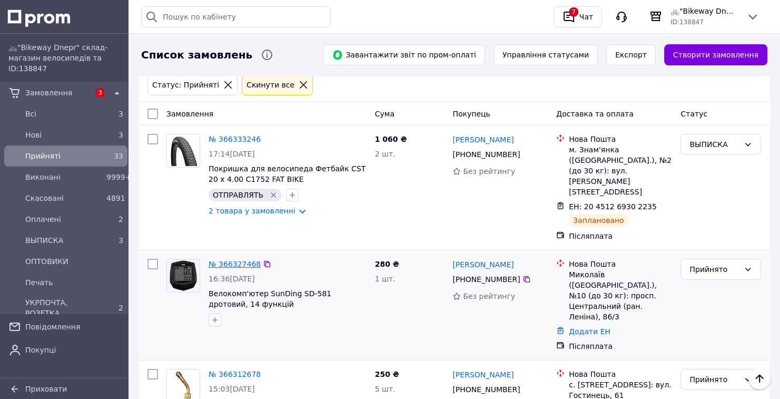
click at [230, 260] on link "№ 366327468" at bounding box center [234, 264] width 52 height 8
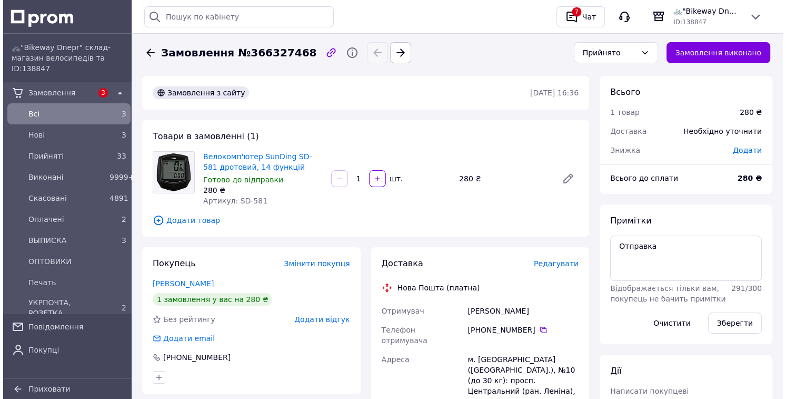
scroll to position [42, 0]
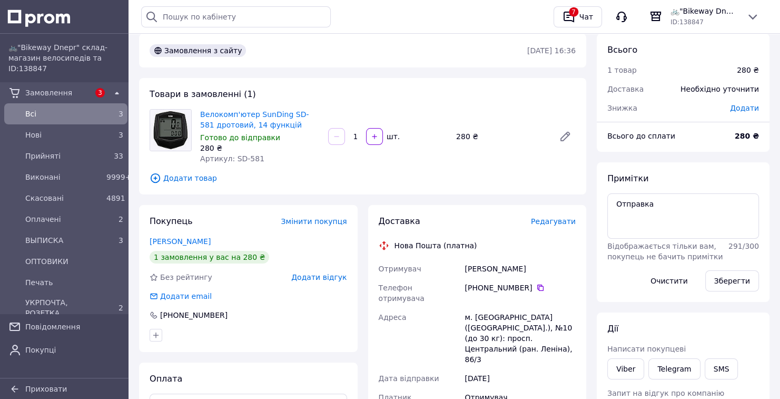
click at [564, 224] on span "Редагувати" at bounding box center [553, 221] width 45 height 8
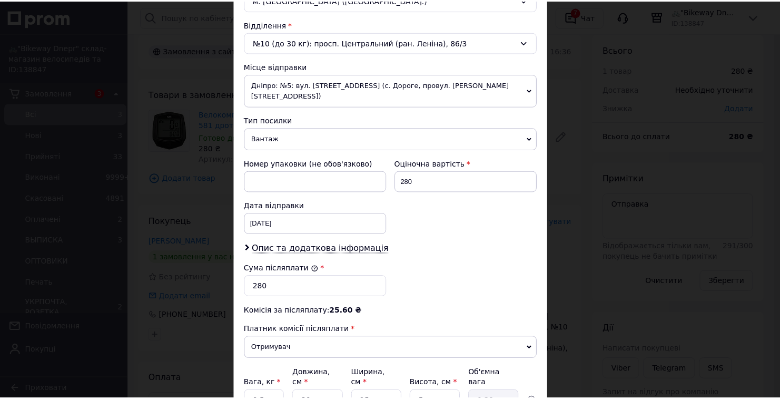
scroll to position [402, 0]
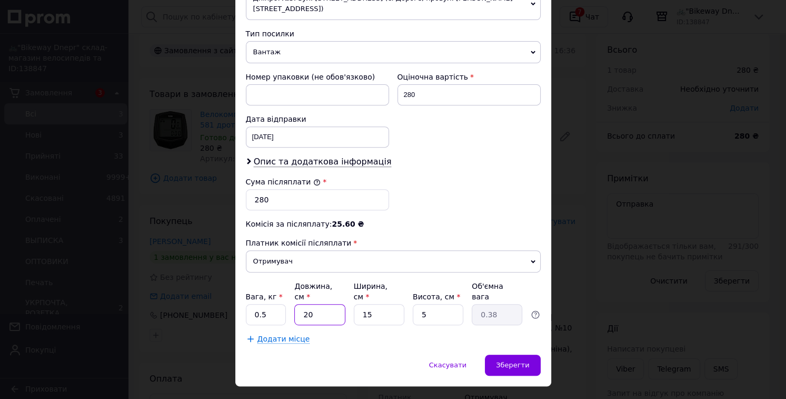
drag, startPoint x: 324, startPoint y: 288, endPoint x: 301, endPoint y: 293, distance: 23.6
click at [301, 304] on input "20" at bounding box center [319, 314] width 51 height 21
type input "2"
type input "0.1"
type input "22"
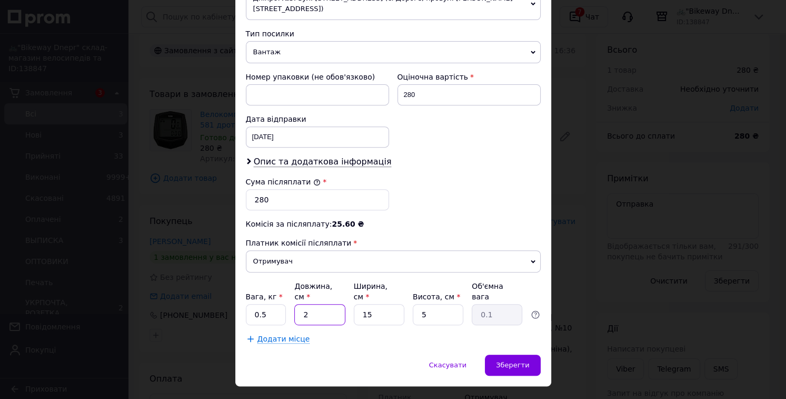
type input "0.41"
type input "22"
click at [515, 361] on span "Зберегти" at bounding box center [512, 365] width 33 height 8
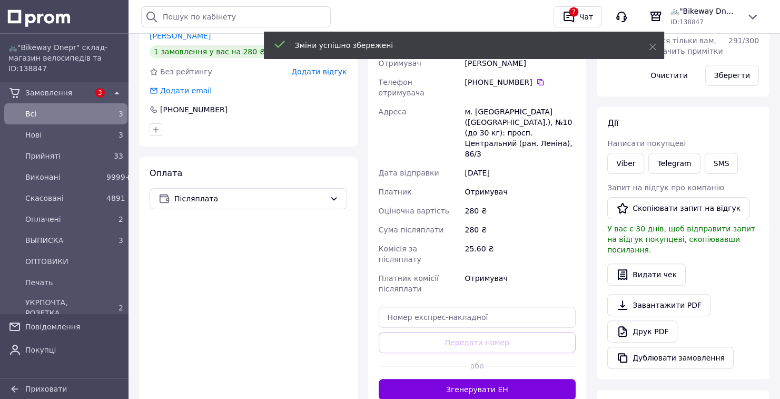
scroll to position [295, 0]
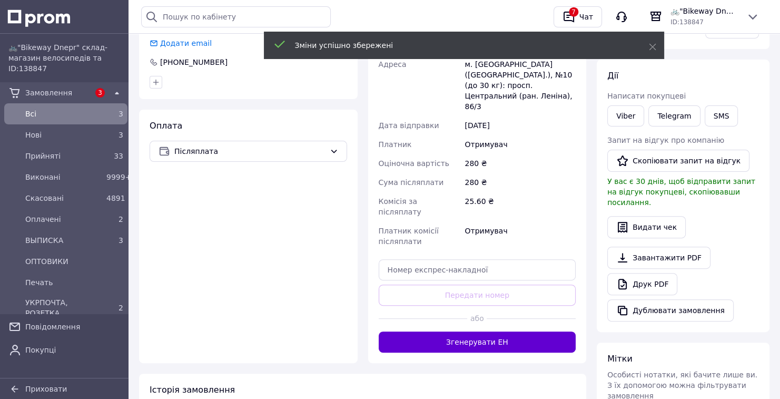
click at [519, 331] on button "Згенерувати ЕН" at bounding box center [476, 341] width 197 height 21
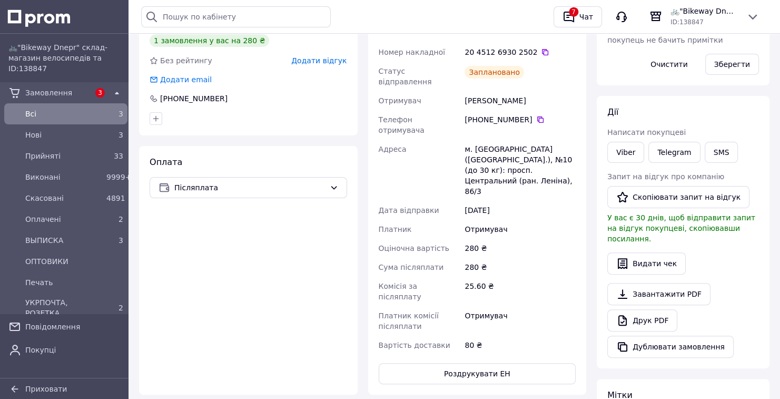
scroll to position [168, 0]
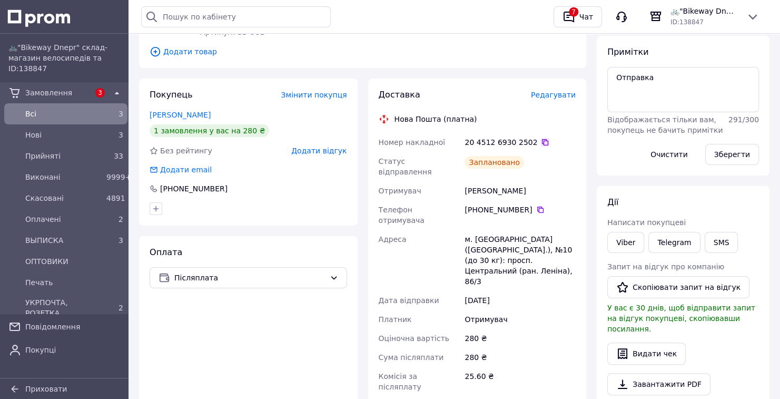
click at [542, 144] on icon at bounding box center [545, 142] width 6 height 6
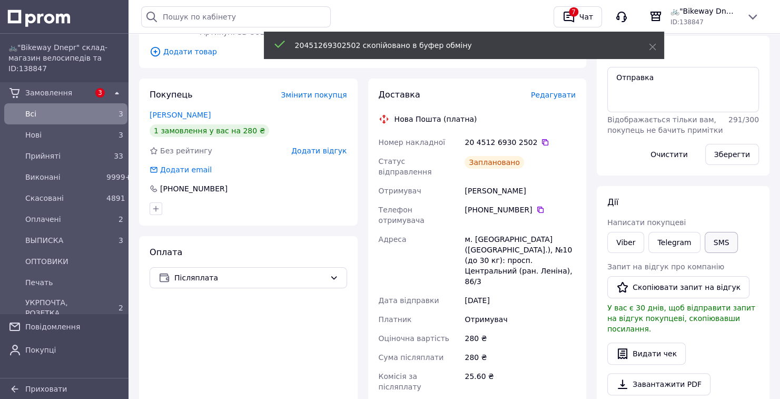
click at [718, 235] on button "SMS" at bounding box center [721, 242] width 34 height 21
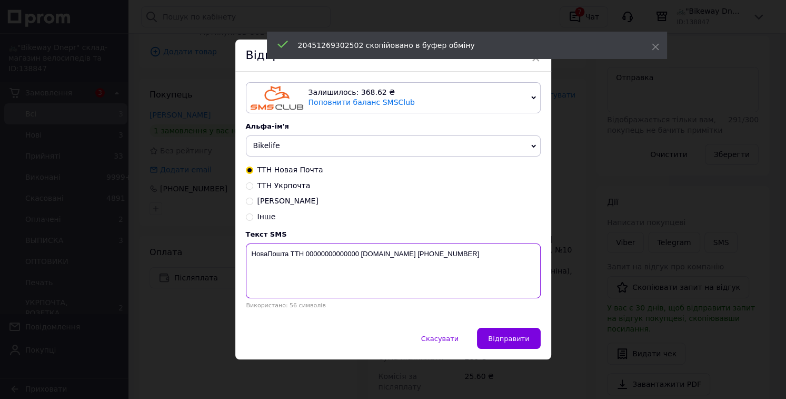
click at [334, 258] on textarea "НоваПошта ТТН 00000000000000 [DOMAIN_NAME] [PHONE_NUMBER]" at bounding box center [393, 270] width 295 height 55
paste textarea "20451269302502"
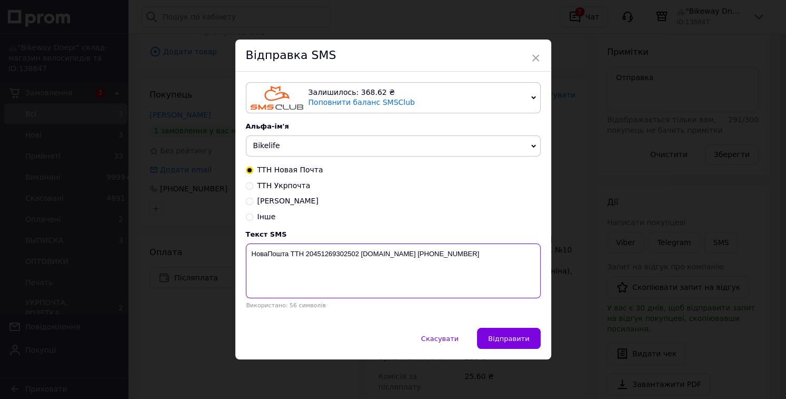
type textarea "НоваПошта ТТН 20451269302502 [DOMAIN_NAME] [PHONE_NUMBER]"
click at [359, 147] on span "Bikelife" at bounding box center [393, 145] width 295 height 21
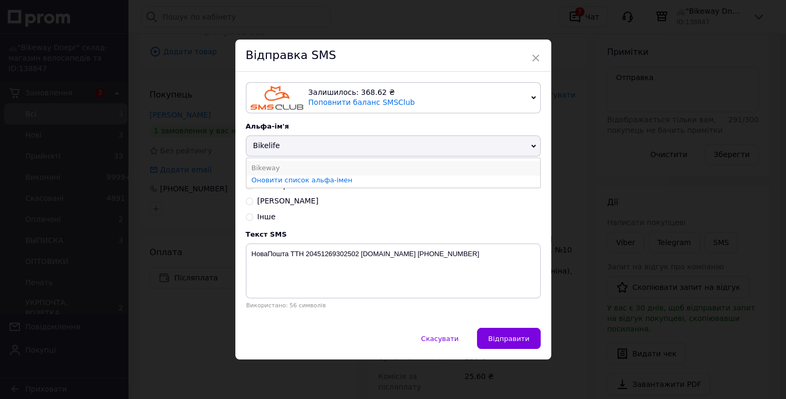
click at [340, 167] on li "Bikeway" at bounding box center [393, 168] width 294 height 15
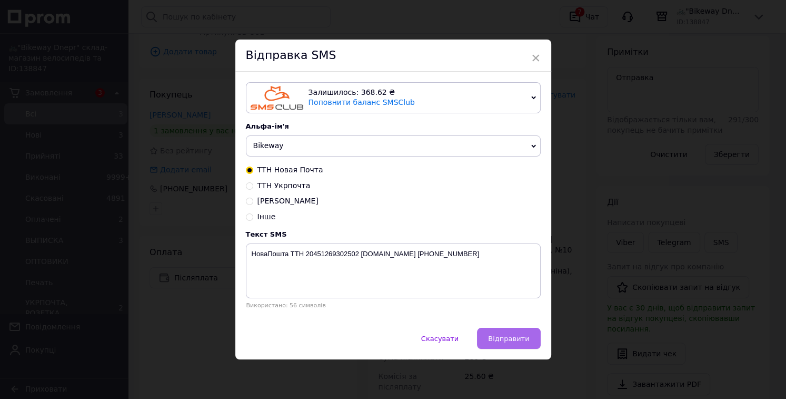
click at [529, 334] on button "Відправити" at bounding box center [508, 337] width 63 height 21
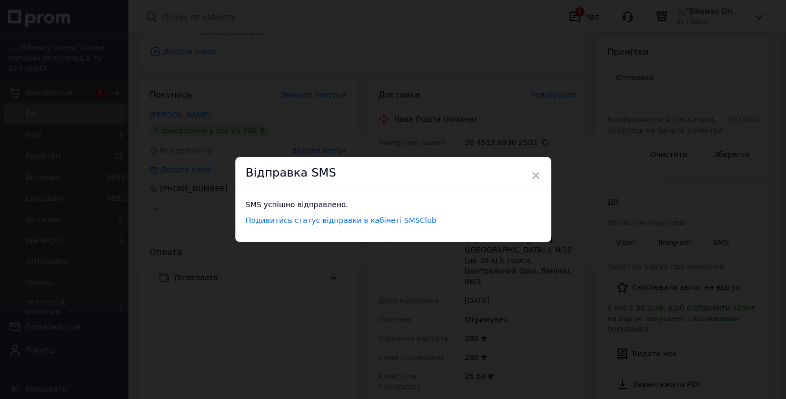
click at [560, 318] on div "× Відправка SMS SMS успішно відправлено. Подивитись статус відправки в кабінеті…" at bounding box center [393, 199] width 786 height 399
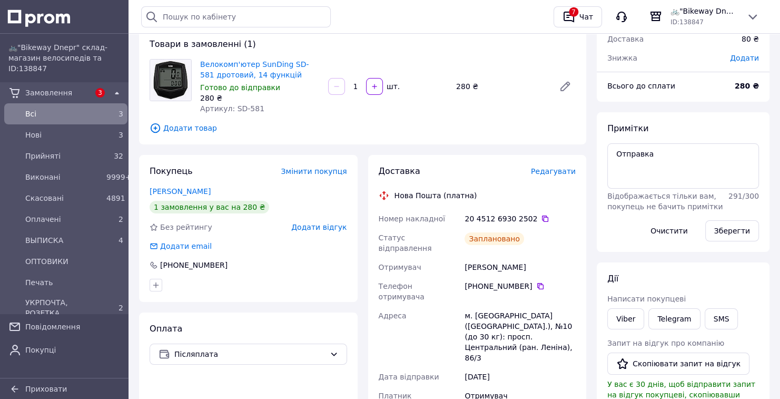
scroll to position [211, 0]
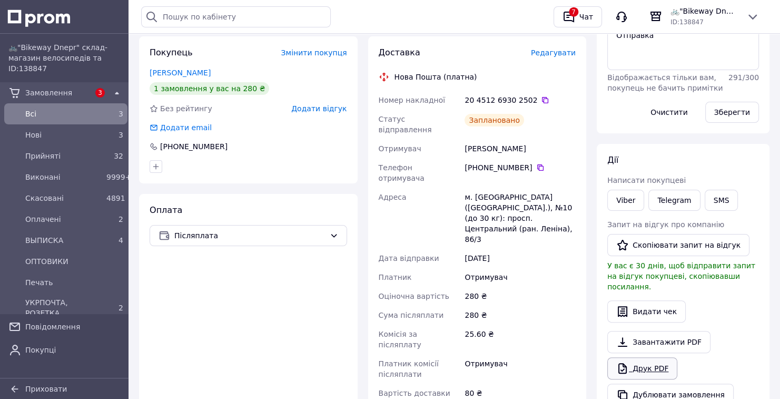
click at [634, 357] on link "Друк PDF" at bounding box center [642, 368] width 70 height 22
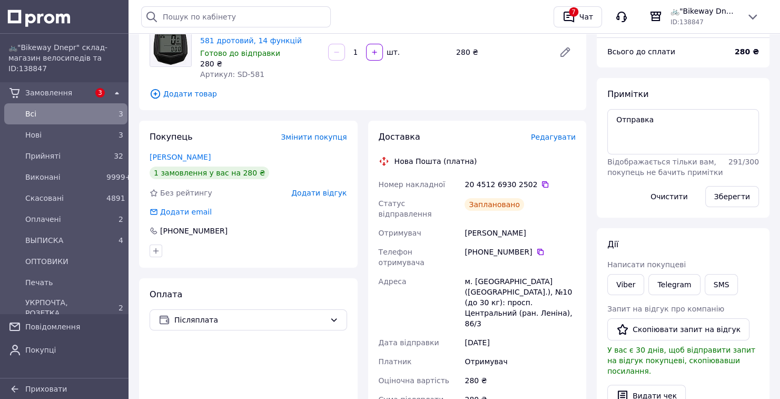
scroll to position [0, 0]
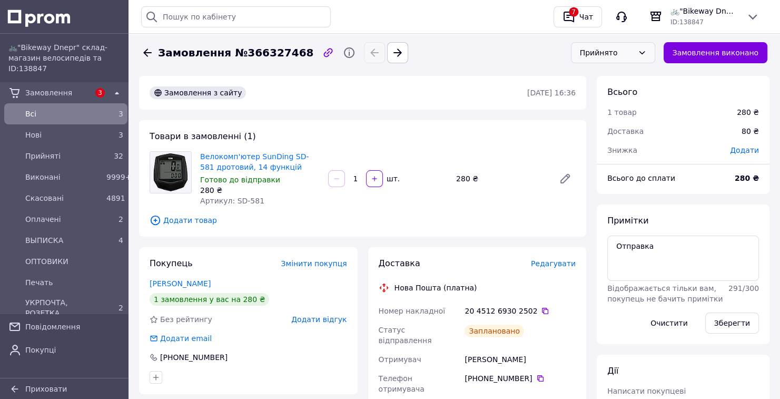
click at [633, 50] on div "Прийнято" at bounding box center [607, 53] width 54 height 12
click at [636, 128] on li "ВЫПИСКА" at bounding box center [620, 132] width 83 height 19
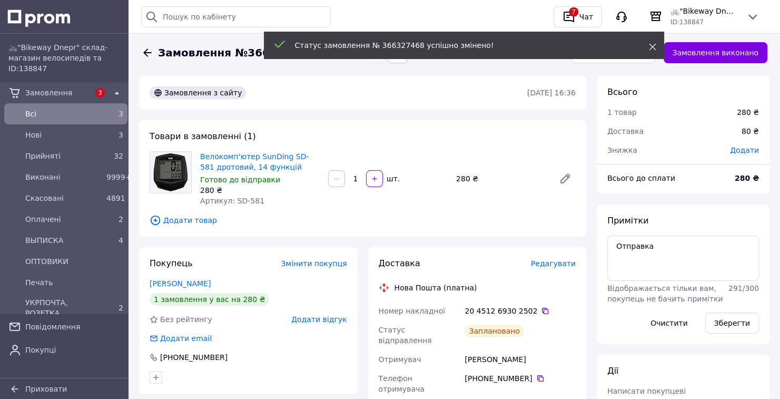
click at [651, 48] on icon at bounding box center [652, 46] width 7 height 7
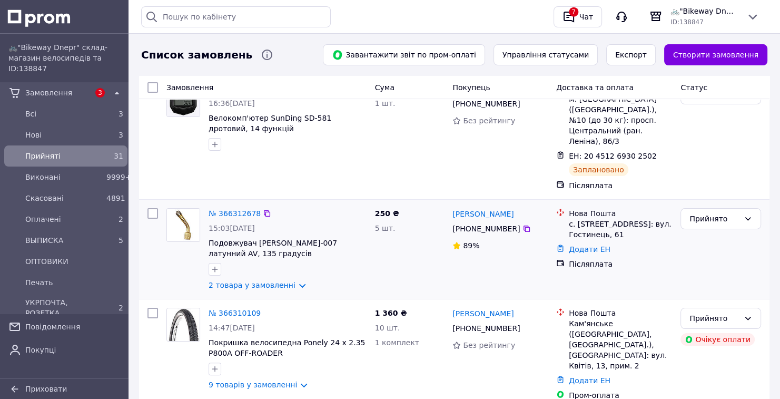
scroll to position [168, 0]
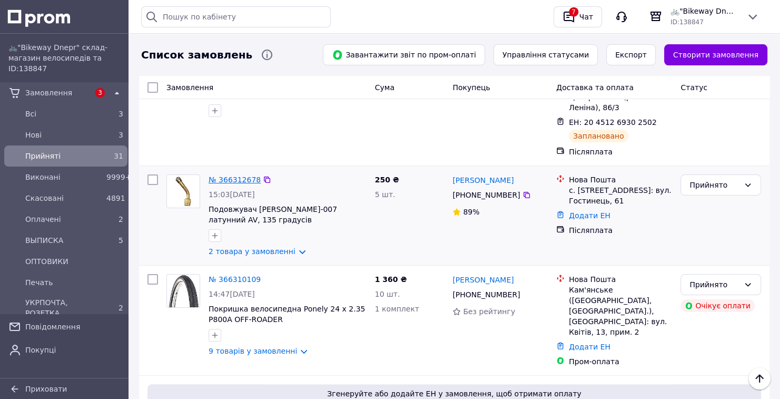
click at [228, 175] on link "№ 366312678" at bounding box center [234, 179] width 52 height 8
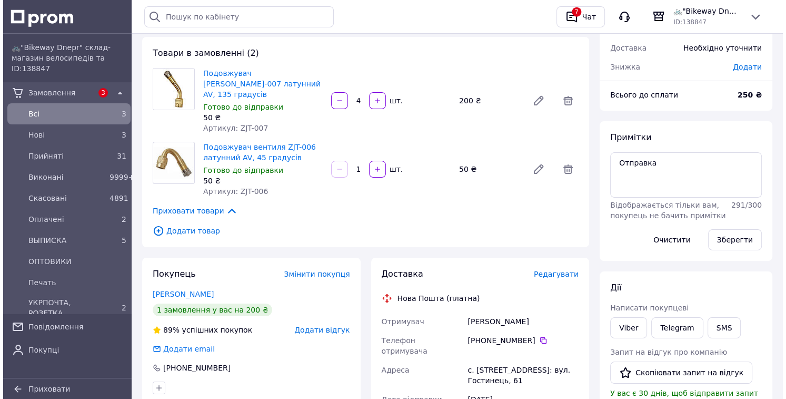
scroll to position [84, 0]
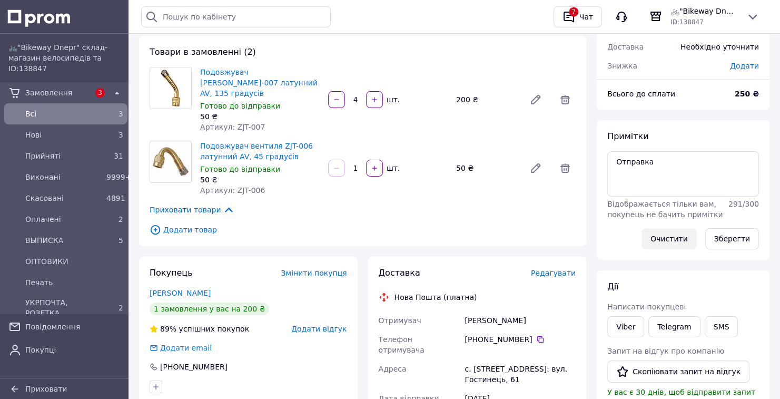
click at [692, 240] on button "Очистити" at bounding box center [668, 238] width 55 height 21
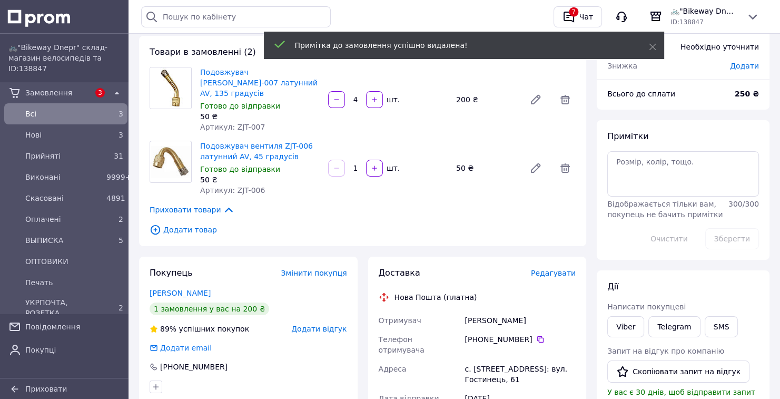
click at [546, 268] on span "Редагувати" at bounding box center [553, 272] width 45 height 8
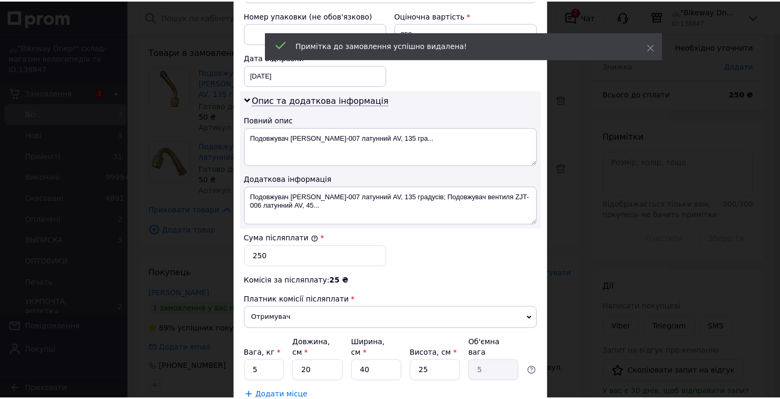
scroll to position [519, 0]
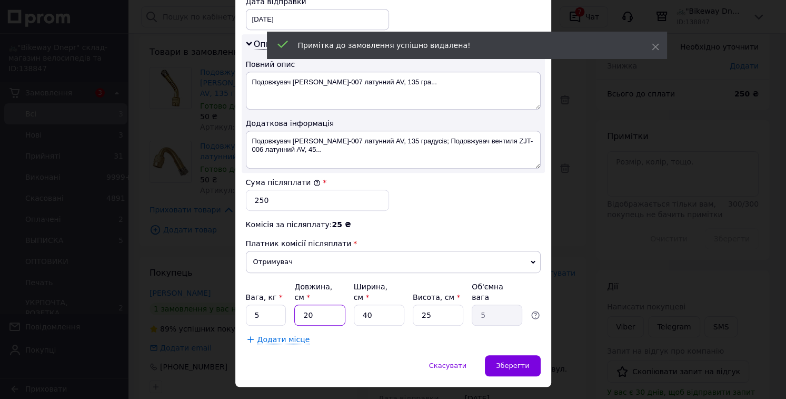
click at [300, 304] on input "20" at bounding box center [319, 314] width 51 height 21
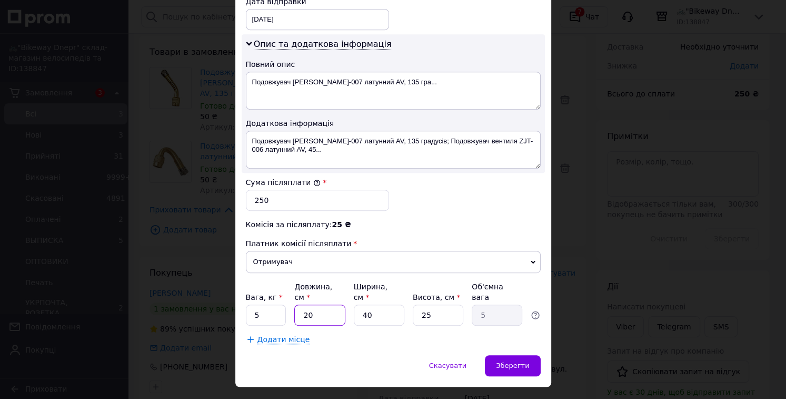
type input "2"
type input "0.5"
type input "22"
type input "5.5"
type input "22"
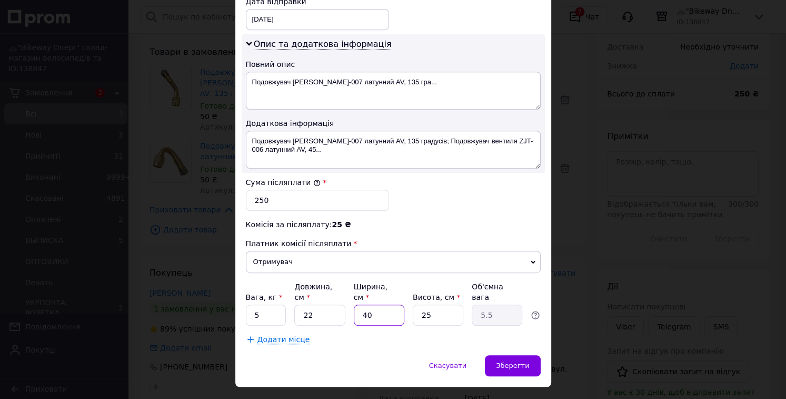
drag, startPoint x: 375, startPoint y: 289, endPoint x: 356, endPoint y: 292, distance: 19.2
click at [356, 304] on input "40" at bounding box center [379, 314] width 51 height 21
type input "1"
type input "0.14"
type input "15"
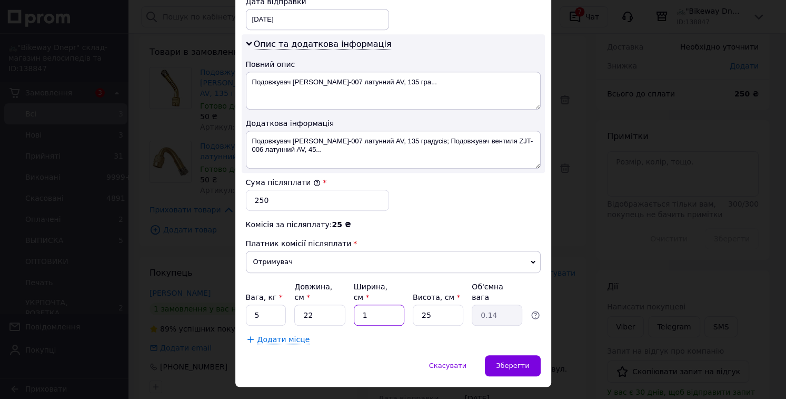
type input "2.06"
type input "15"
drag, startPoint x: 437, startPoint y: 291, endPoint x: 413, endPoint y: 294, distance: 25.0
click at [413, 304] on input "25" at bounding box center [438, 314] width 51 height 21
type input "4"
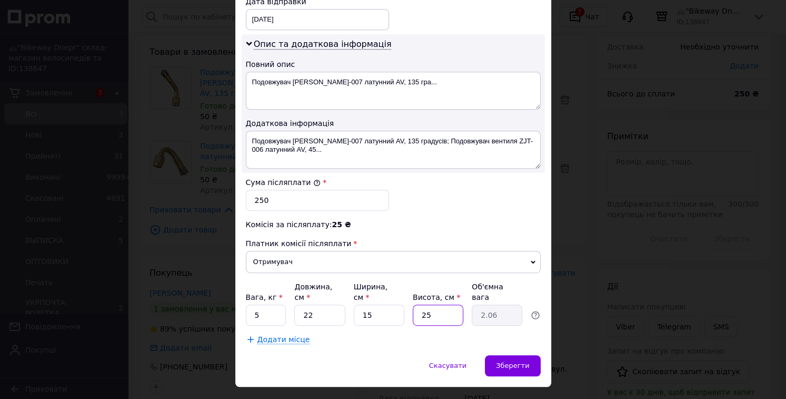
type input "0.33"
type input "4"
drag, startPoint x: 272, startPoint y: 290, endPoint x: 246, endPoint y: 295, distance: 26.3
click at [246, 304] on input "5" at bounding box center [266, 314] width 41 height 21
type input "0.5"
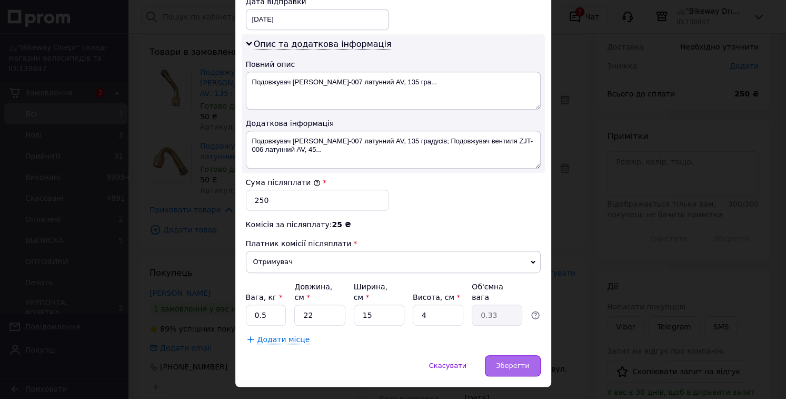
click at [513, 361] on span "Зберегти" at bounding box center [512, 365] width 33 height 8
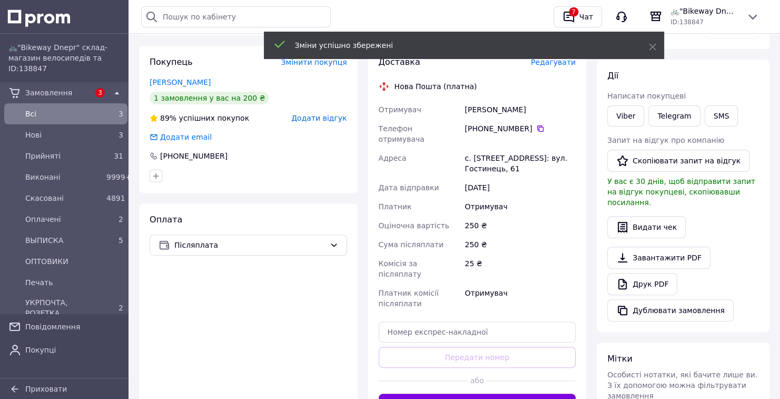
scroll to position [379, 0]
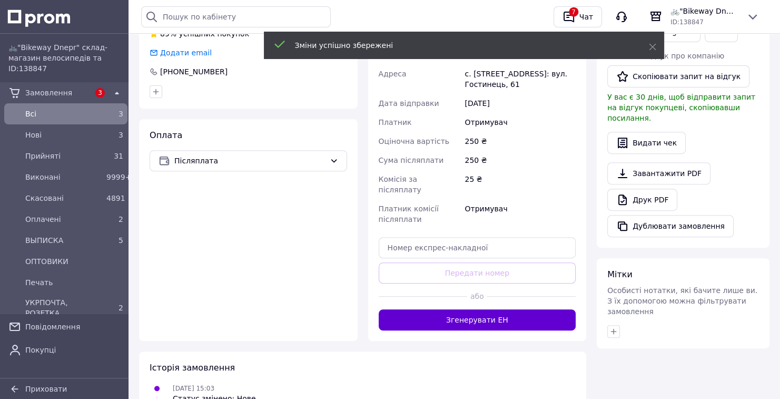
click at [499, 309] on button "Згенерувати ЕН" at bounding box center [476, 319] width 197 height 21
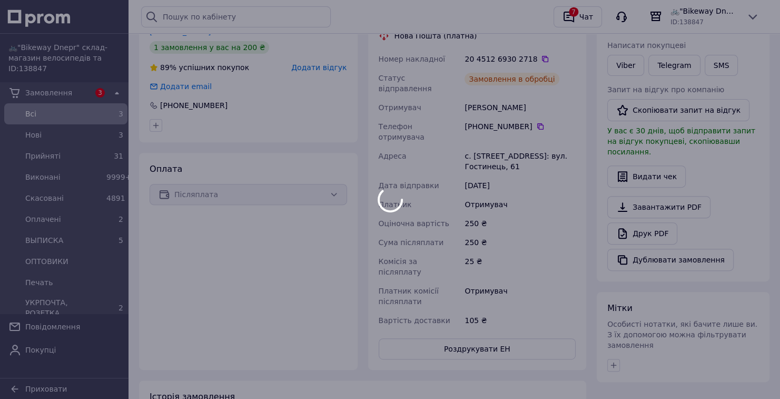
scroll to position [253, 0]
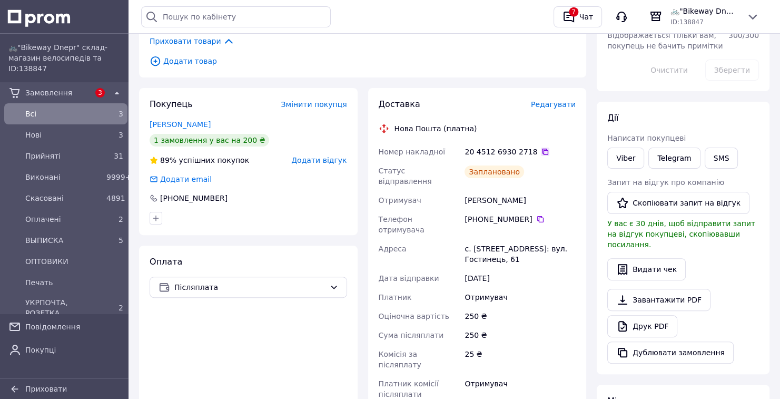
click at [541, 147] on icon at bounding box center [545, 151] width 8 height 8
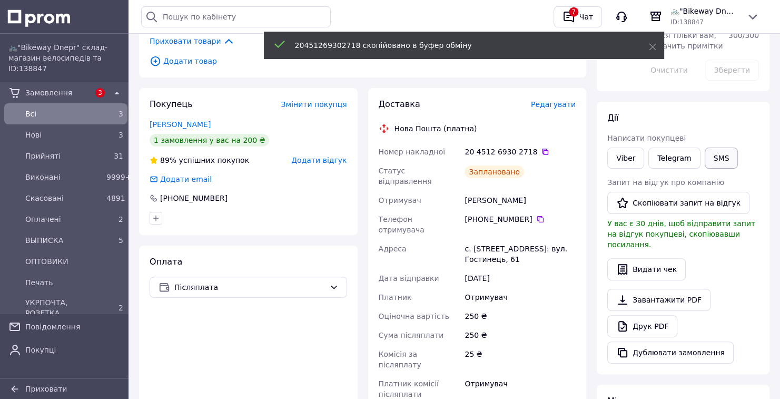
click at [710, 153] on button "SMS" at bounding box center [721, 157] width 34 height 21
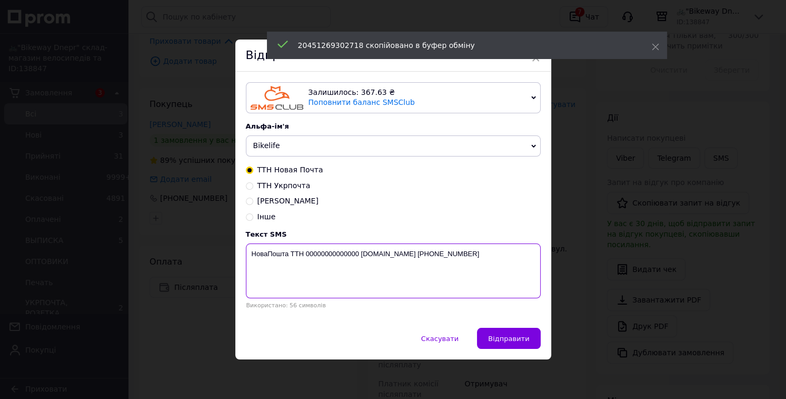
click at [328, 253] on textarea "НоваПошта ТТН 00000000000000 [DOMAIN_NAME] [PHONE_NUMBER]" at bounding box center [393, 270] width 295 height 55
paste textarea "20451269302718"
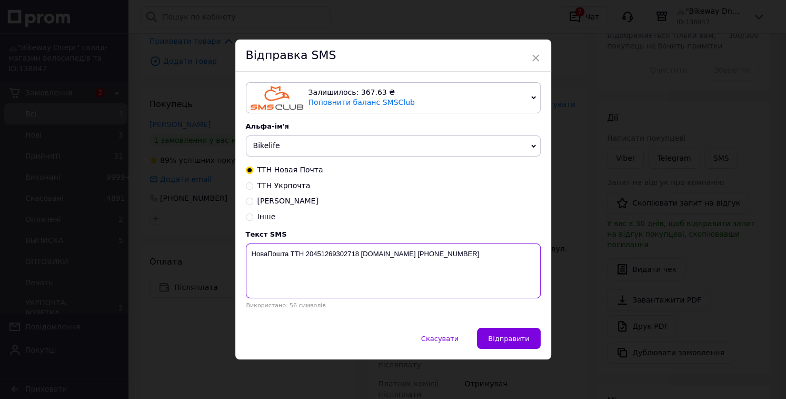
type textarea "НоваПошта ТТН 20451269302718 Bikeway.dp.ua +380679724063"
click at [324, 143] on span "Bikelife" at bounding box center [393, 145] width 295 height 21
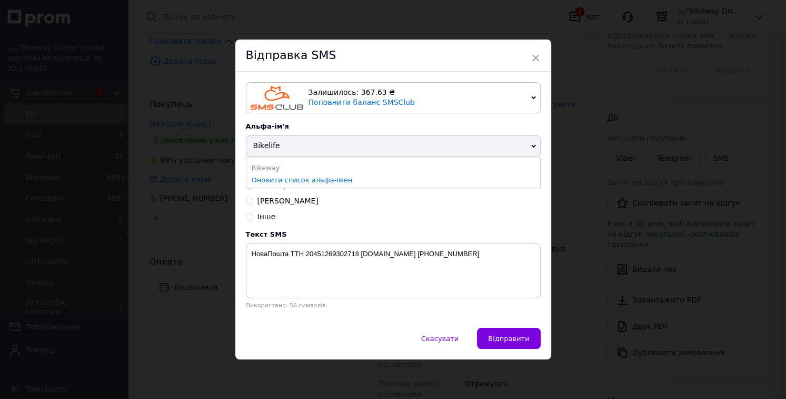
click at [306, 160] on ul "Bikeway Оновити список альфа-імен" at bounding box center [393, 172] width 295 height 31
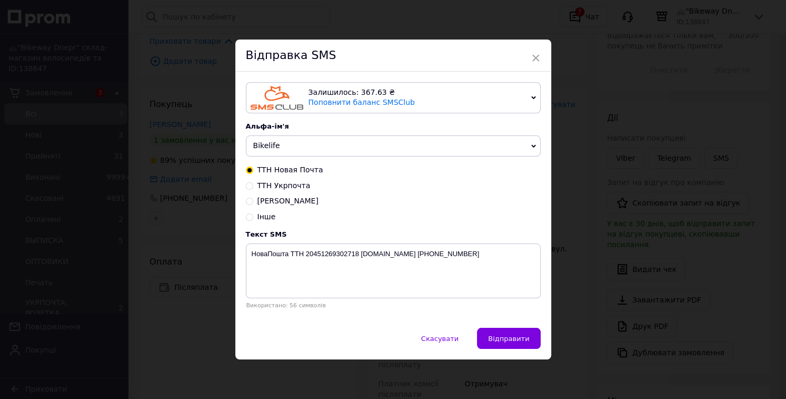
click at [313, 151] on span "Bikelife" at bounding box center [393, 145] width 295 height 21
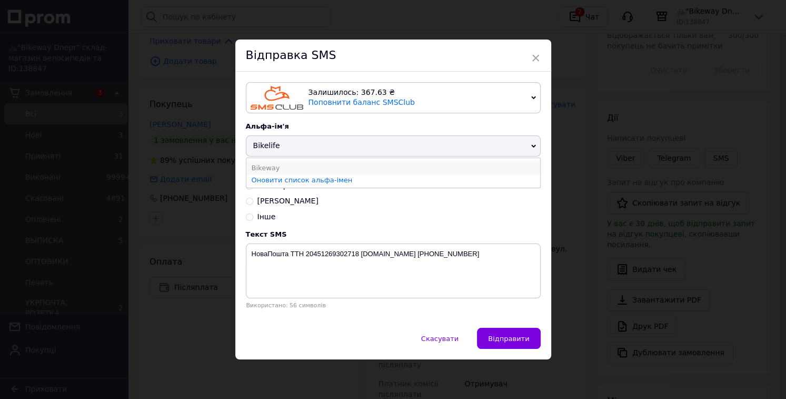
click at [286, 166] on li "Bikeway" at bounding box center [393, 168] width 294 height 15
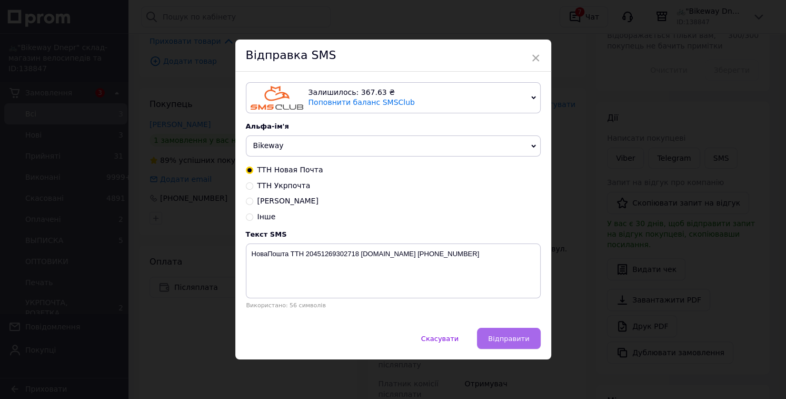
click at [511, 334] on button "Відправити" at bounding box center [508, 337] width 63 height 21
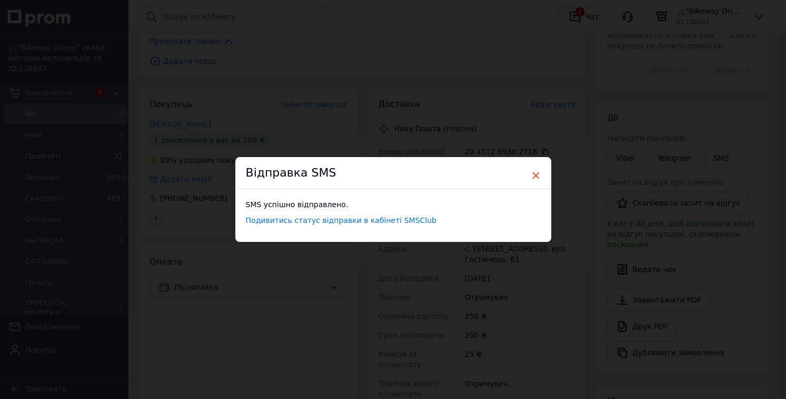
click at [533, 177] on span "×" at bounding box center [535, 175] width 9 height 18
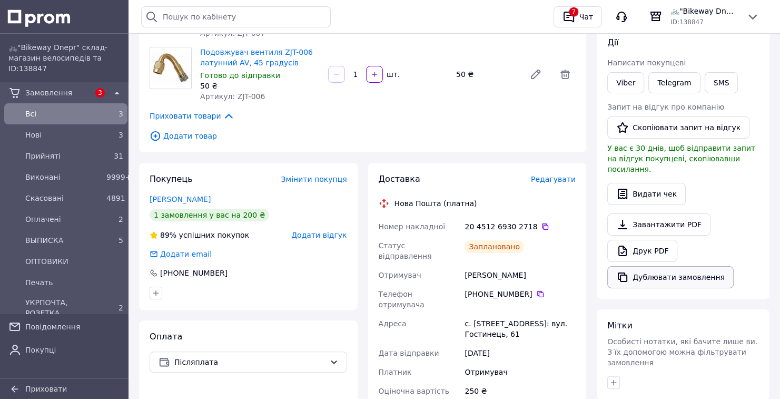
scroll to position [190, 0]
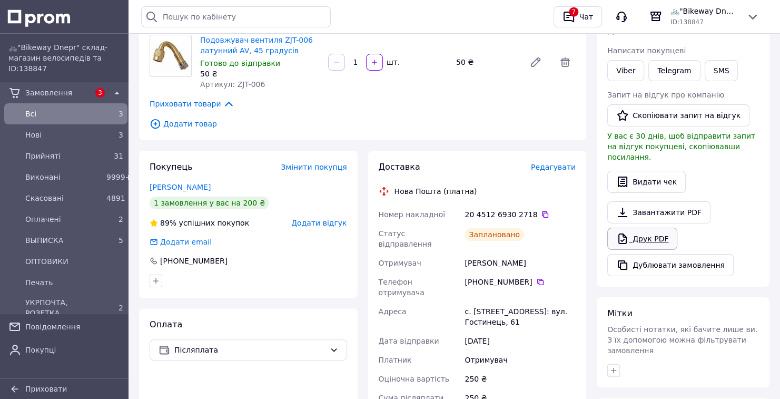
click at [635, 233] on link "Друк PDF" at bounding box center [642, 238] width 70 height 22
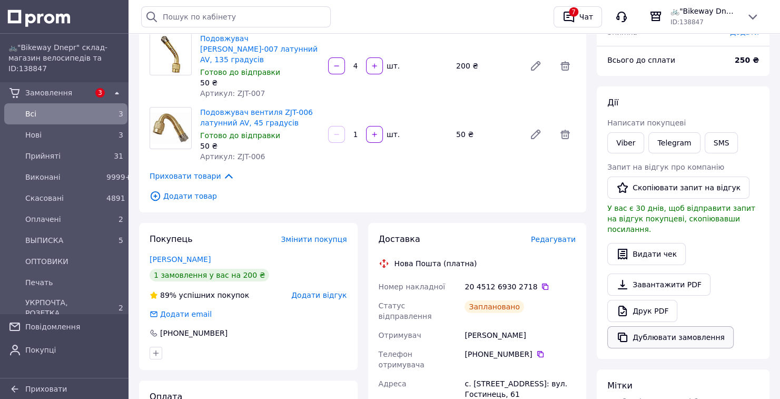
scroll to position [0, 0]
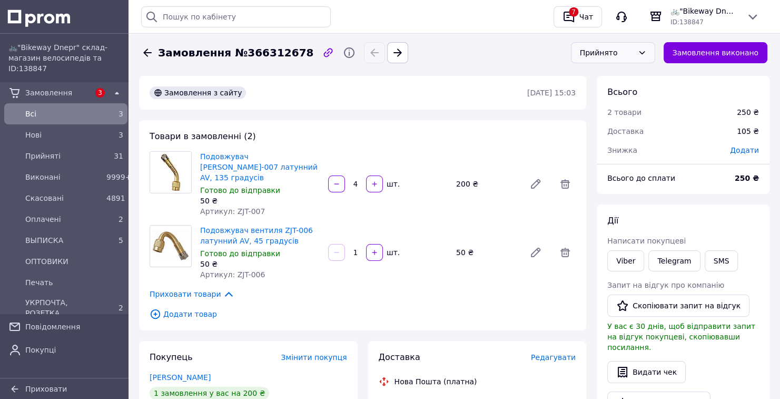
click at [644, 53] on div "Прийнято" at bounding box center [613, 52] width 84 height 21
click at [625, 139] on li "ВЫПИСКА" at bounding box center [620, 132] width 83 height 19
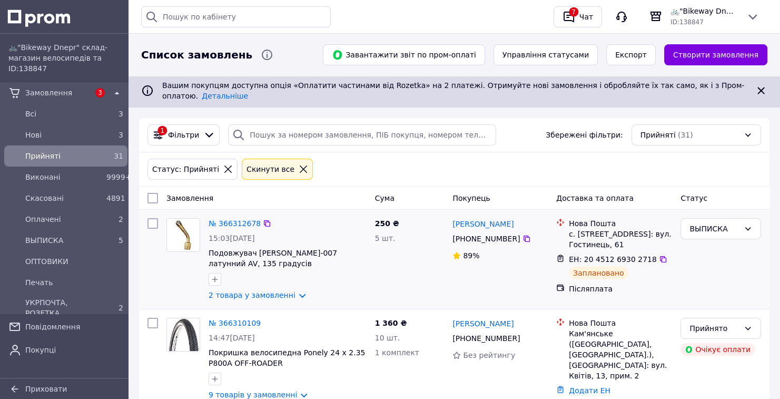
click at [237, 214] on div "№ 366312678 15:03[DATE] Подовжувач вентиля ZJT-007 латунний AV, 135 градусів 2 …" at bounding box center [287, 259] width 166 height 91
click at [238, 219] on link "№ 366312678" at bounding box center [234, 223] width 52 height 8
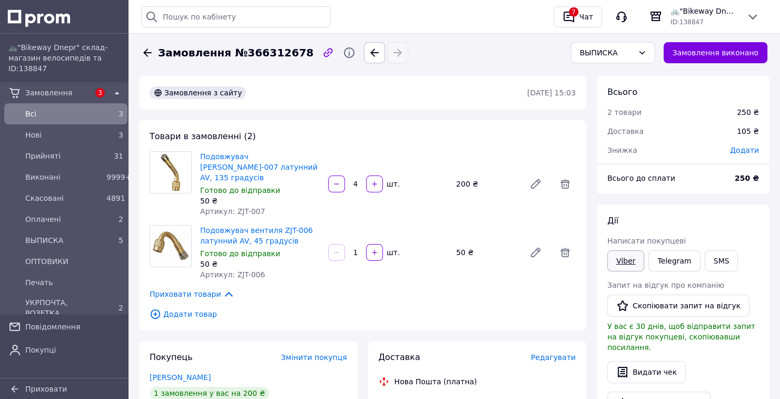
click at [611, 264] on link "Viber" at bounding box center [625, 260] width 37 height 21
click at [633, 257] on link "Viber" at bounding box center [625, 260] width 37 height 21
click at [613, 260] on link "Viber" at bounding box center [625, 260] width 37 height 21
click at [629, 265] on link "Viber" at bounding box center [625, 260] width 37 height 21
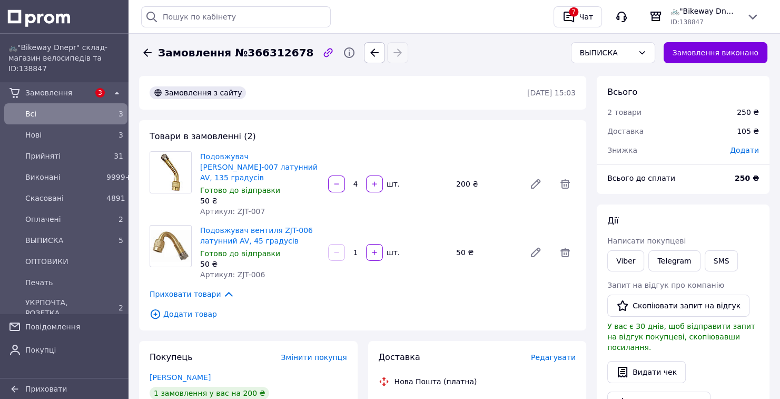
click at [583, 309] on div "Товари в замовленні (2) Подовжувач вентиля ZJT-007 латунний AV, 135 градусів Го…" at bounding box center [362, 225] width 447 height 210
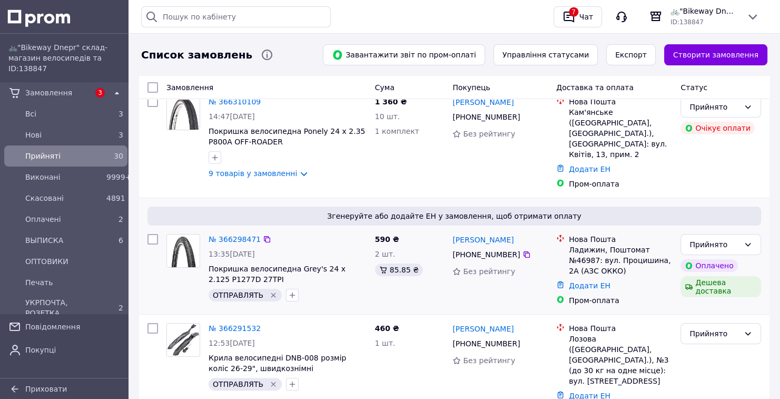
scroll to position [126, 0]
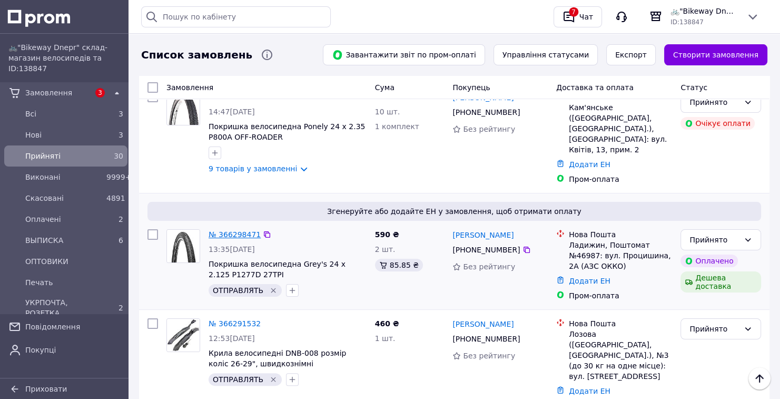
click at [243, 230] on link "№ 366298471" at bounding box center [234, 234] width 52 height 8
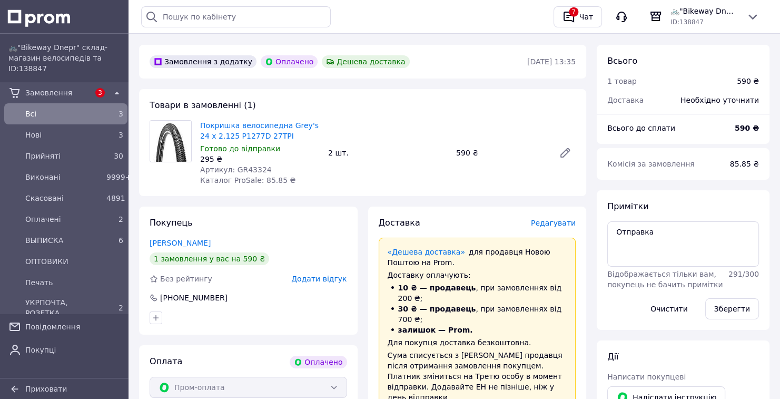
scroll to position [84, 0]
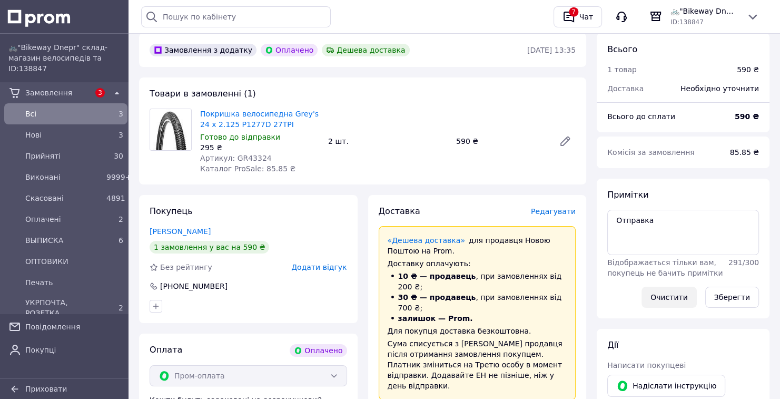
click at [678, 294] on button "Очистити" at bounding box center [668, 296] width 55 height 21
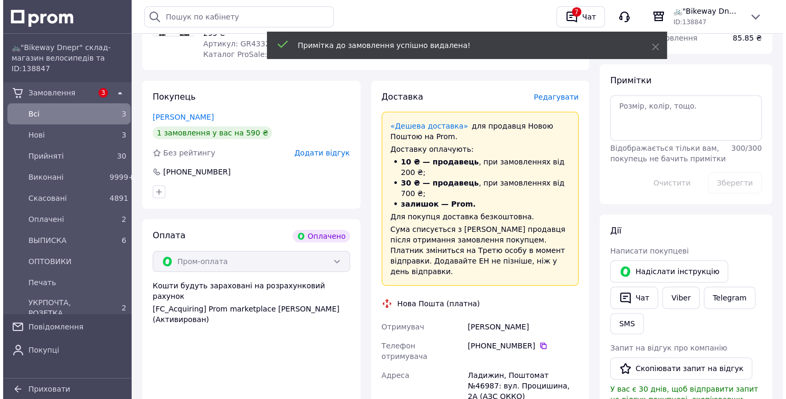
scroll to position [211, 0]
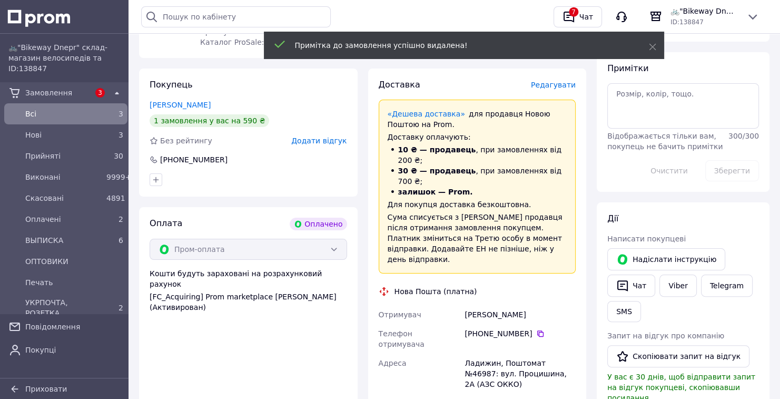
click at [562, 90] on div "Редагувати" at bounding box center [553, 84] width 45 height 11
click at [559, 94] on div "Доставка Редагувати «Дешева доставка»   для продавця [GEOGRAPHIC_DATA] на Prom.…" at bounding box center [476, 315] width 197 height 473
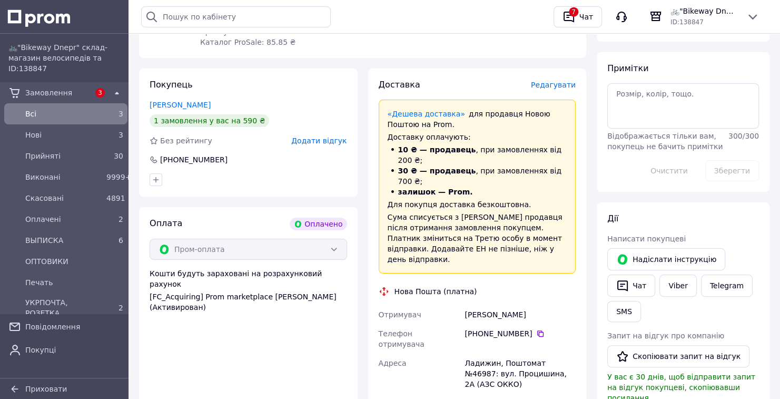
click at [560, 86] on span "Редагувати" at bounding box center [553, 85] width 45 height 8
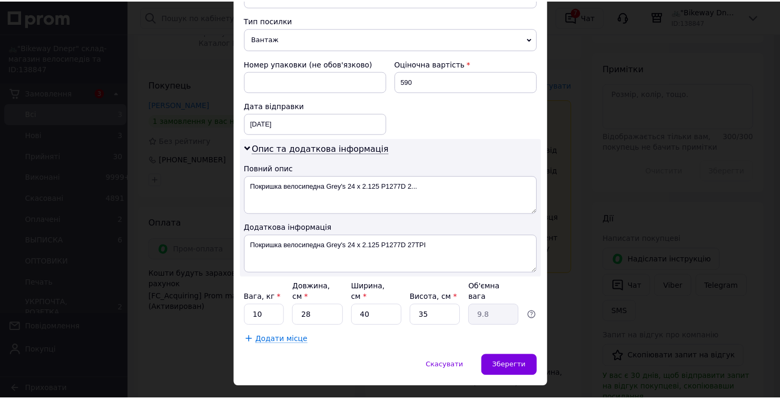
scroll to position [415, 0]
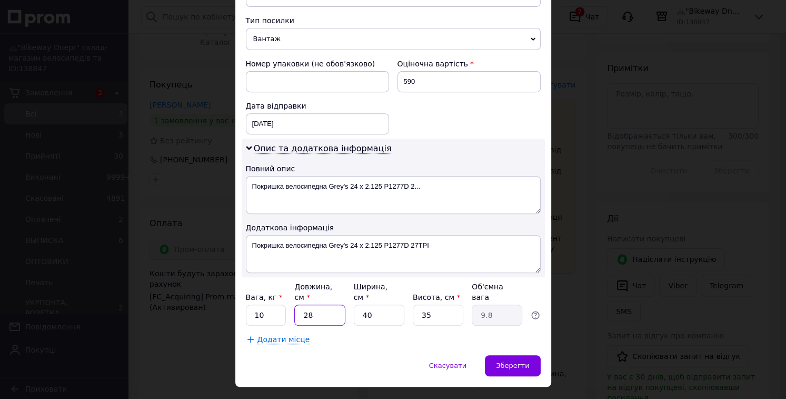
drag, startPoint x: 316, startPoint y: 295, endPoint x: 299, endPoint y: 293, distance: 16.9
click at [299, 304] on input "28" at bounding box center [319, 314] width 51 height 21
type input "6"
type input "2.1"
type input "62"
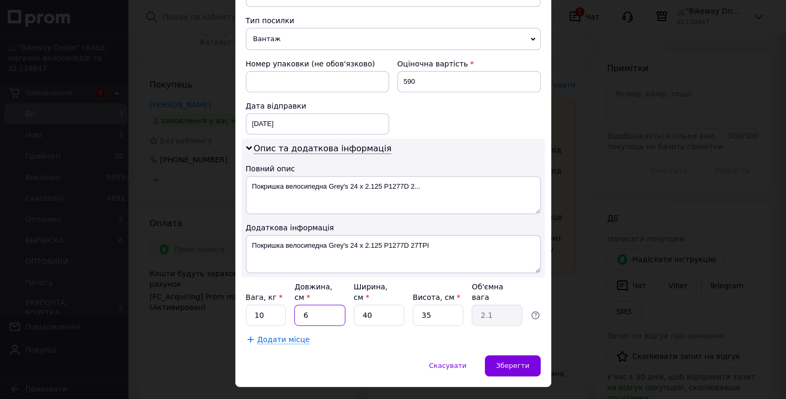
type input "21.7"
type input "62"
drag, startPoint x: 371, startPoint y: 290, endPoint x: 350, endPoint y: 292, distance: 21.7
click at [350, 292] on div "Вага, кг * 10 Довжина, см * 62 Ширина, см * 40 Висота, см * 35 Об'ємна вага 21.7" at bounding box center [393, 303] width 295 height 44
type input "6"
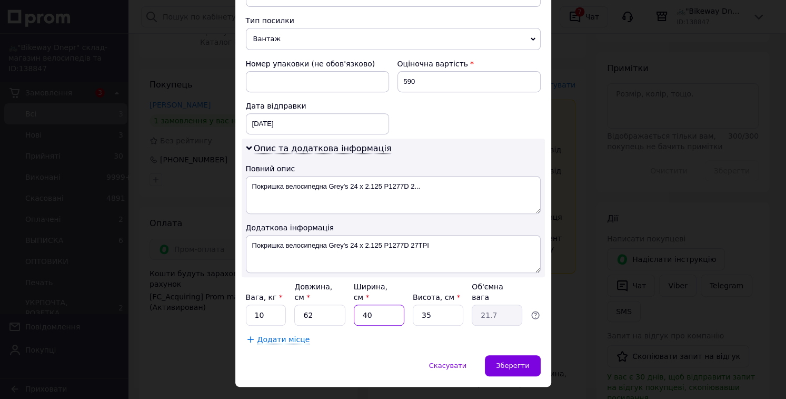
type input "3.26"
type input "62"
type input "33.64"
type input "62"
drag, startPoint x: 431, startPoint y: 293, endPoint x: 405, endPoint y: 293, distance: 25.8
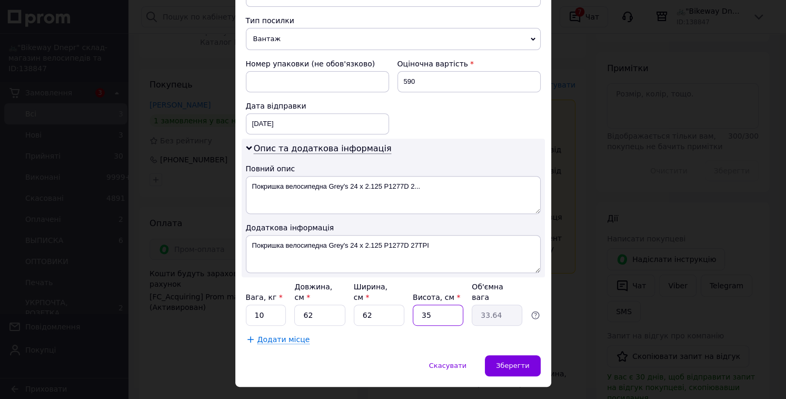
click at [405, 293] on div "Вага, кг * 10 Довжина, см * 62 Ширина, см * 62 Висота, см * 35 Об'ємна вага 33.…" at bounding box center [393, 303] width 295 height 44
type input "6"
type input "5.77"
click at [421, 304] on input "6" at bounding box center [438, 314] width 51 height 21
drag, startPoint x: 434, startPoint y: 292, endPoint x: 415, endPoint y: 292, distance: 18.4
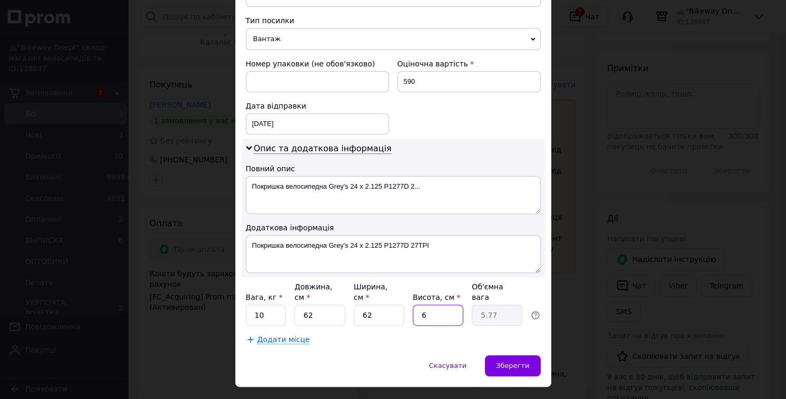
click at [415, 304] on input "6" at bounding box center [438, 314] width 51 height 21
drag, startPoint x: 428, startPoint y: 292, endPoint x: 411, endPoint y: 293, distance: 16.9
click at [413, 304] on input "6" at bounding box center [438, 314] width 51 height 21
type input "7"
type input "6.73"
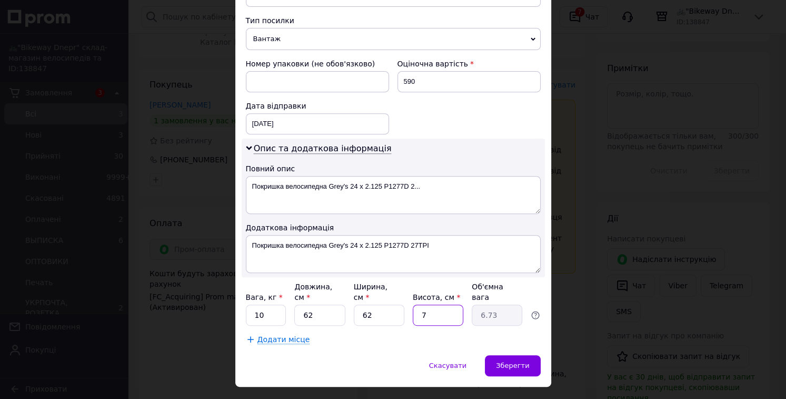
type input "7"
drag, startPoint x: 265, startPoint y: 289, endPoint x: 245, endPoint y: 291, distance: 20.1
click at [246, 304] on input "10" at bounding box center [266, 314] width 41 height 21
drag, startPoint x: 263, startPoint y: 292, endPoint x: 249, endPoint y: 295, distance: 14.7
click at [249, 304] on input "2" at bounding box center [266, 314] width 41 height 21
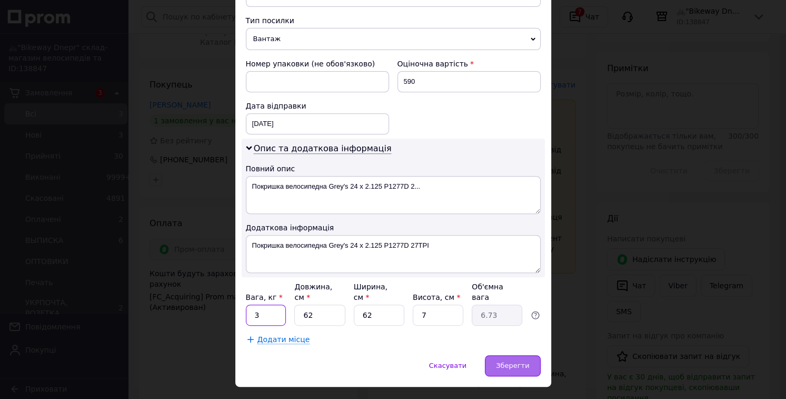
type input "3"
click at [507, 355] on div "Зберегти" at bounding box center [512, 365] width 55 height 21
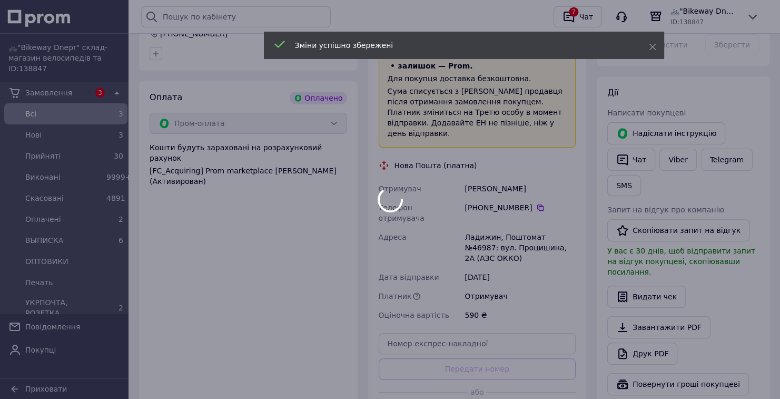
scroll to position [337, 0]
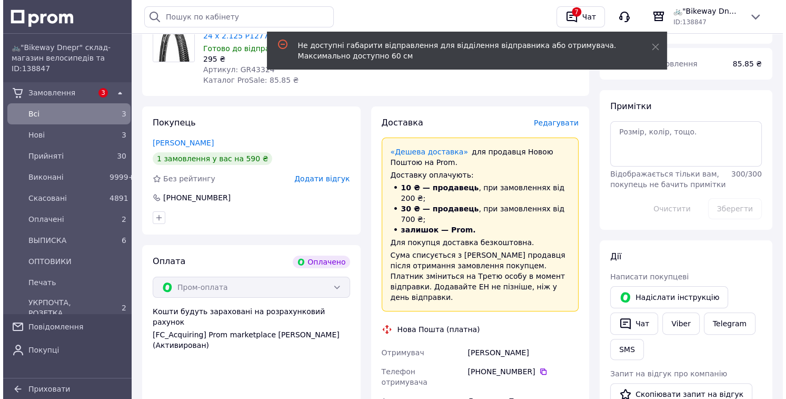
scroll to position [168, 0]
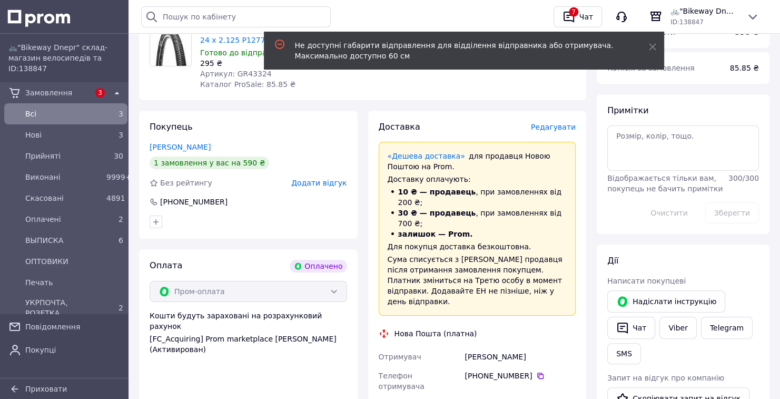
click at [568, 131] on span "Редагувати" at bounding box center [553, 127] width 45 height 8
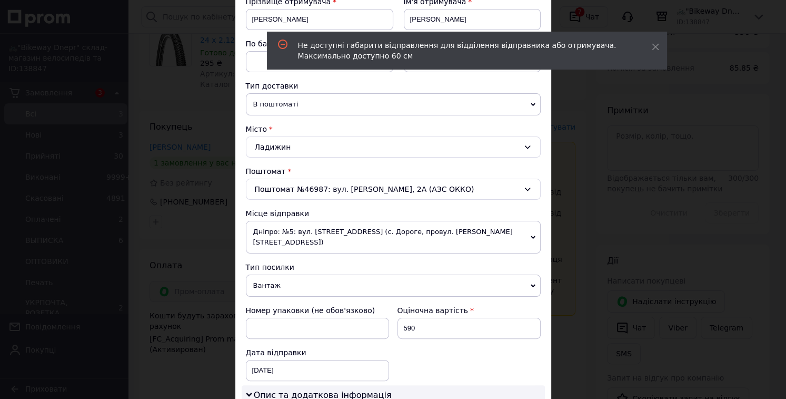
click at [363, 143] on div "Ладижин" at bounding box center [393, 146] width 295 height 21
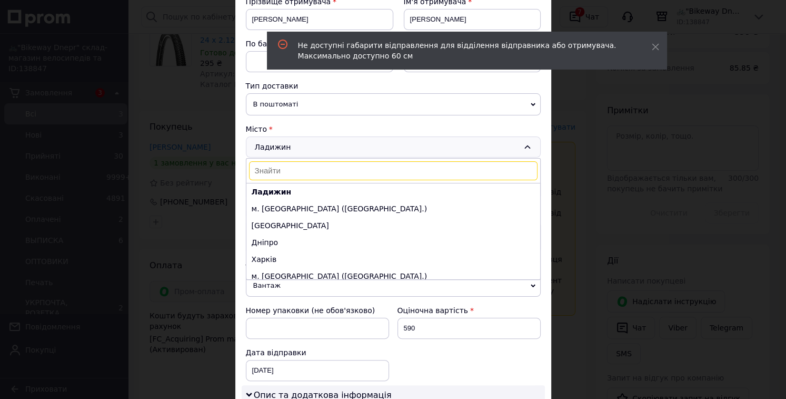
click at [363, 143] on div "Ладижин [PERSON_NAME] [GEOGRAPHIC_DATA] ([GEOGRAPHIC_DATA].) Одеса Дніпро [GEOG…" at bounding box center [393, 146] width 295 height 21
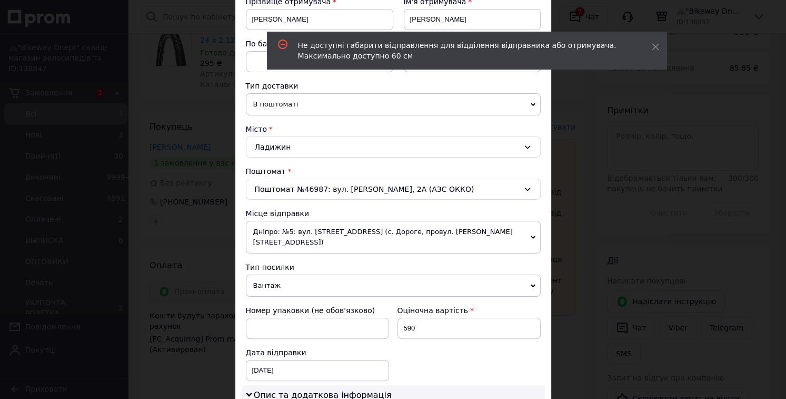
click at [376, 228] on span "Дніпро: №5: вул. [STREET_ADDRESS] (с. Дороге, провул. [PERSON_NAME][STREET_ADDR…" at bounding box center [393, 237] width 295 height 33
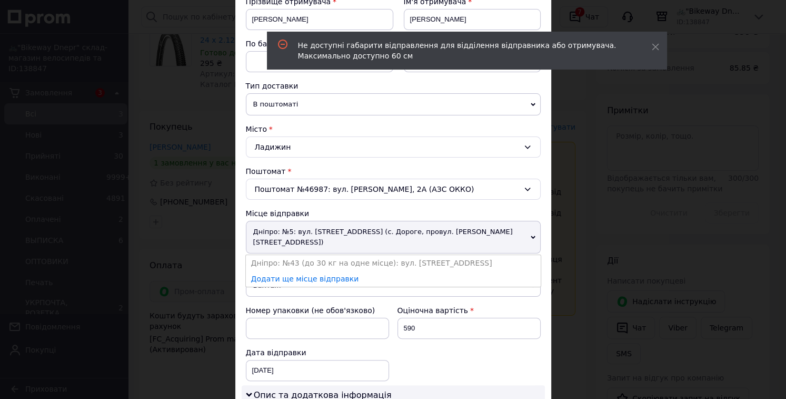
click at [376, 228] on span "Дніпро: №5: вул. [STREET_ADDRESS] (с. Дороге, провул. [PERSON_NAME][STREET_ADDR…" at bounding box center [393, 237] width 295 height 33
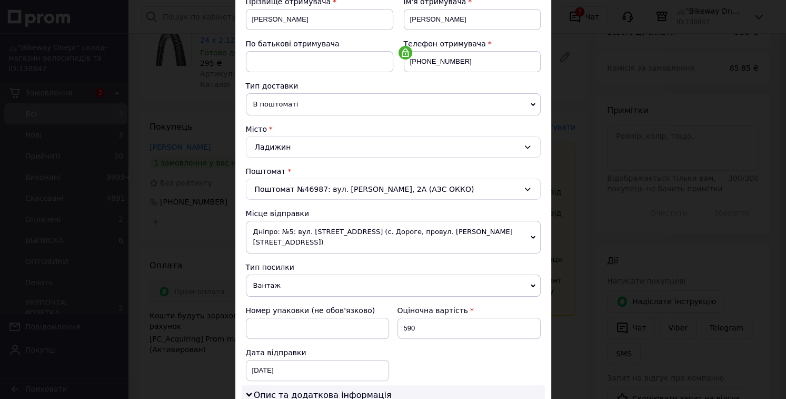
click at [383, 179] on div "Поштомат №46987: вул. [PERSON_NAME], 2А (АЗС ОККО)" at bounding box center [393, 188] width 295 height 21
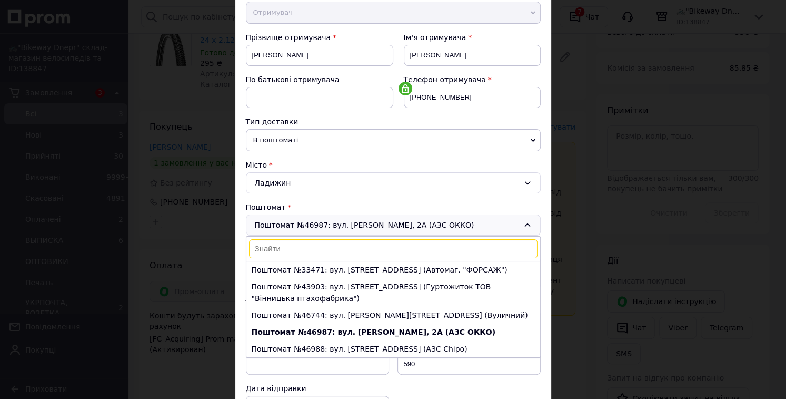
scroll to position [84, 0]
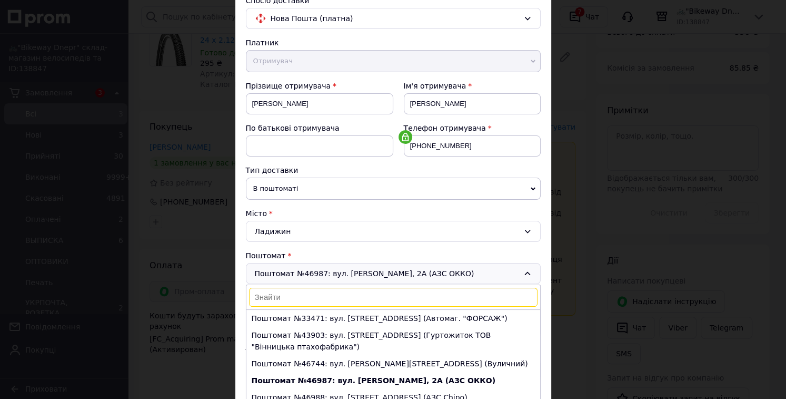
click at [362, 192] on span "В поштоматі" at bounding box center [393, 188] width 295 height 22
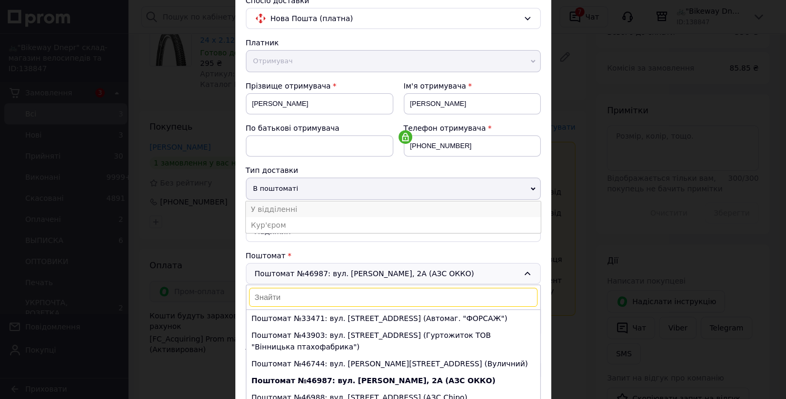
click at [350, 212] on li "У відділенні" at bounding box center [393, 209] width 295 height 16
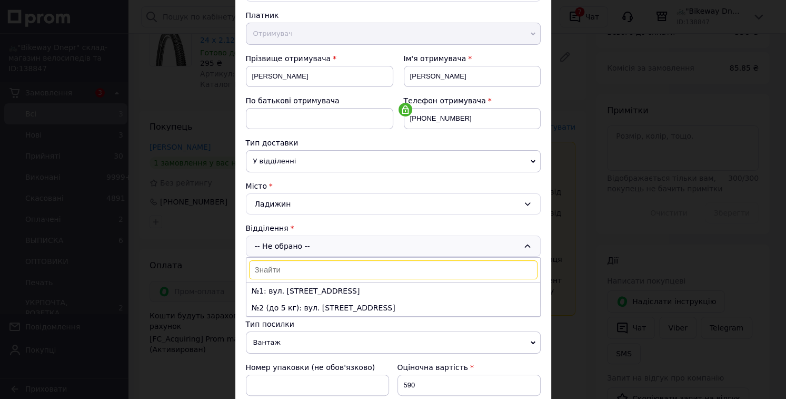
scroll to position [126, 0]
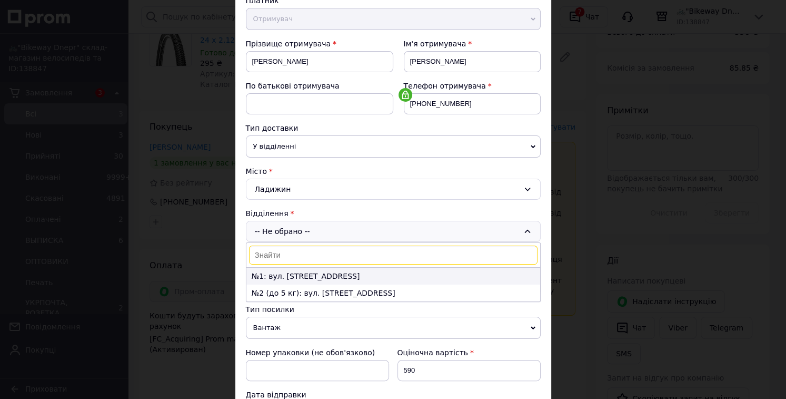
click at [355, 282] on li "№1: вул. [STREET_ADDRESS]" at bounding box center [393, 275] width 294 height 17
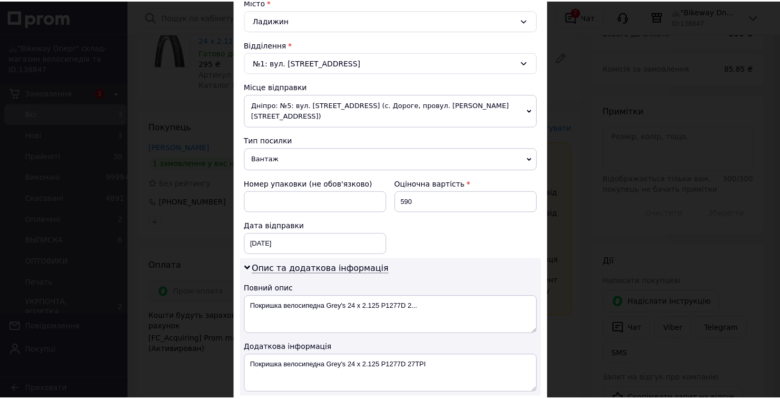
scroll to position [415, 0]
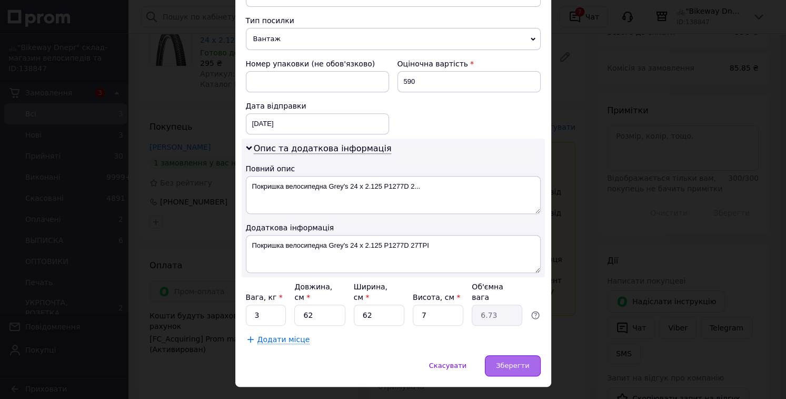
click at [517, 361] on span "Зберегти" at bounding box center [512, 365] width 33 height 8
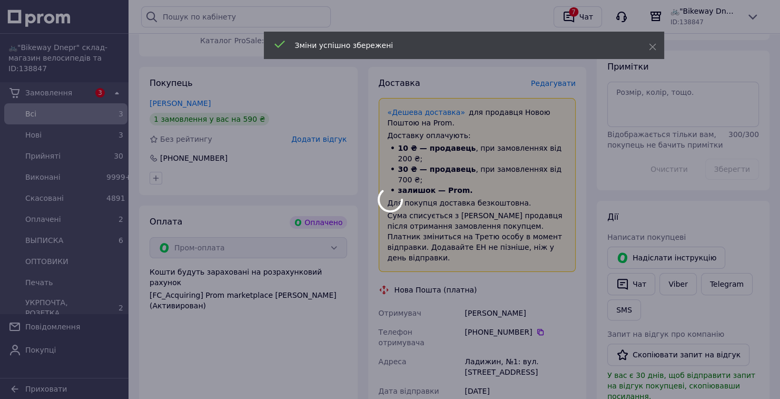
scroll to position [379, 0]
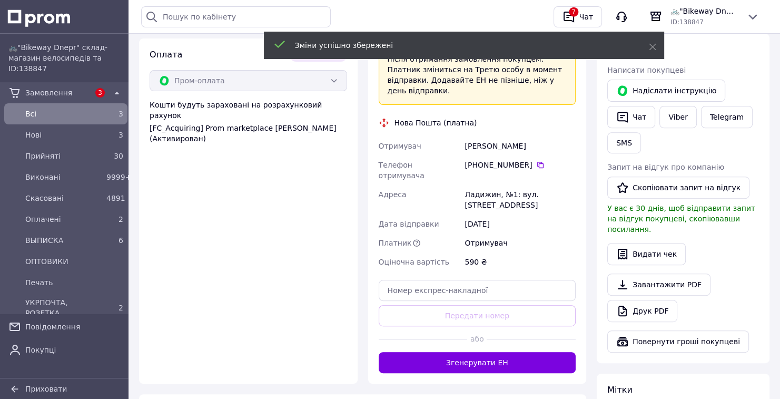
click at [515, 352] on button "Згенерувати ЕН" at bounding box center [476, 362] width 197 height 21
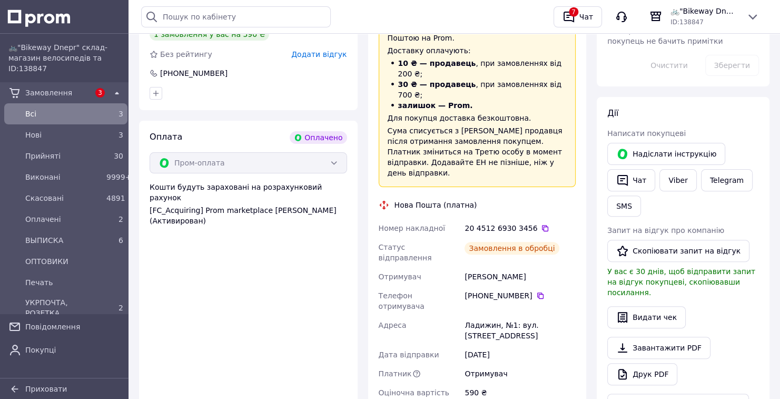
scroll to position [295, 0]
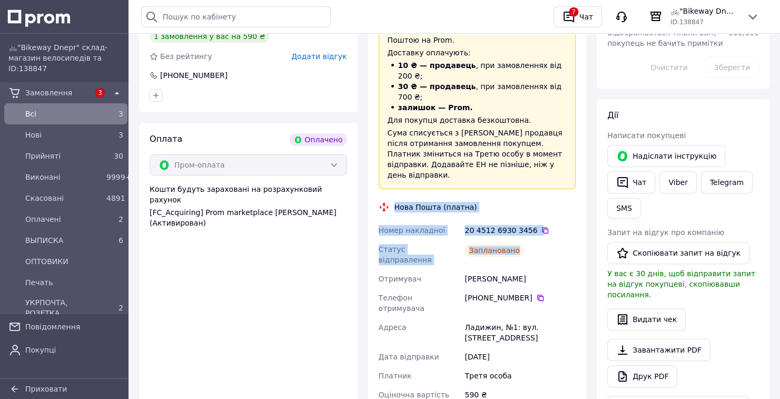
drag, startPoint x: 395, startPoint y: 188, endPoint x: 532, endPoint y: 221, distance: 140.2
click at [532, 221] on div "Доставка Редагувати «Дешева доставка»   для продавця [GEOGRAPHIC_DATA] на Prom.…" at bounding box center [476, 229] width 197 height 468
copy div "Нова Пошта (платна) Номер накладної 20 4512 6930 3456   Статус відправлення Зап…"
click at [622, 187] on icon "button" at bounding box center [622, 182] width 13 height 13
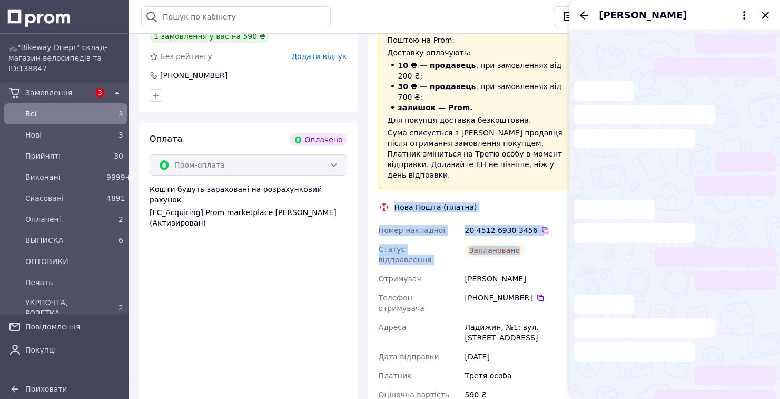
scroll to position [33, 0]
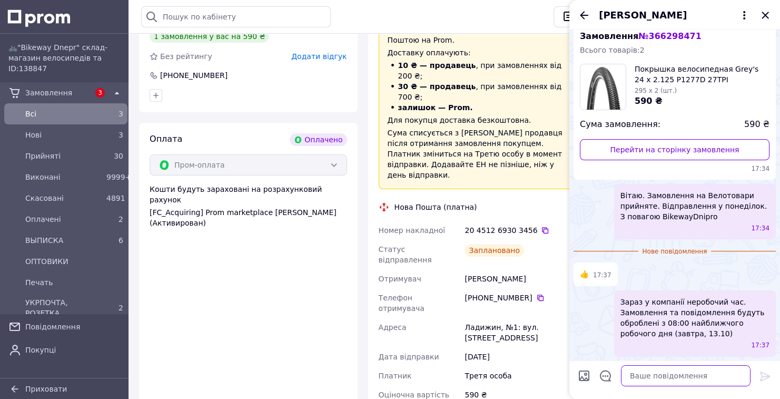
click at [662, 380] on textarea at bounding box center [685, 375] width 129 height 21
paste textarea "Нова Пошта (платна) Номер накладної 20 4512 6930 3456 Статус відправлення Запла…"
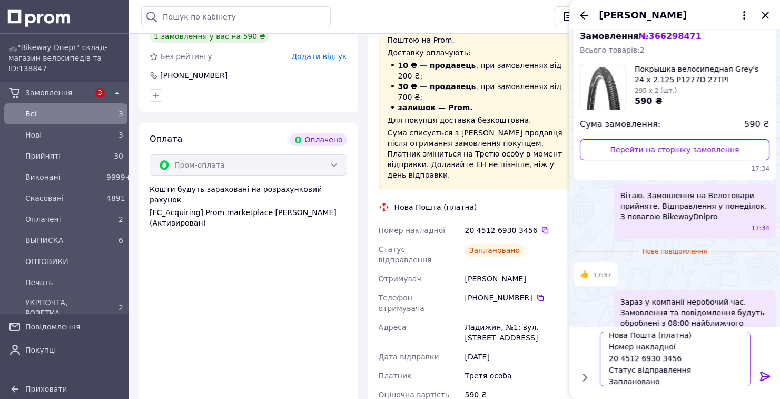
scroll to position [0, 0]
drag, startPoint x: 691, startPoint y: 332, endPoint x: 651, endPoint y: 333, distance: 39.5
click at [651, 333] on textarea "Нова Пошта (платна) Номер накладної 20 4512 6930 3456 Статус відправлення Запла…" at bounding box center [675, 358] width 151 height 55
type textarea "Нова Пошта Номер накладної 20 4512 6930 3456 Статус відправлення Заплановано"
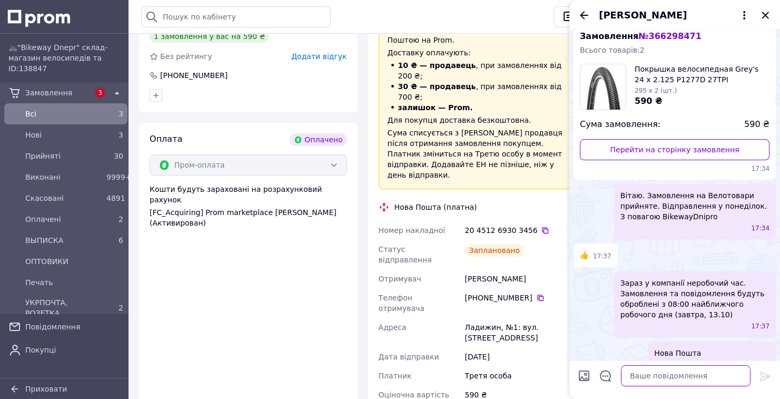
scroll to position [83, 0]
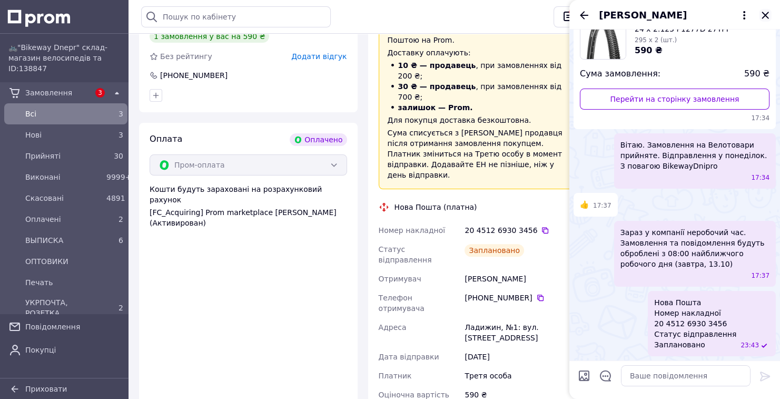
click at [760, 15] on icon "Закрити" at bounding box center [765, 15] width 13 height 13
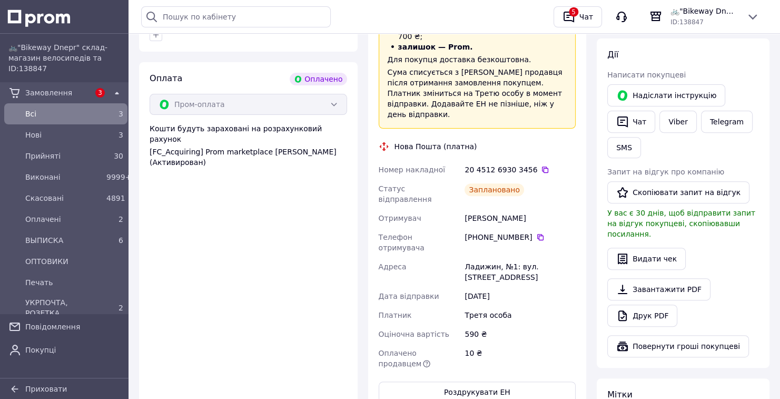
scroll to position [463, 0]
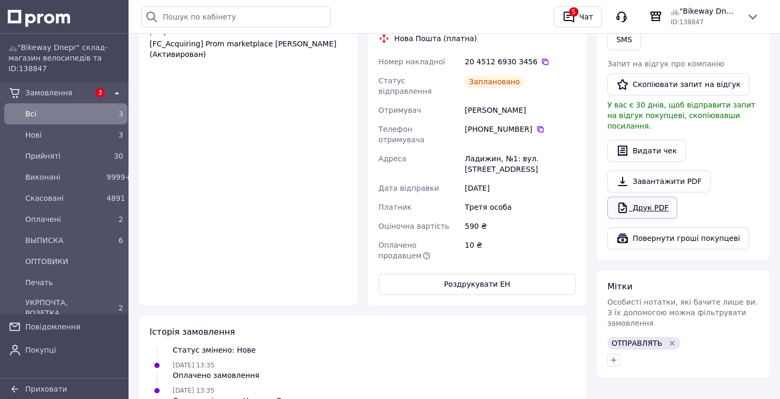
click at [645, 199] on link "Друк PDF" at bounding box center [642, 207] width 70 height 22
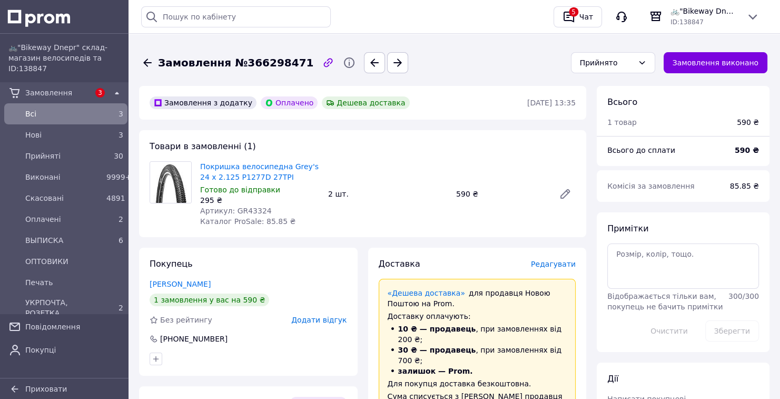
scroll to position [0, 0]
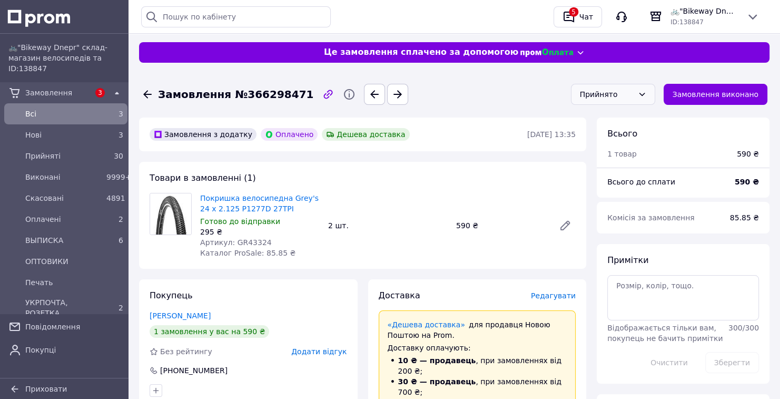
click at [644, 95] on icon at bounding box center [642, 94] width 6 height 3
click at [620, 175] on li "ВЫПИСКА" at bounding box center [620, 173] width 83 height 19
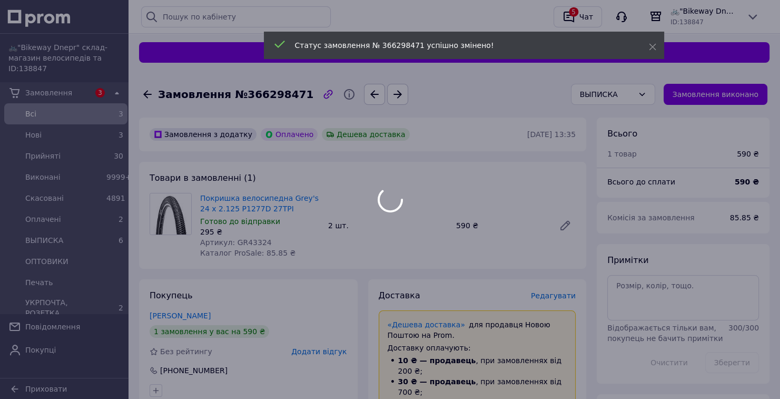
scroll to position [38, 0]
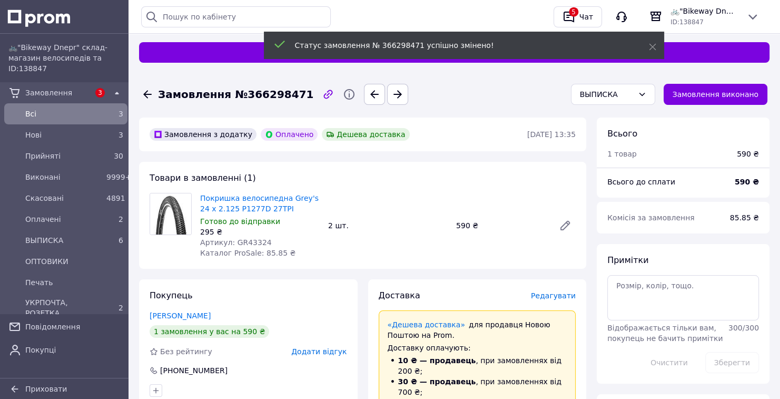
click at [656, 49] on div "Статус замовлення № 366298471 успішно змінено!" at bounding box center [464, 45] width 400 height 27
click at [646, 49] on div "Статус замовлення № 366298471 успішно змінено!" at bounding box center [464, 45] width 400 height 27
click at [650, 43] on icon at bounding box center [652, 46] width 7 height 7
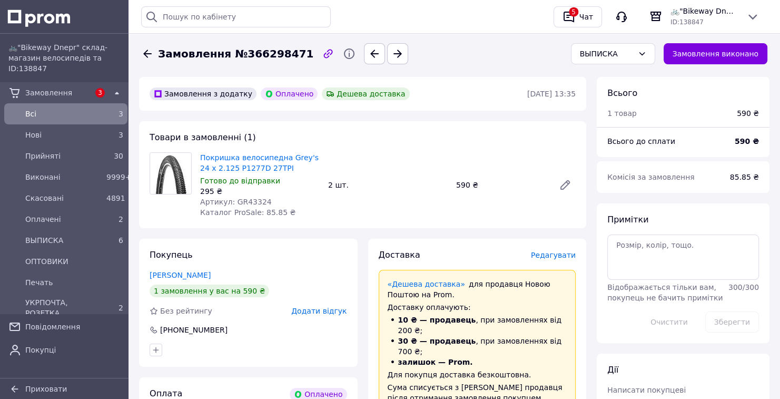
scroll to position [0, 0]
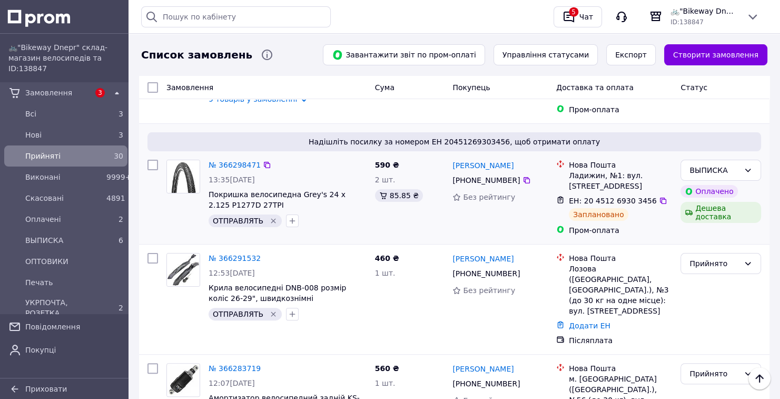
scroll to position [211, 0]
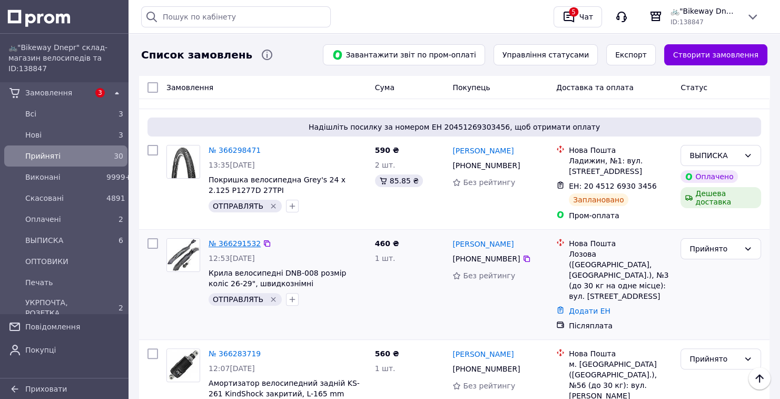
click at [248, 239] on link "№ 366291532" at bounding box center [234, 243] width 52 height 8
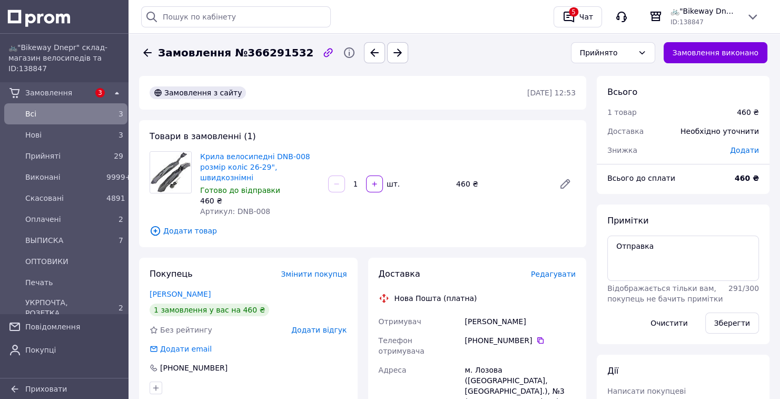
click at [556, 270] on span "Редагувати" at bounding box center [553, 274] width 45 height 8
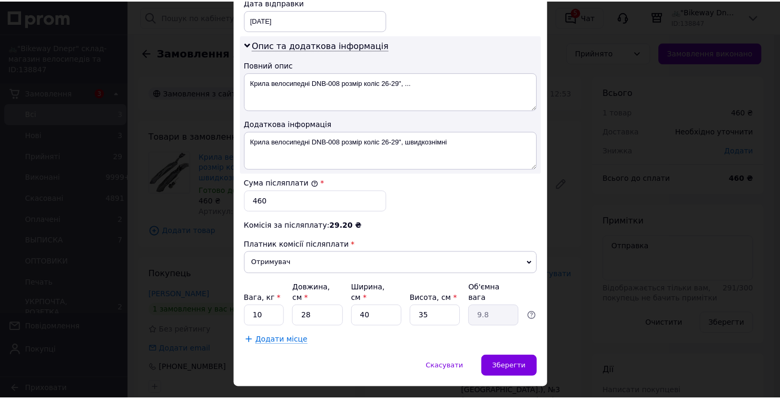
scroll to position [519, 0]
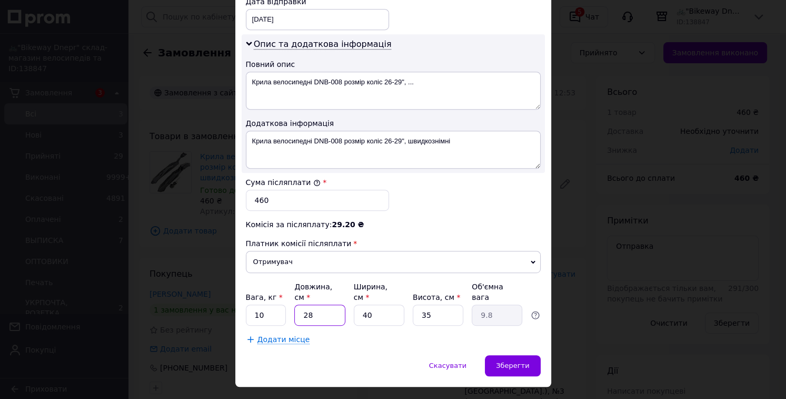
drag, startPoint x: 325, startPoint y: 291, endPoint x: 287, endPoint y: 292, distance: 38.5
click at [288, 292] on div "Вага, кг * 10 Довжина, см * 28 Ширина, см * 40 Висота, см * 35 Об'ємна вага 9.8" at bounding box center [393, 303] width 295 height 44
type input "6"
type input "2.1"
type input "62"
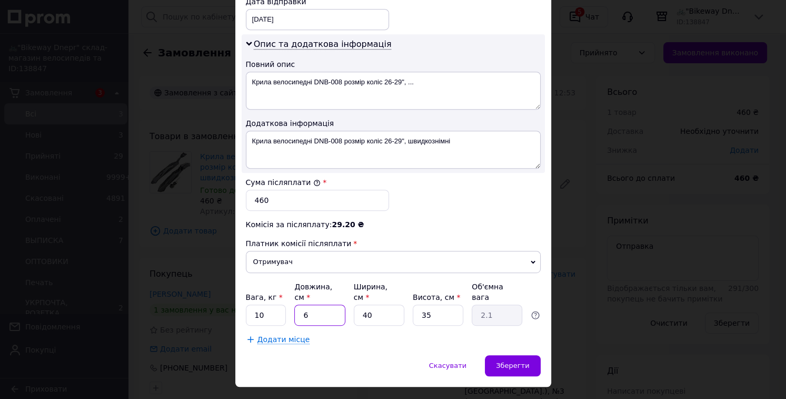
type input "21.7"
drag, startPoint x: 322, startPoint y: 294, endPoint x: 295, endPoint y: 297, distance: 26.6
click at [295, 304] on input "62" at bounding box center [319, 314] width 51 height 21
type input "5"
type input "1.75"
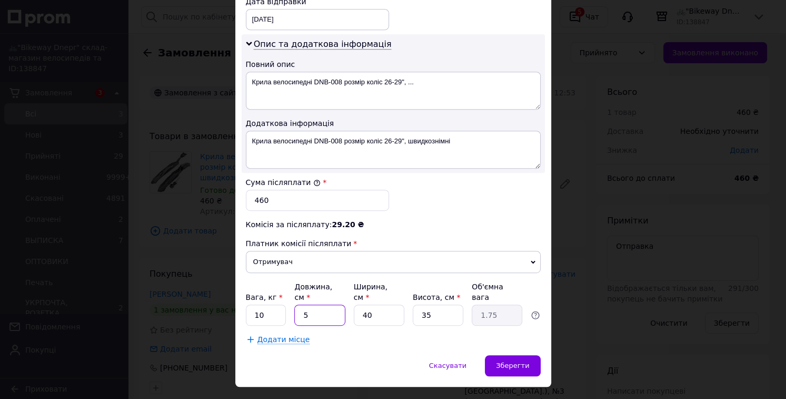
type input "58"
type input "20.3"
type input "58"
type input "1"
type input "0.51"
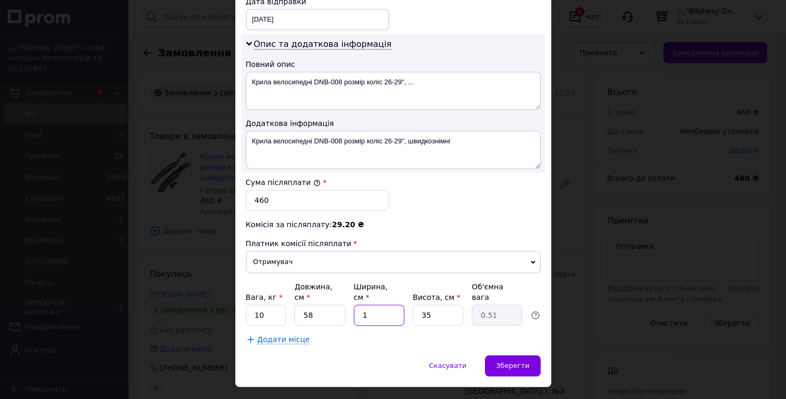
type input "17"
type input "8.63"
type input "17"
type input "1"
type input "0.25"
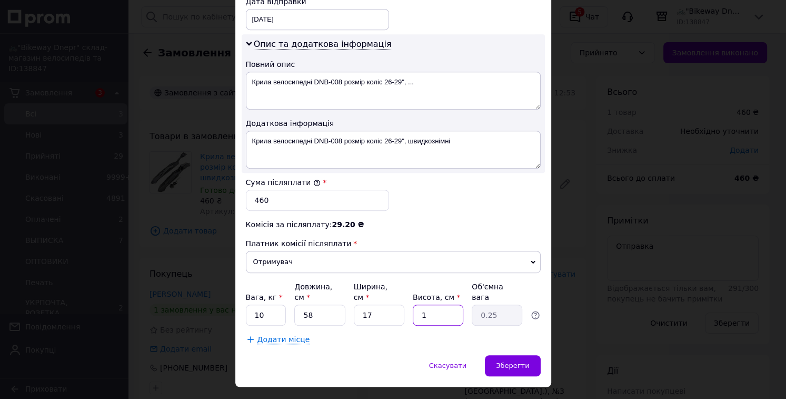
type input "10"
type input "2.47"
type input "10"
drag, startPoint x: 267, startPoint y: 294, endPoint x: 246, endPoint y: 296, distance: 20.6
click at [246, 304] on input "10" at bounding box center [266, 314] width 41 height 21
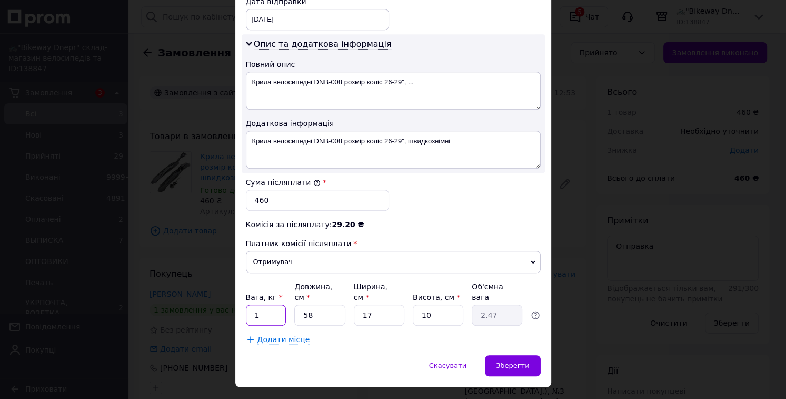
type input "1.5"
click at [496, 355] on div "Зберегти" at bounding box center [512, 365] width 55 height 21
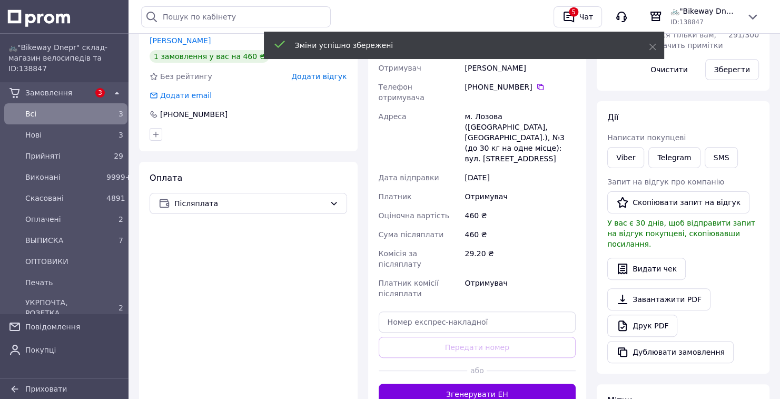
scroll to position [295, 0]
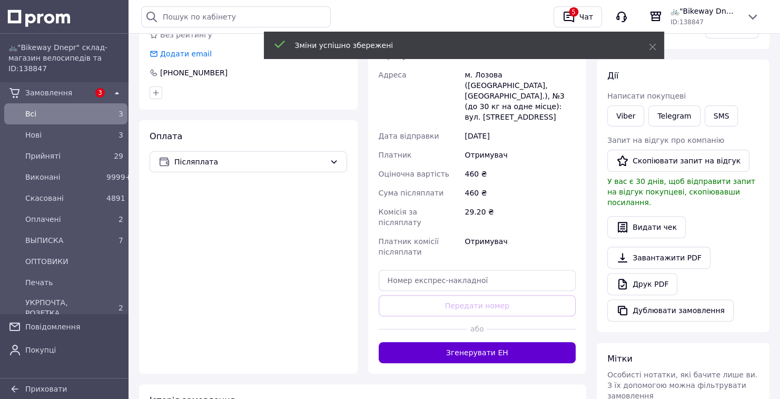
click at [531, 342] on button "Згенерувати ЕН" at bounding box center [476, 352] width 197 height 21
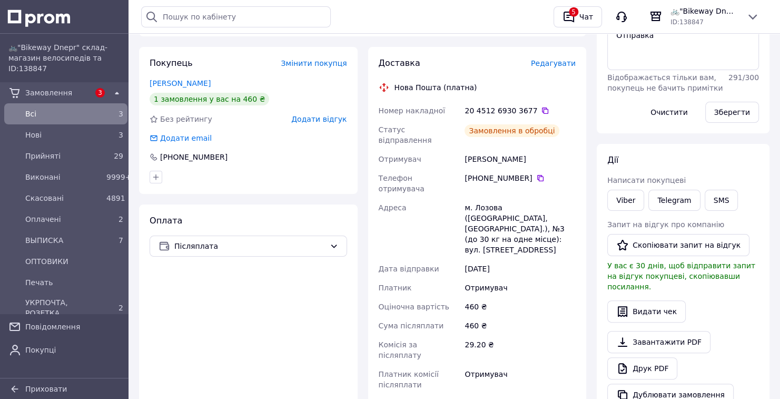
scroll to position [126, 0]
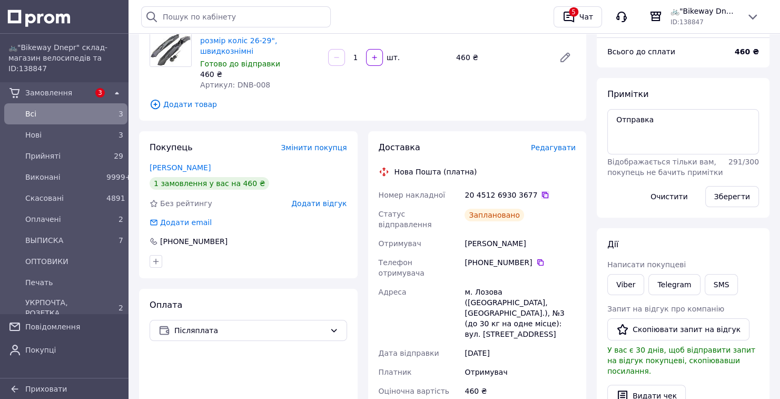
click at [541, 191] on icon at bounding box center [545, 195] width 8 height 8
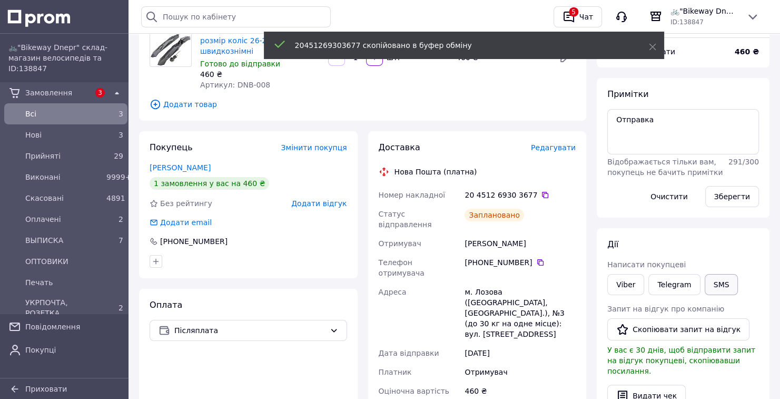
click at [718, 277] on button "SMS" at bounding box center [721, 284] width 34 height 21
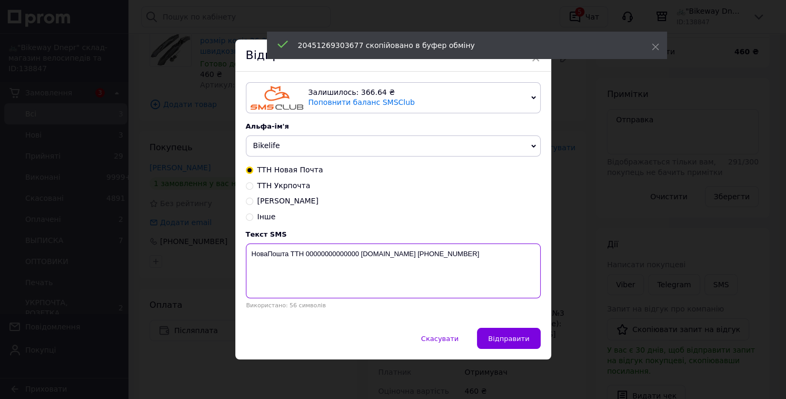
click at [322, 253] on textarea "НоваПошта ТТН 00000000000000 [DOMAIN_NAME] [PHONE_NUMBER]" at bounding box center [393, 270] width 295 height 55
paste textarea "20451269303677"
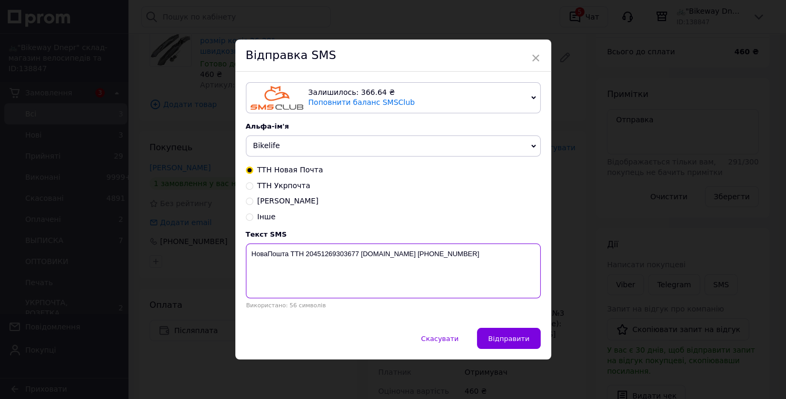
type textarea "НоваПошта ТТН 20451269303677 [DOMAIN_NAME] [PHONE_NUMBER]"
click at [346, 162] on div "Залишилось: 366.64 ₴ Поповнити баланс SMSClub Підключити LetsAds Альфа-ім'я Bik…" at bounding box center [393, 200] width 316 height 256
click at [345, 149] on span "Bikelife" at bounding box center [393, 145] width 295 height 21
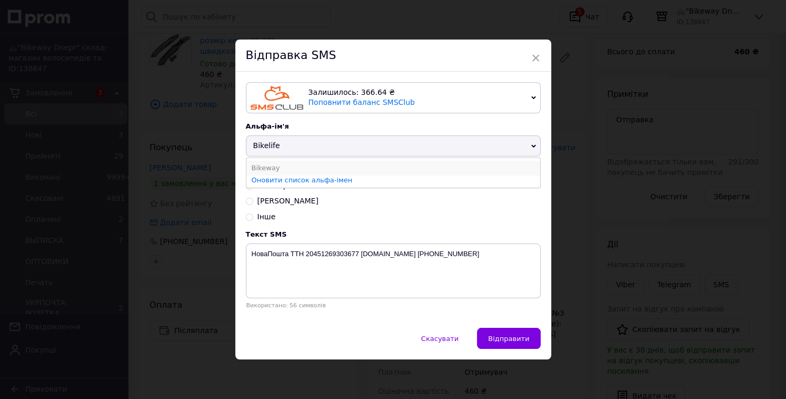
click at [323, 166] on li "Bikeway" at bounding box center [393, 168] width 294 height 15
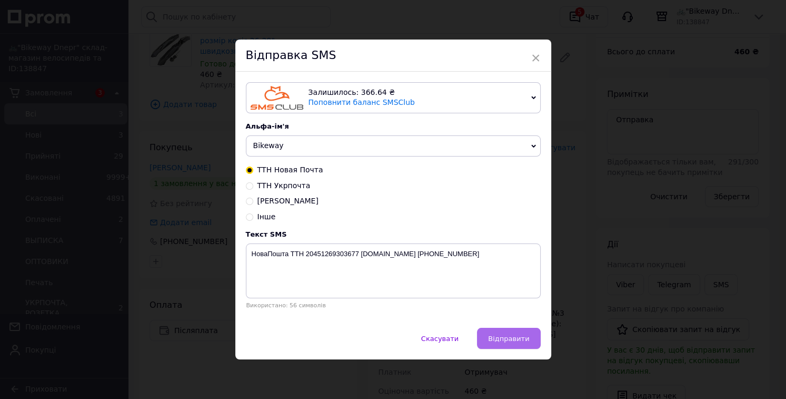
click at [519, 335] on span "Відправити" at bounding box center [508, 338] width 41 height 8
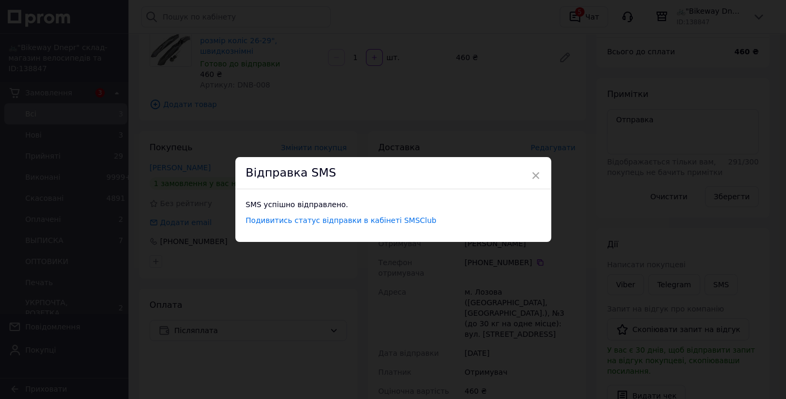
click at [565, 335] on div "× Відправка SMS SMS успішно відправлено. Подивитись статус відправки в кабінеті…" at bounding box center [393, 199] width 786 height 399
